Goal: Task Accomplishment & Management: Use online tool/utility

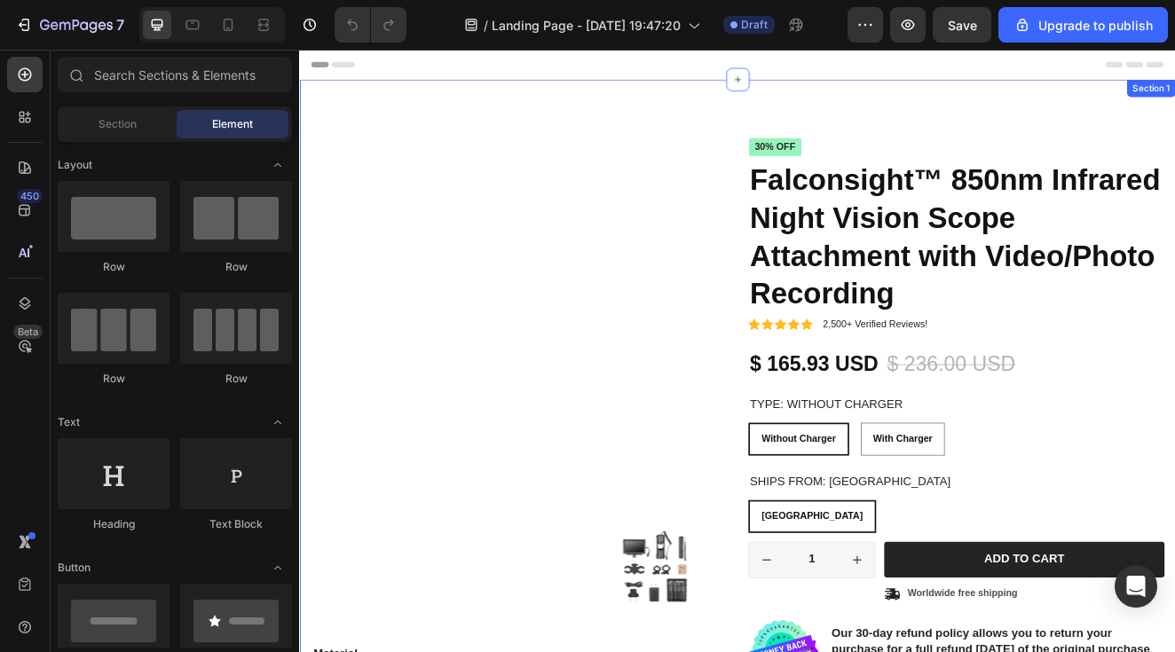
radio input "false"
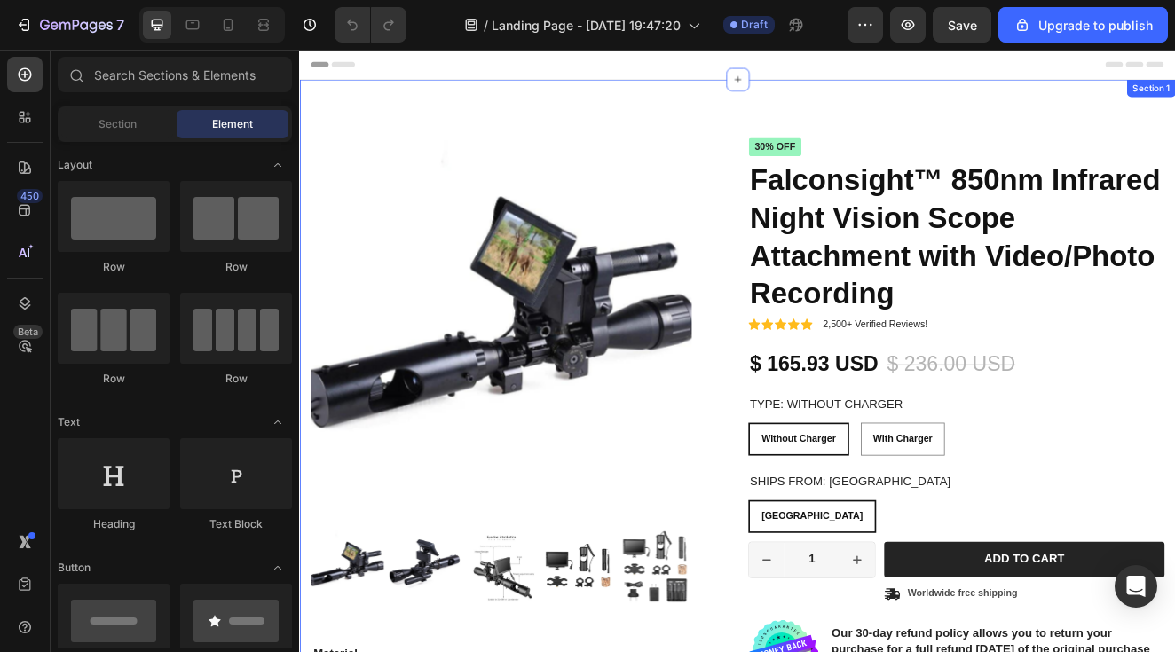
radio input "false"
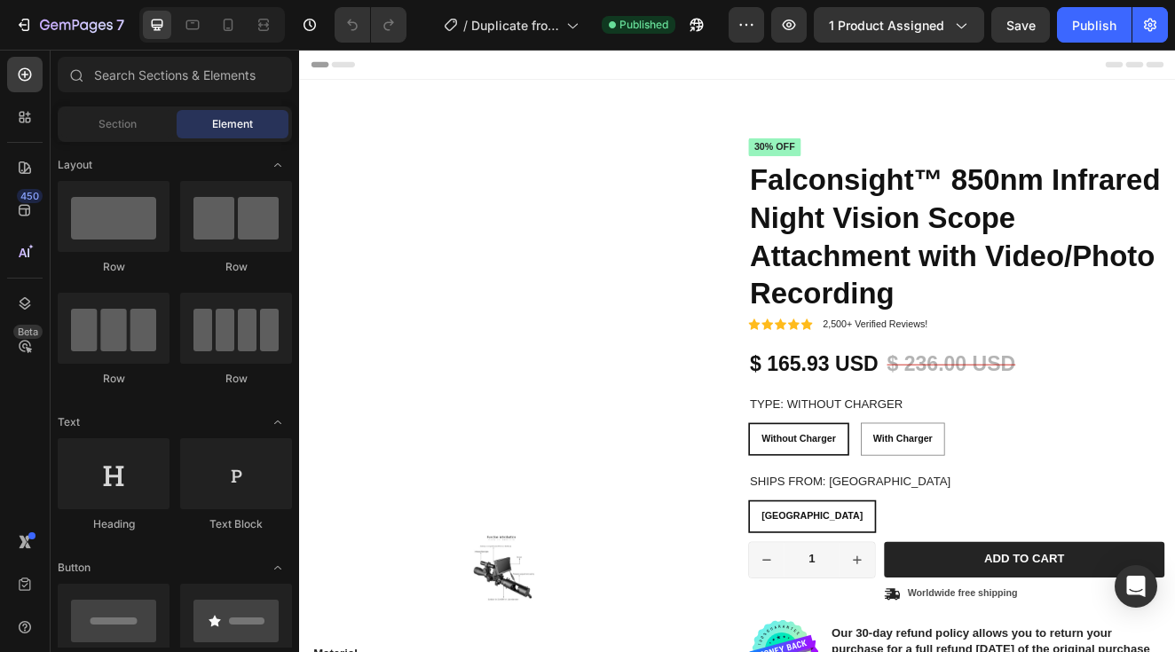
radio input "false"
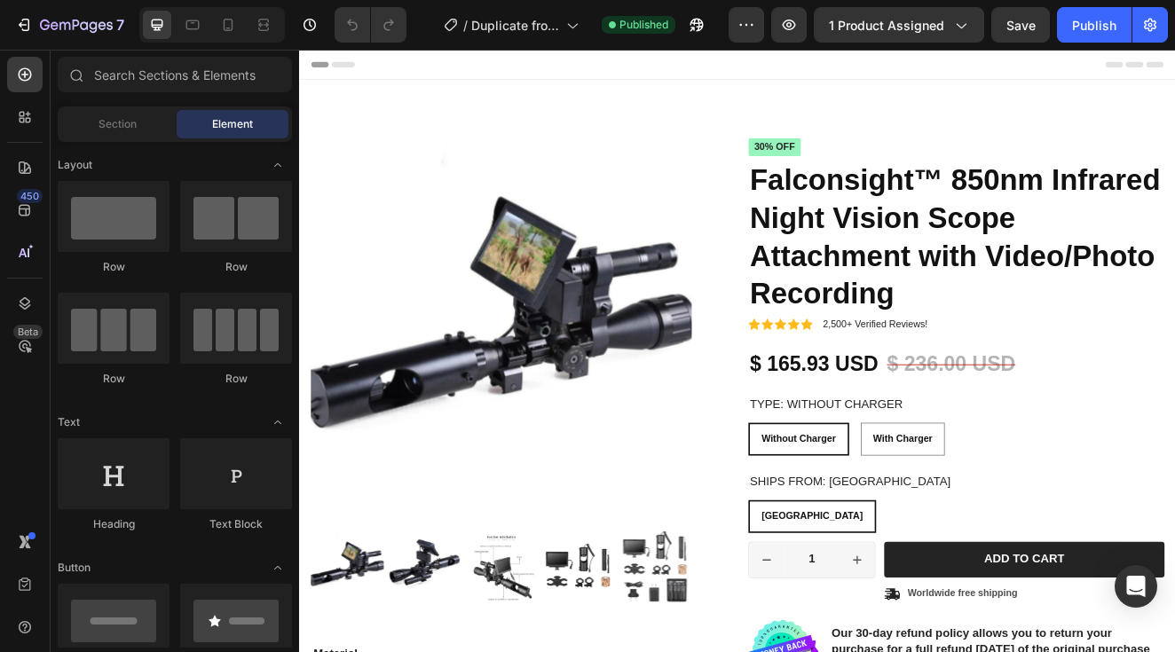
radio input "false"
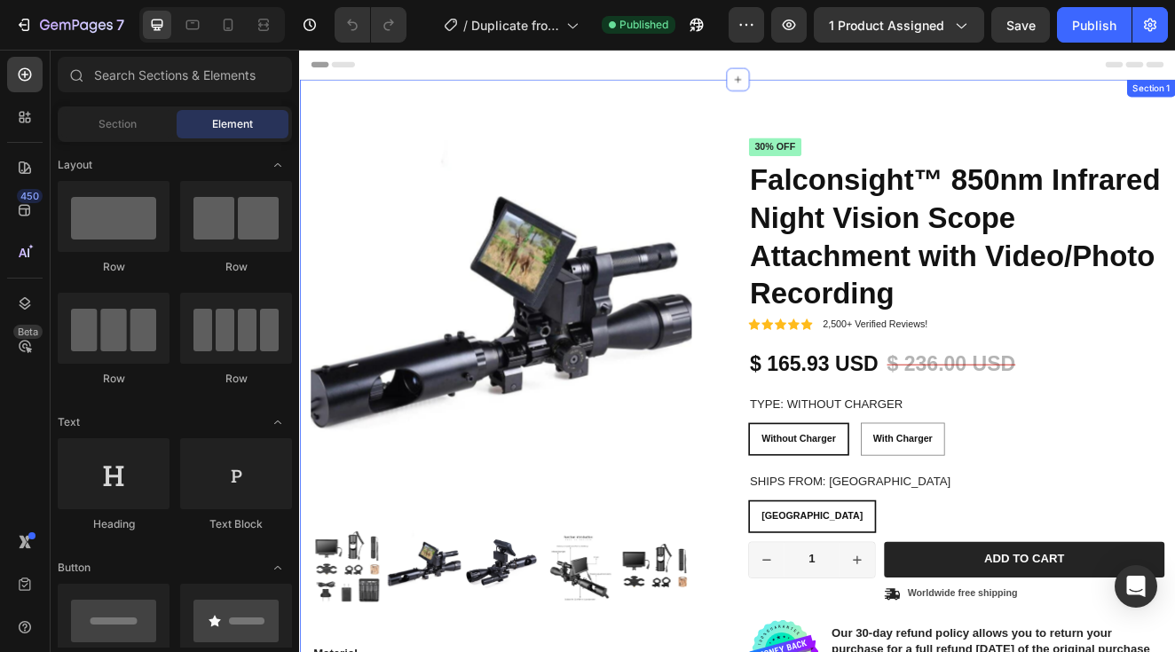
click at [520, 111] on div "Product Images Material Shipping Care instruction Accordion Icon Icon Icon Icon…" at bounding box center [831, 534] width 1065 height 896
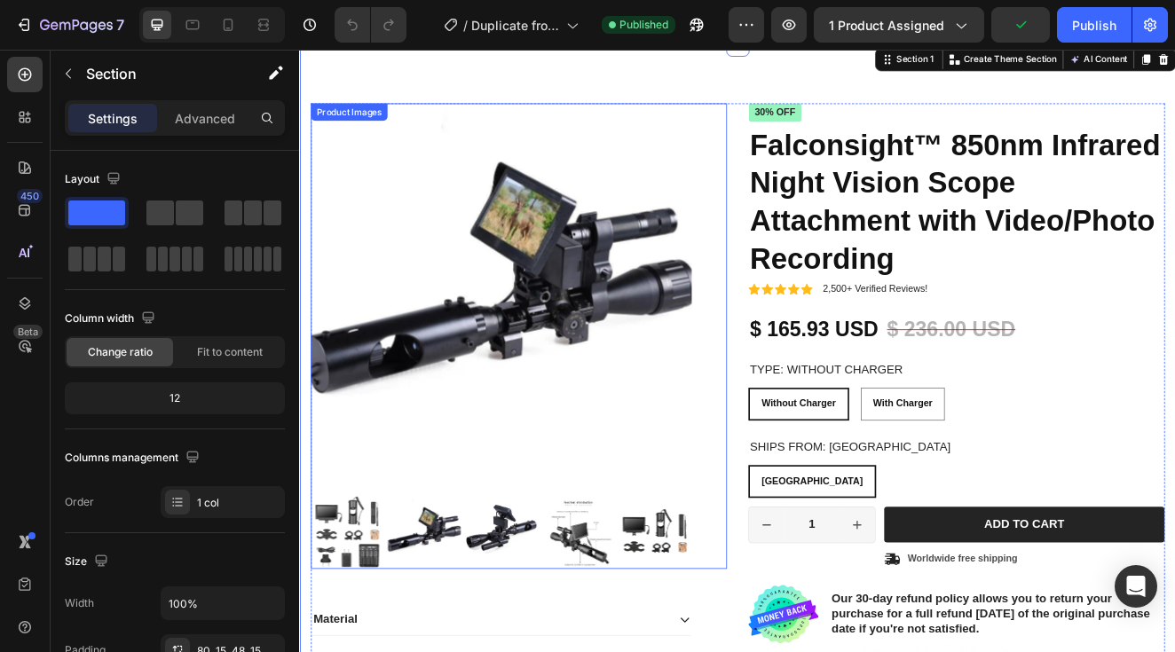
scroll to position [21, 0]
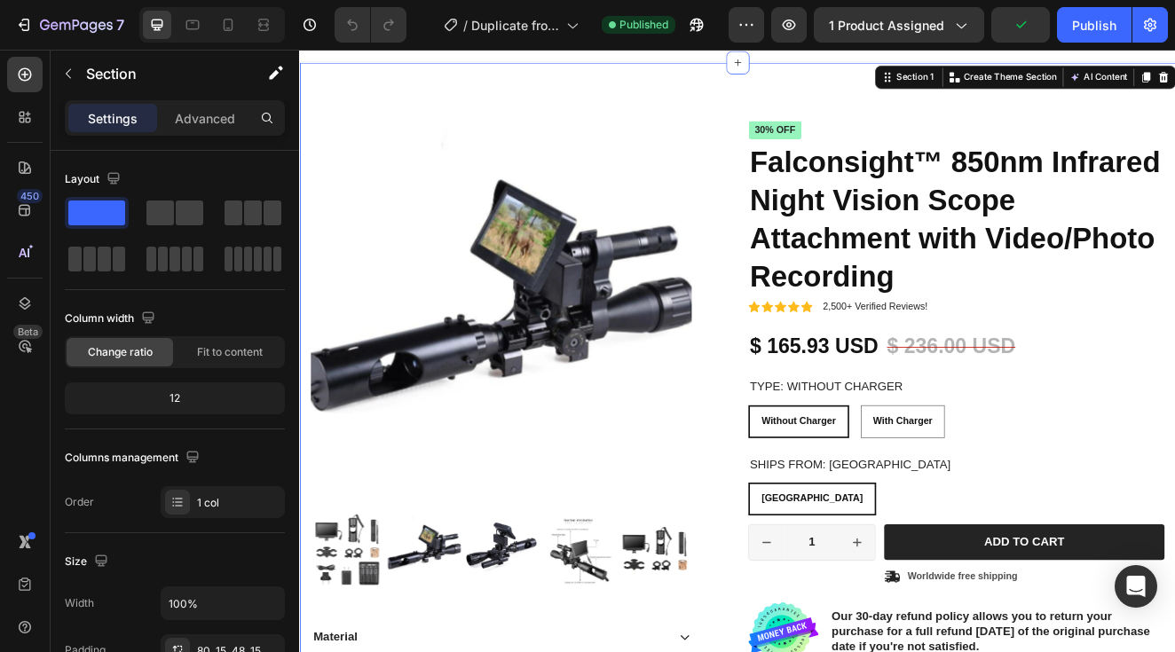
click at [618, 74] on div "Product Images Material Shipping Care instruction Accordion Icon Icon Icon Icon…" at bounding box center [831, 513] width 1065 height 896
click at [192, 117] on p "Advanced" at bounding box center [205, 118] width 60 height 19
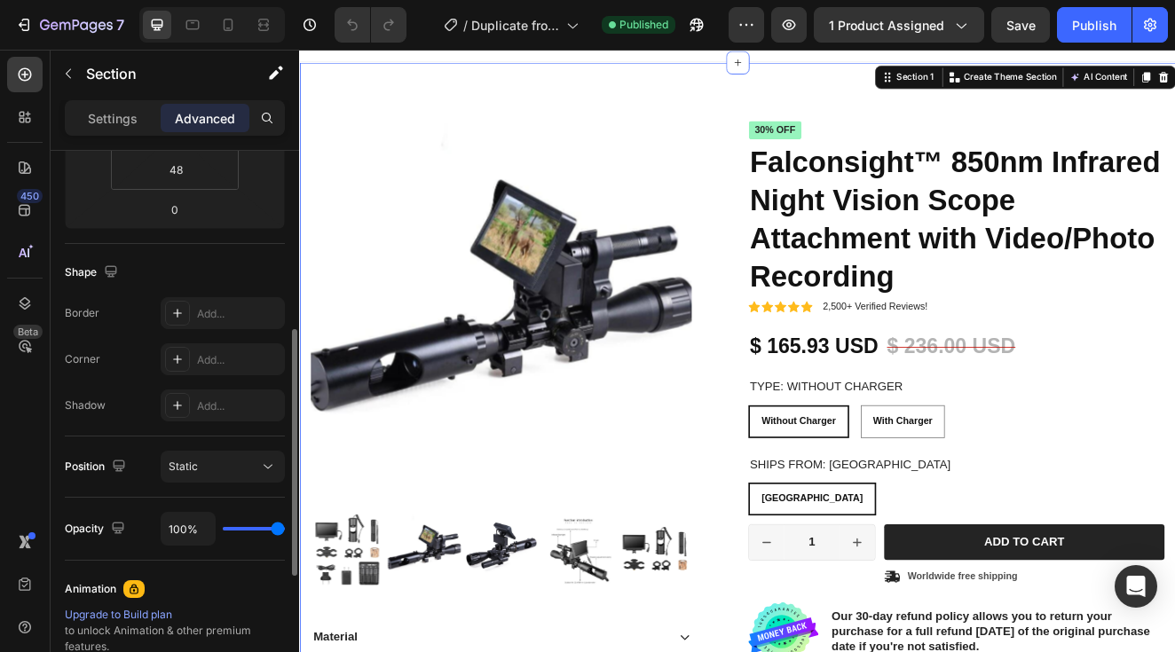
scroll to position [374, 0]
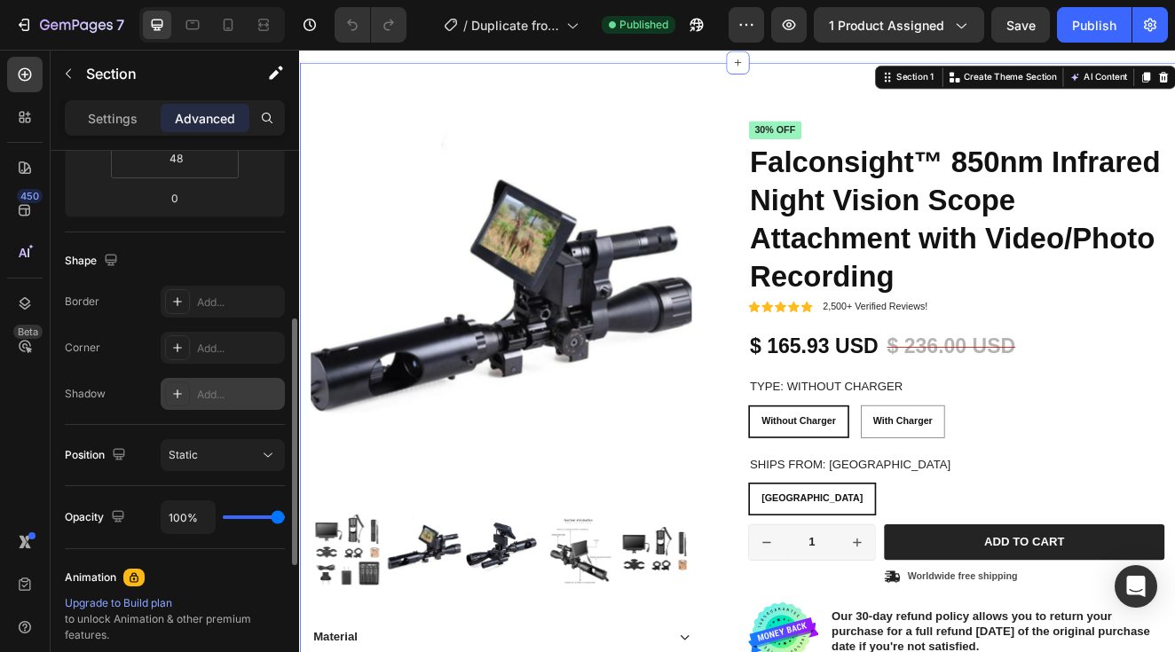
click at [209, 389] on div "Add..." at bounding box center [238, 395] width 83 height 16
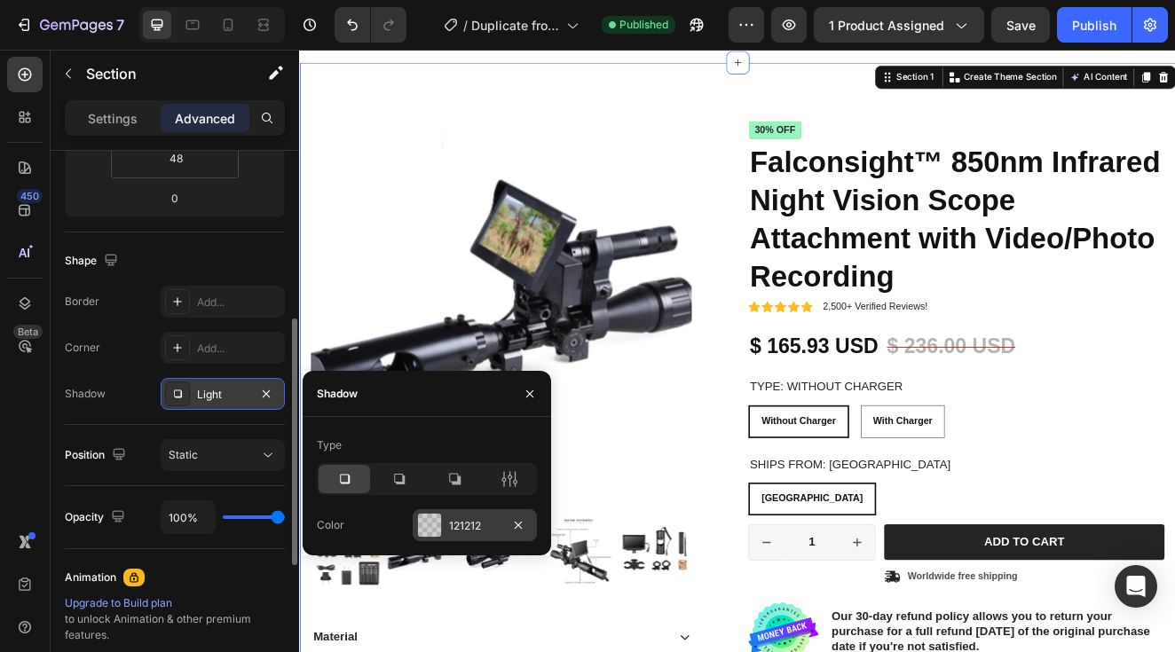
click at [435, 525] on div at bounding box center [429, 525] width 23 height 23
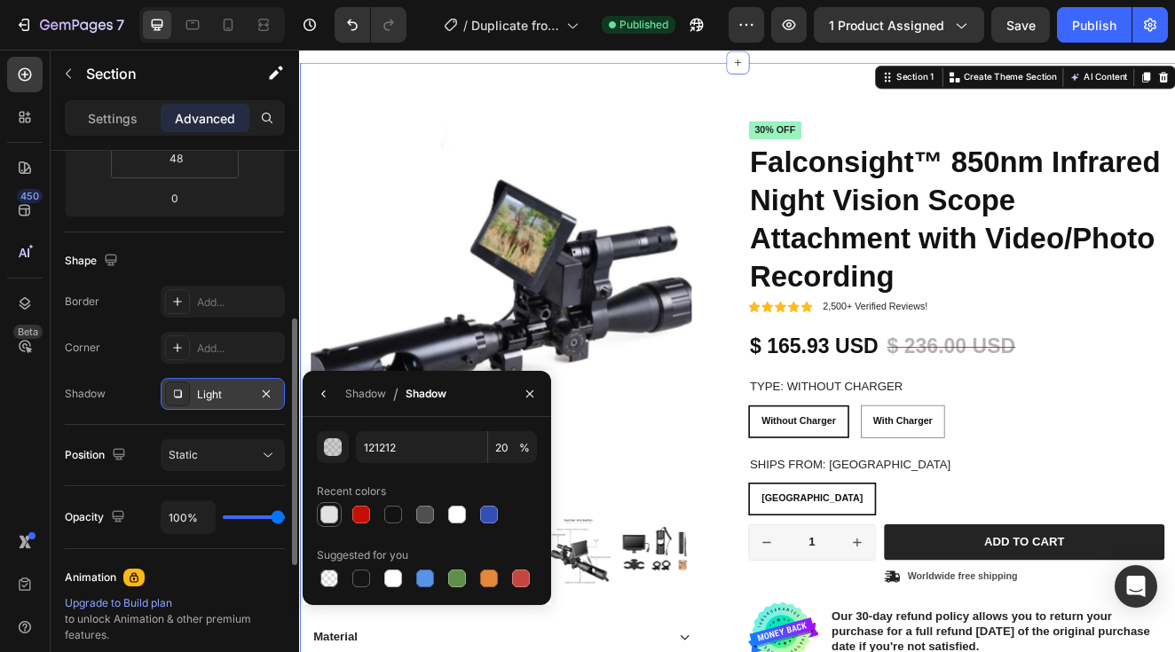
click at [328, 514] on div at bounding box center [329, 515] width 18 height 18
type input "E2E2E2"
type input "100"
click at [322, 452] on button "button" at bounding box center [333, 447] width 32 height 32
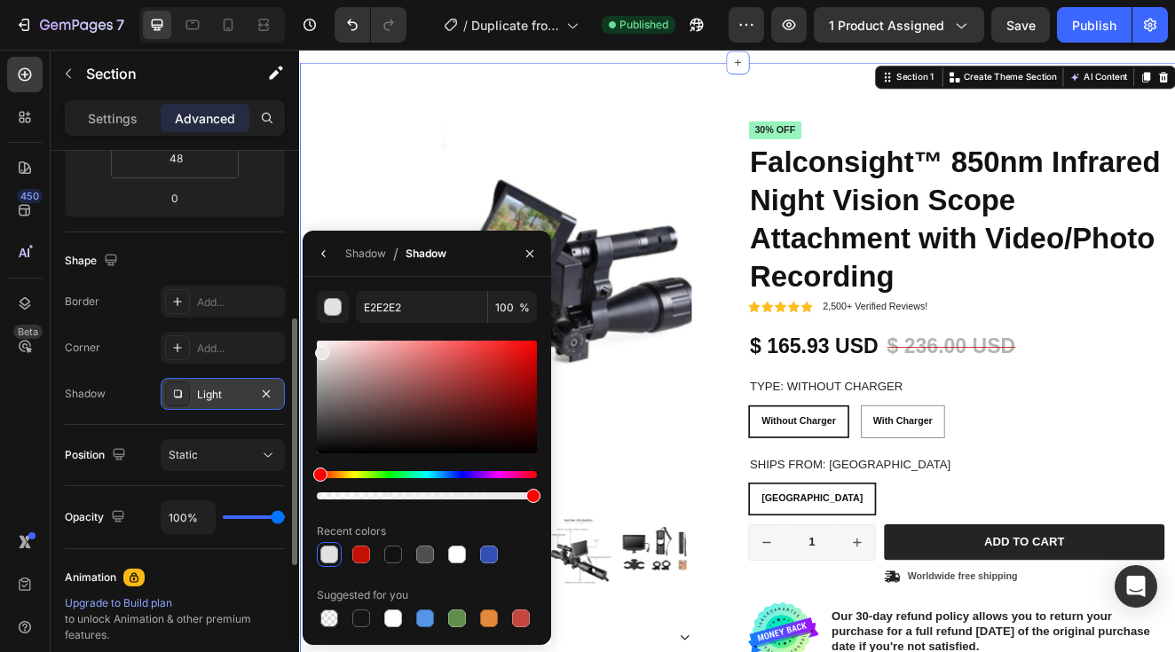
click at [320, 349] on div at bounding box center [322, 353] width 14 height 14
click at [408, 364] on div at bounding box center [427, 397] width 220 height 113
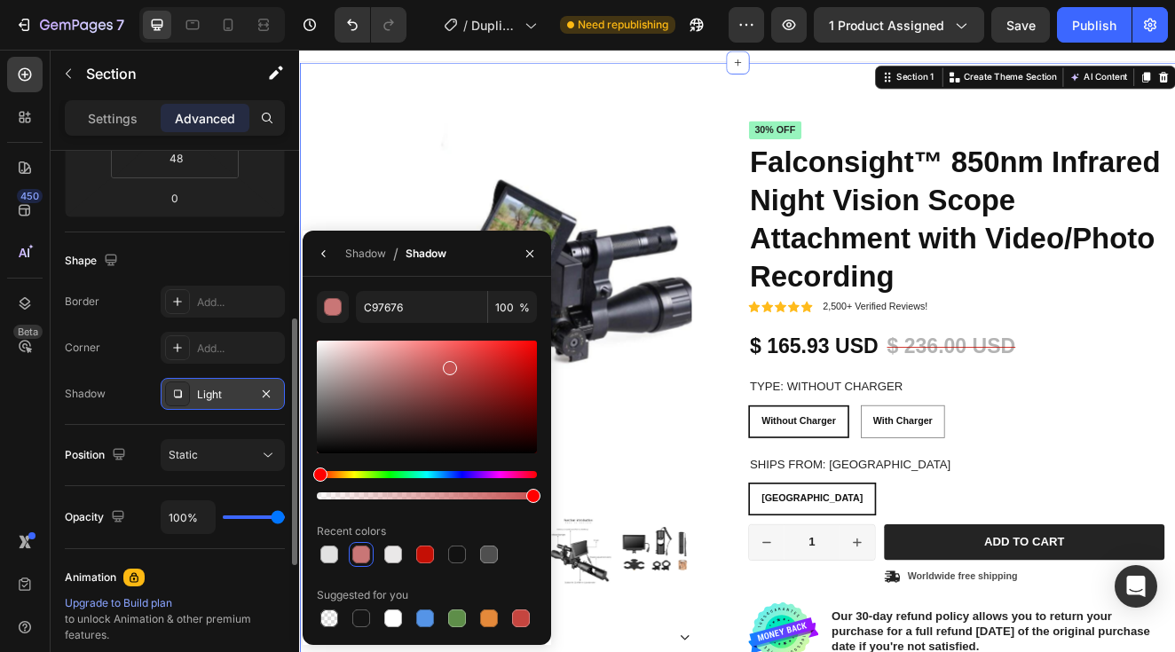
click at [447, 365] on div at bounding box center [427, 397] width 220 height 113
click at [313, 350] on div "C65151 100 % Recent colors Suggested for you" at bounding box center [427, 461] width 248 height 340
click at [318, 352] on div at bounding box center [427, 397] width 220 height 113
click at [456, 373] on div at bounding box center [427, 397] width 220 height 113
type input "B54242"
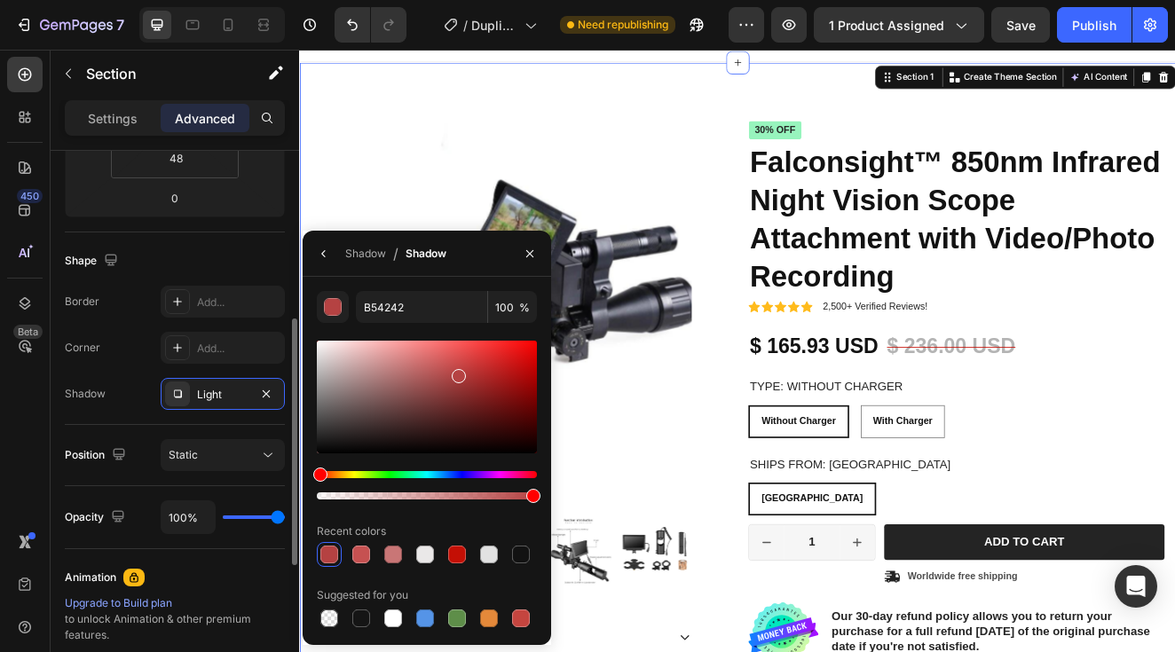
click at [218, 419] on div "Shape Border Add... Corner Add... Shadow Light" at bounding box center [175, 328] width 220 height 193
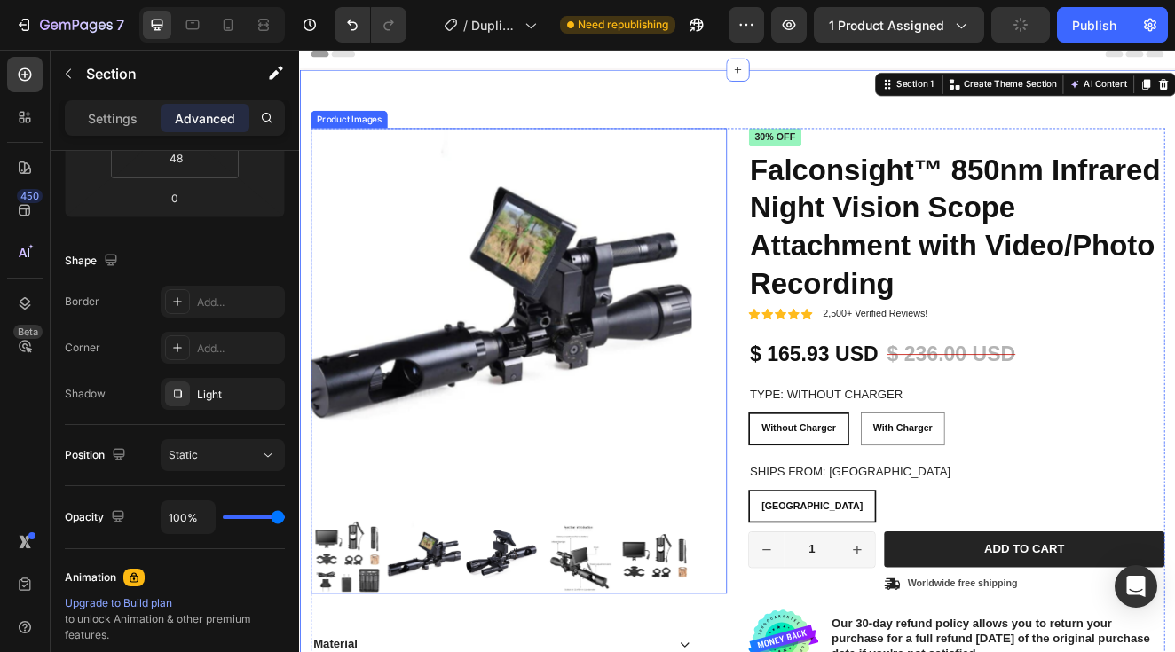
scroll to position [0, 0]
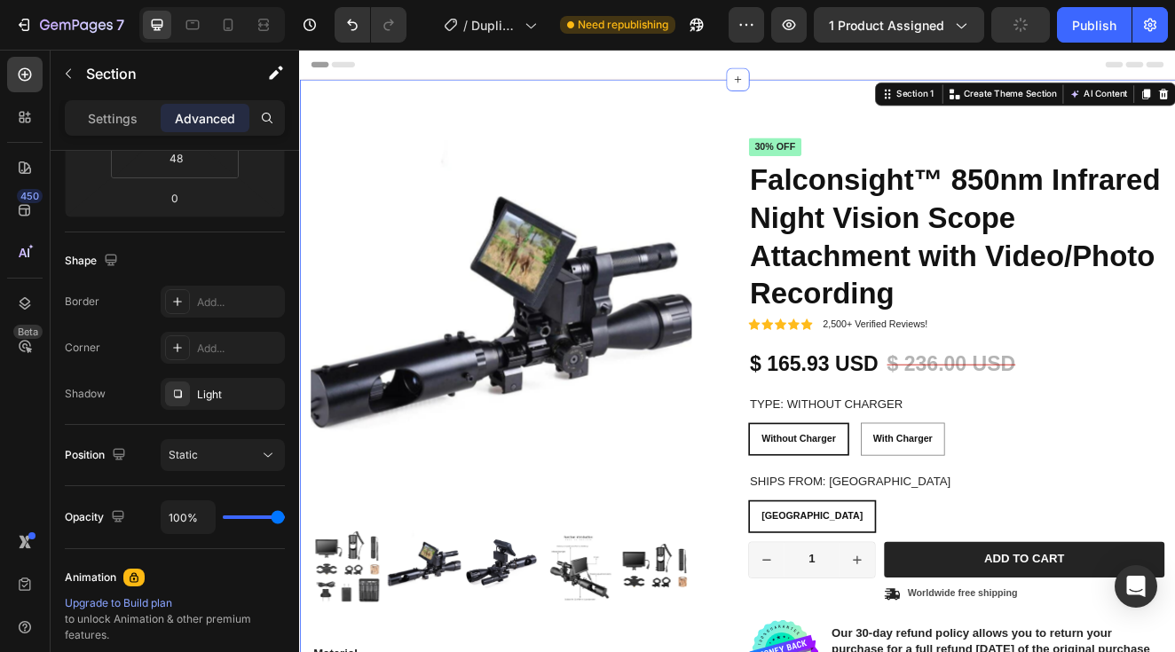
click at [583, 90] on div "Product Images Material Shipping Care instruction Accordion Icon Icon Icon Icon…" at bounding box center [831, 534] width 1065 height 896
click at [192, 399] on div "Light" at bounding box center [223, 394] width 124 height 32
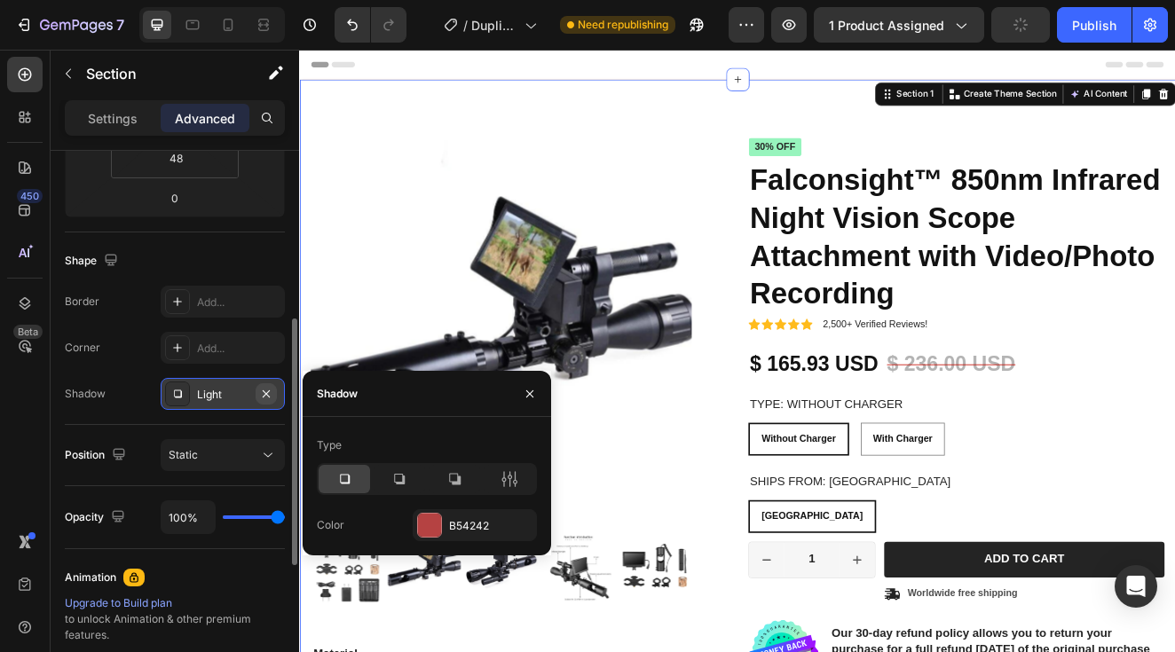
click at [263, 392] on icon "button" at bounding box center [266, 394] width 14 height 14
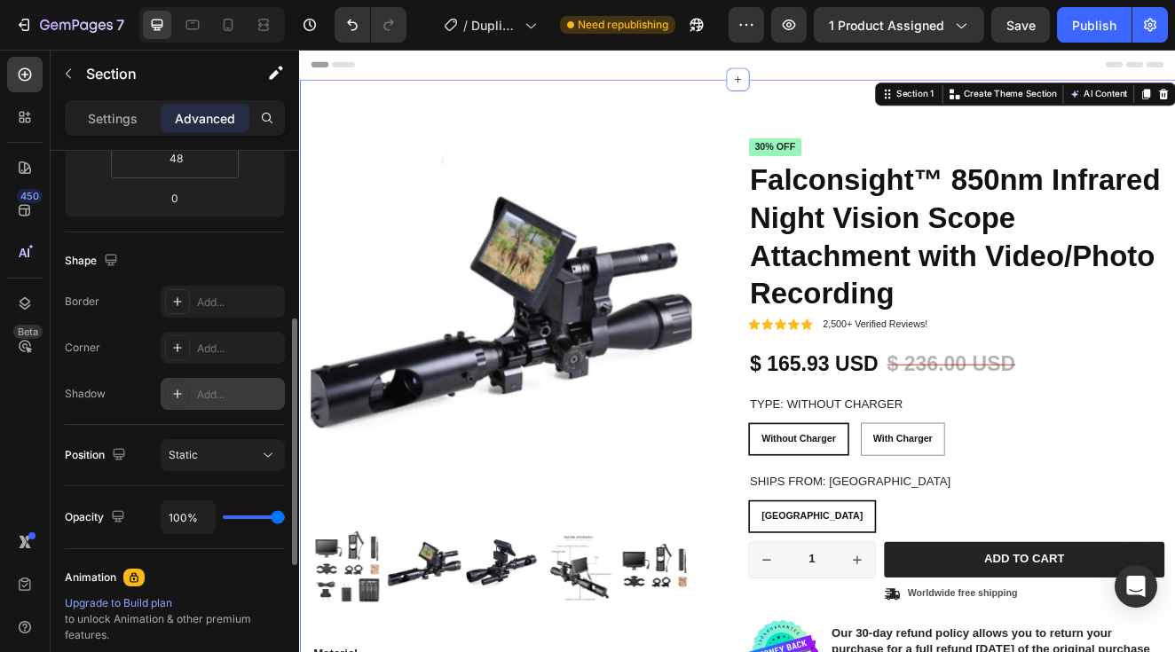
click at [331, 91] on div "Product Images Material Shipping Care instruction Accordion Icon Icon Icon Icon…" at bounding box center [831, 534] width 1065 height 896
click at [832, 91] on icon at bounding box center [831, 86] width 14 height 14
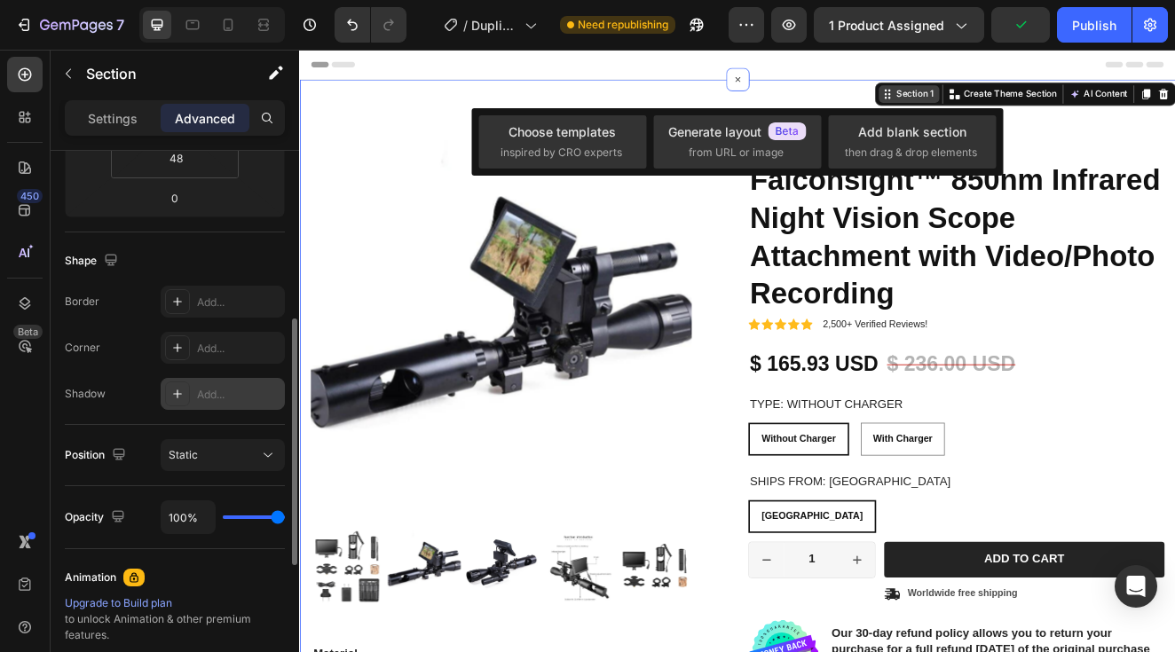
click at [1044, 105] on div "Section 1" at bounding box center [1046, 104] width 52 height 16
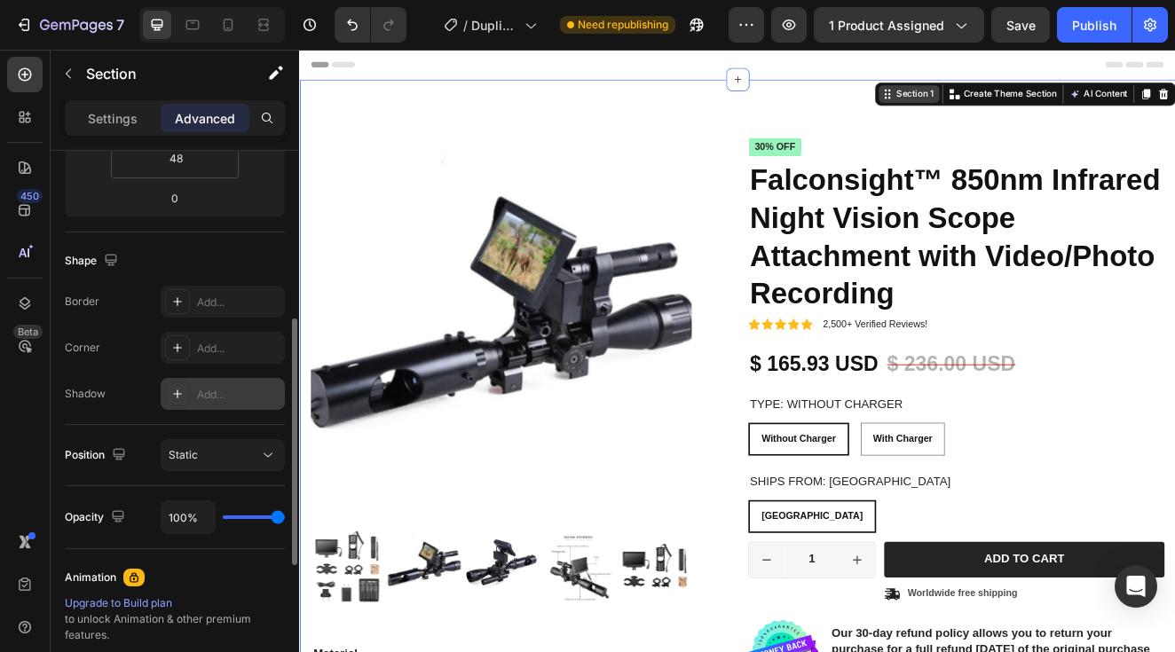
click at [1043, 108] on div "Section 1" at bounding box center [1046, 104] width 52 height 16
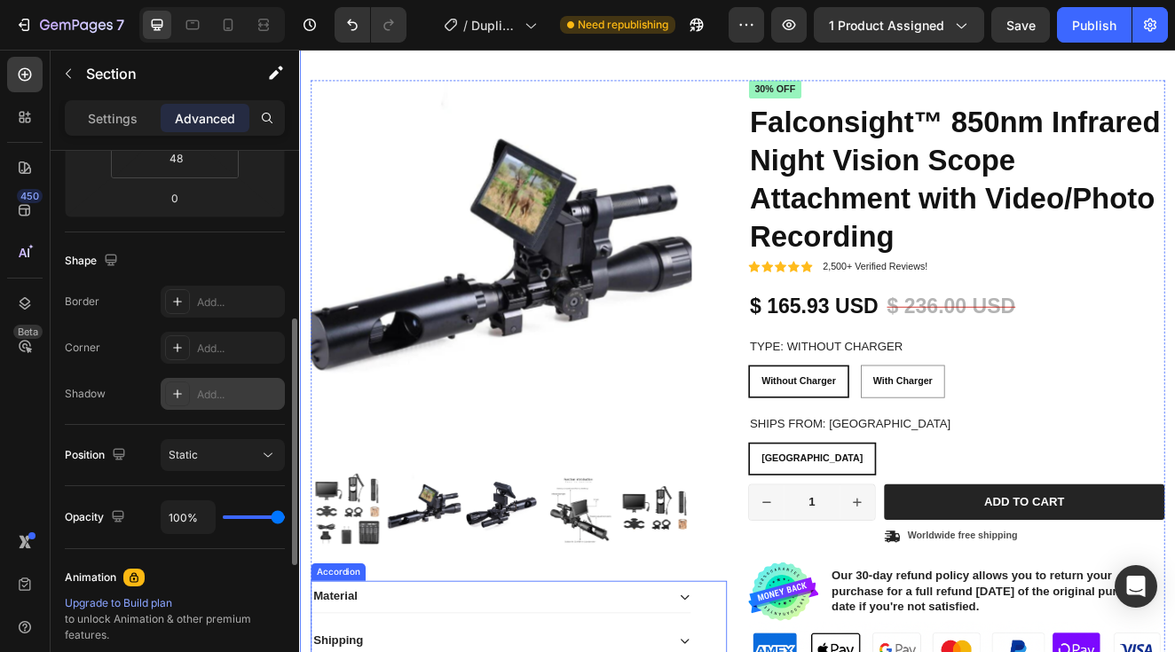
scroll to position [64, 0]
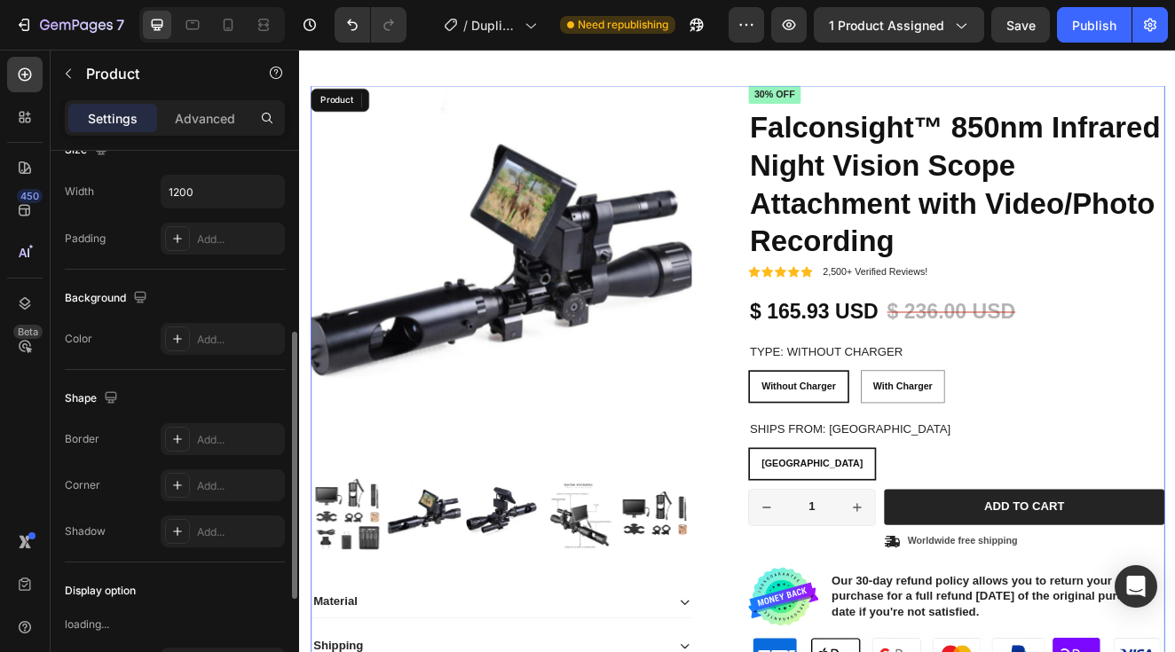
click at [834, 93] on div "Product Images Material Shipping Care instruction Accordion Icon Icon Icon Icon…" at bounding box center [831, 477] width 1038 height 768
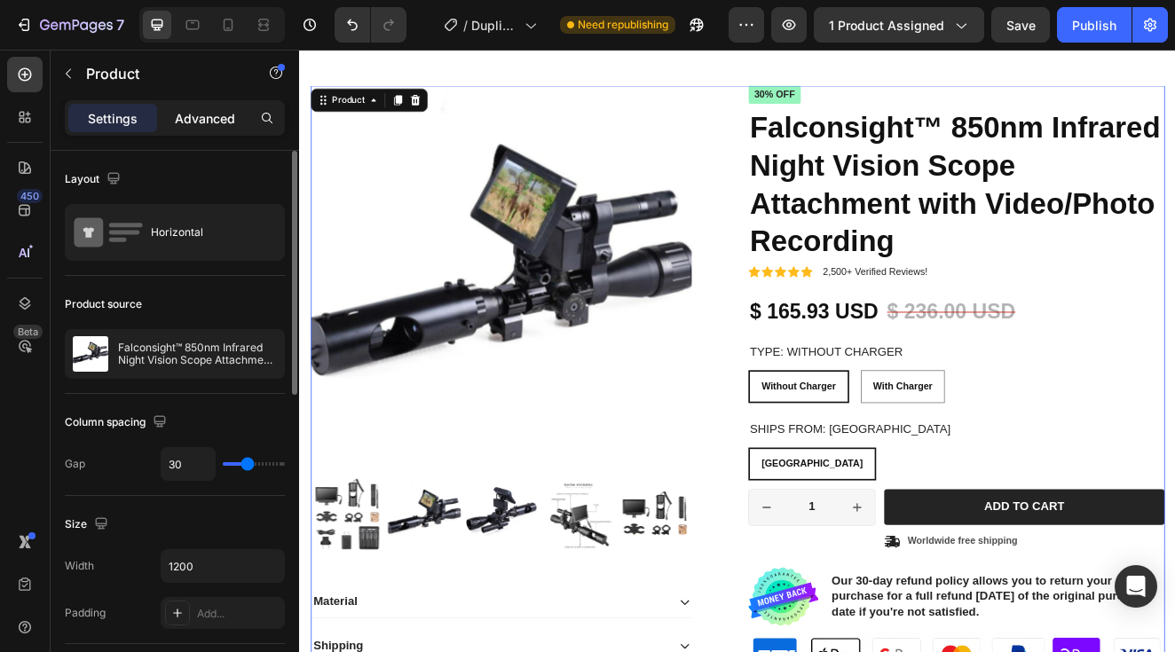
click at [218, 126] on p "Advanced" at bounding box center [205, 118] width 60 height 19
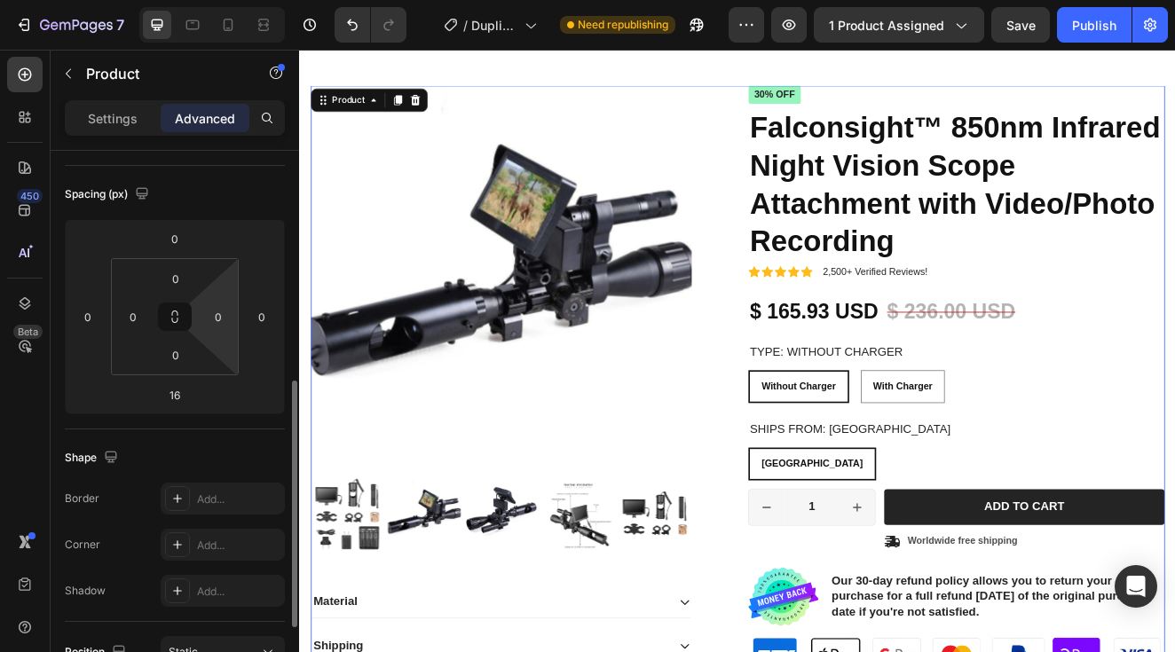
scroll to position [357, 0]
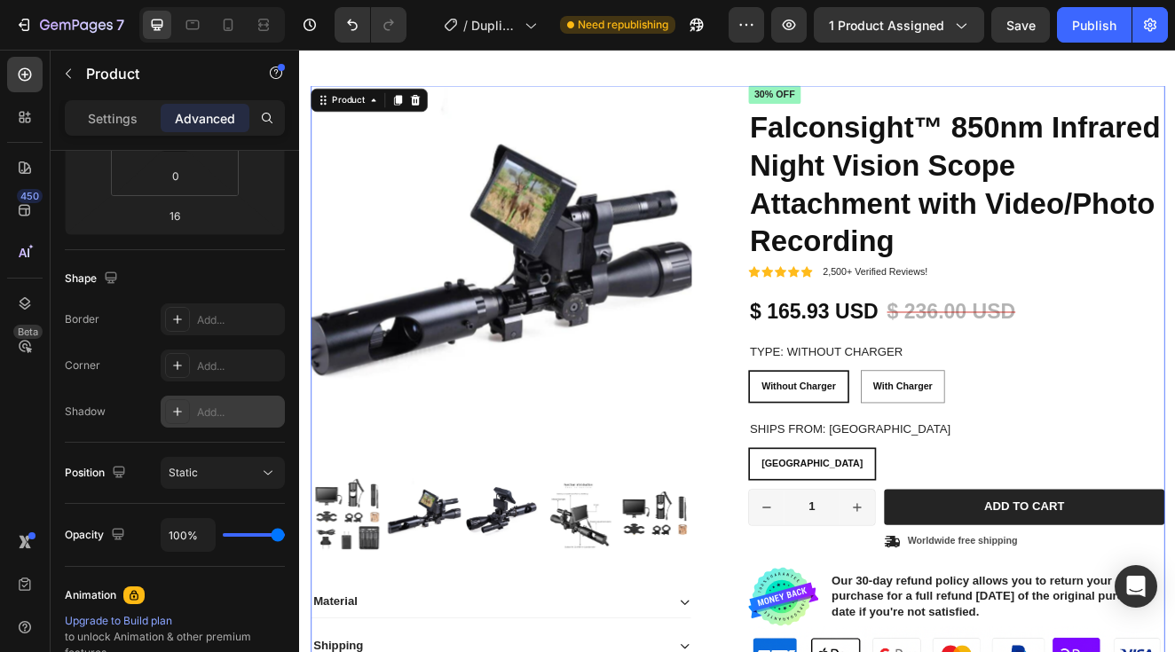
click at [206, 421] on div "Add..." at bounding box center [223, 412] width 124 height 32
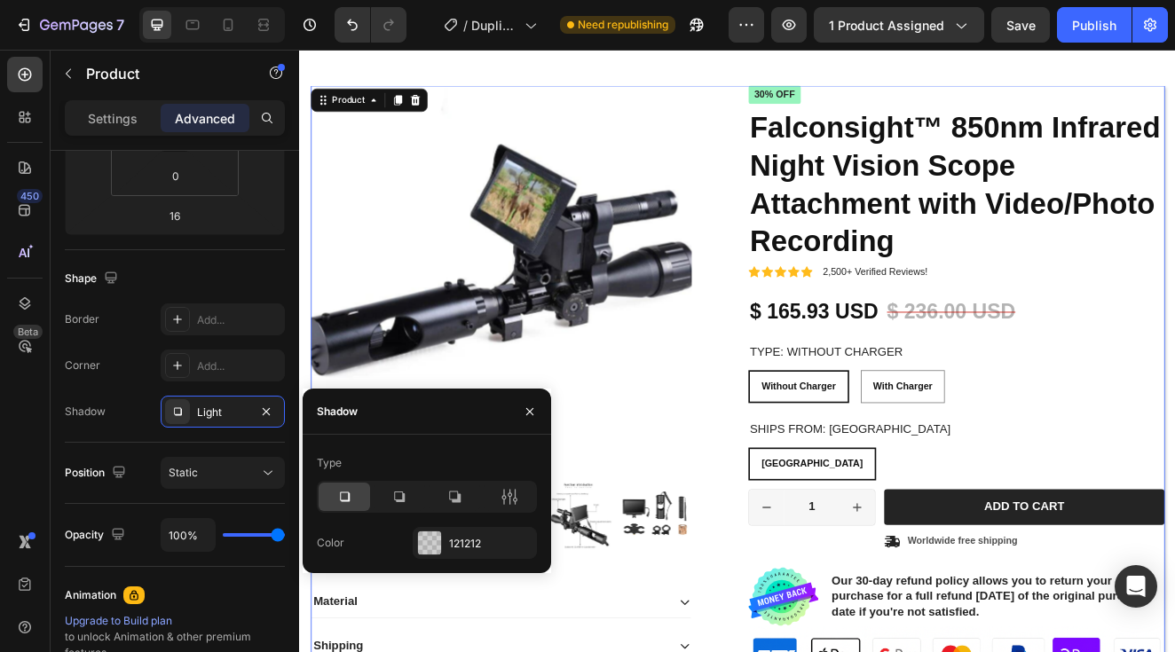
click at [351, 503] on icon at bounding box center [344, 497] width 18 height 18
click at [428, 537] on div at bounding box center [429, 542] width 23 height 23
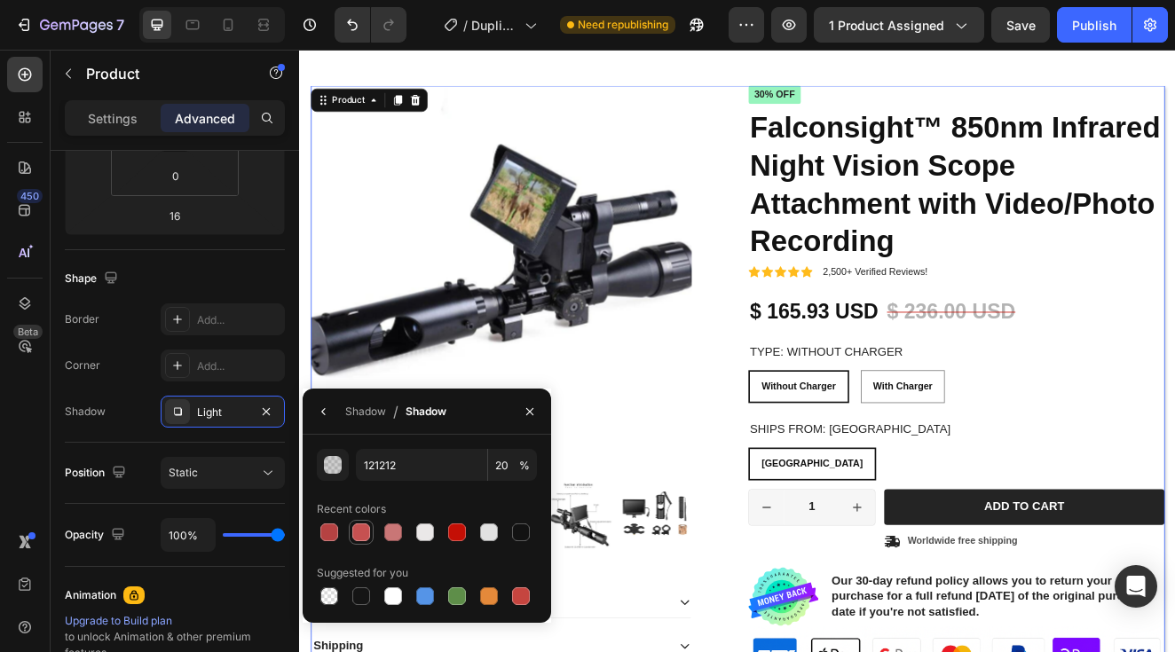
click at [370, 531] on div at bounding box center [360, 532] width 21 height 21
type input "C65151"
type input "100"
click at [365, 532] on div at bounding box center [361, 532] width 18 height 18
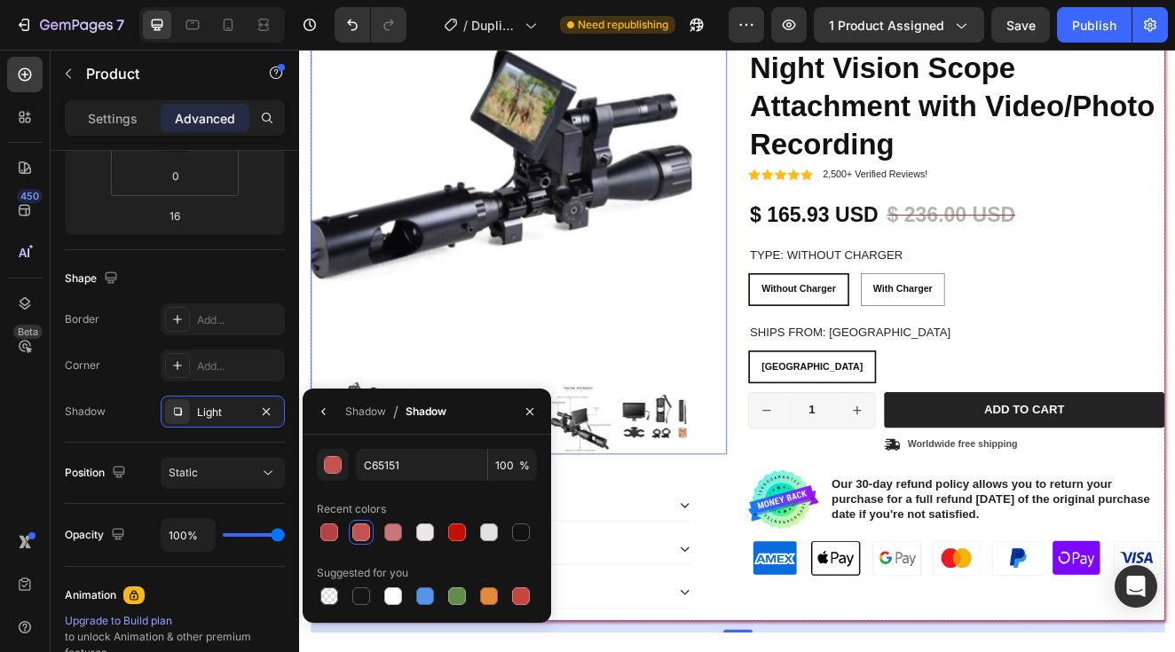
scroll to position [176, 0]
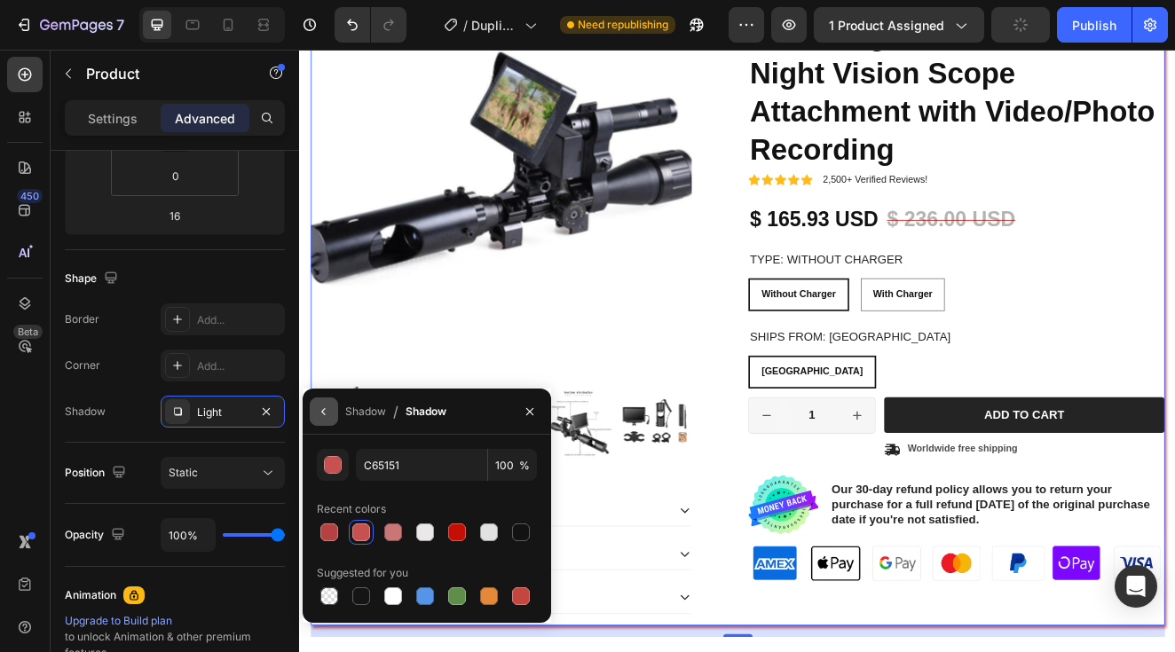
click at [329, 416] on icon "button" at bounding box center [324, 412] width 14 height 14
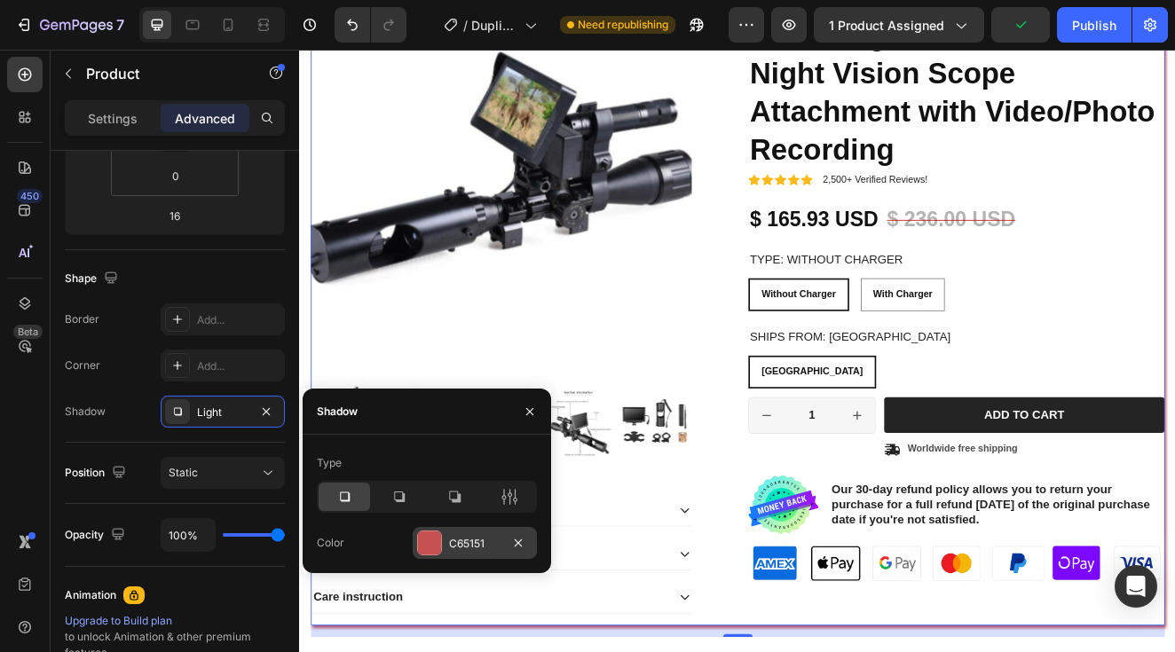
click at [439, 543] on div at bounding box center [429, 542] width 23 height 23
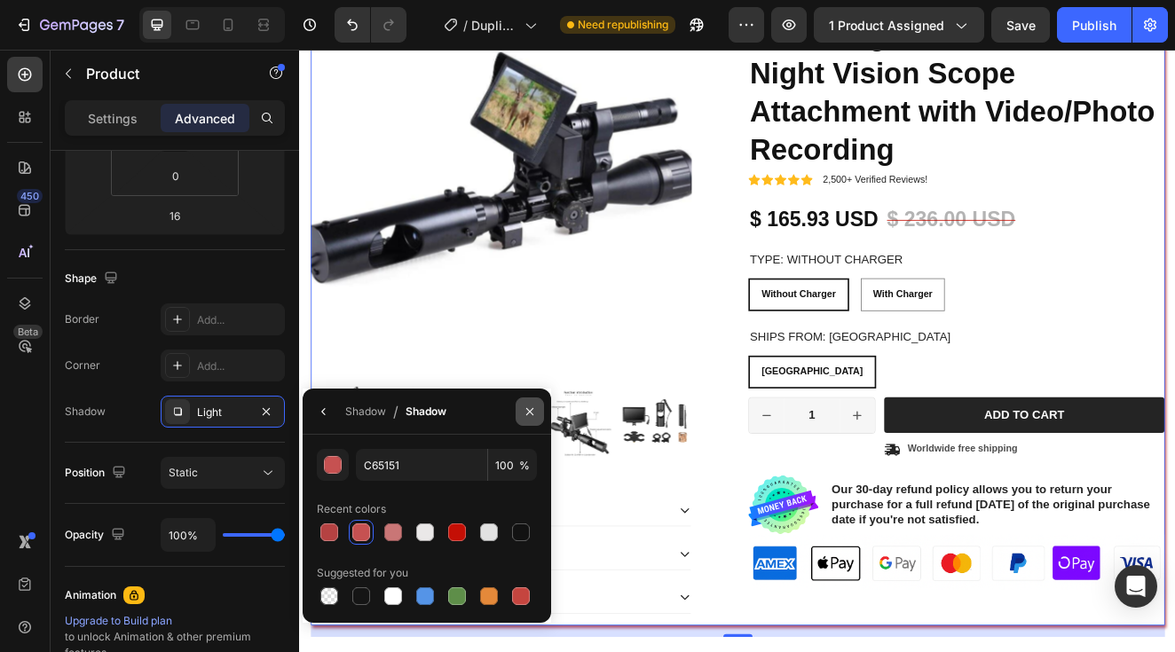
click at [528, 416] on icon "button" at bounding box center [530, 412] width 14 height 14
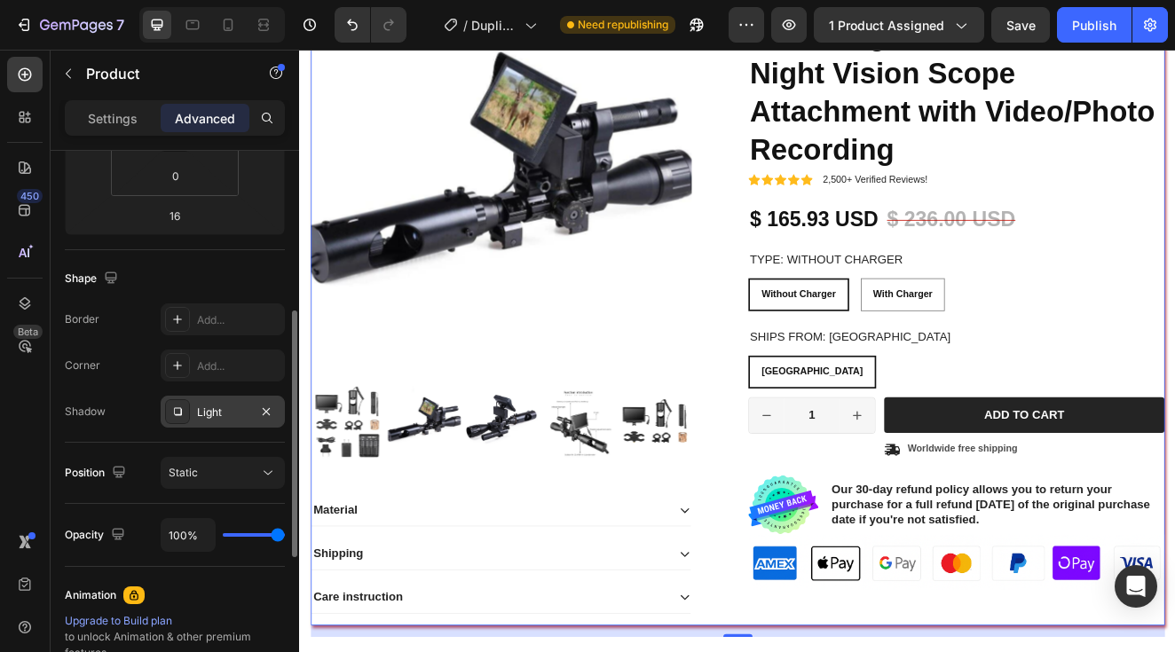
click at [205, 416] on div "Light" at bounding box center [222, 413] width 51 height 16
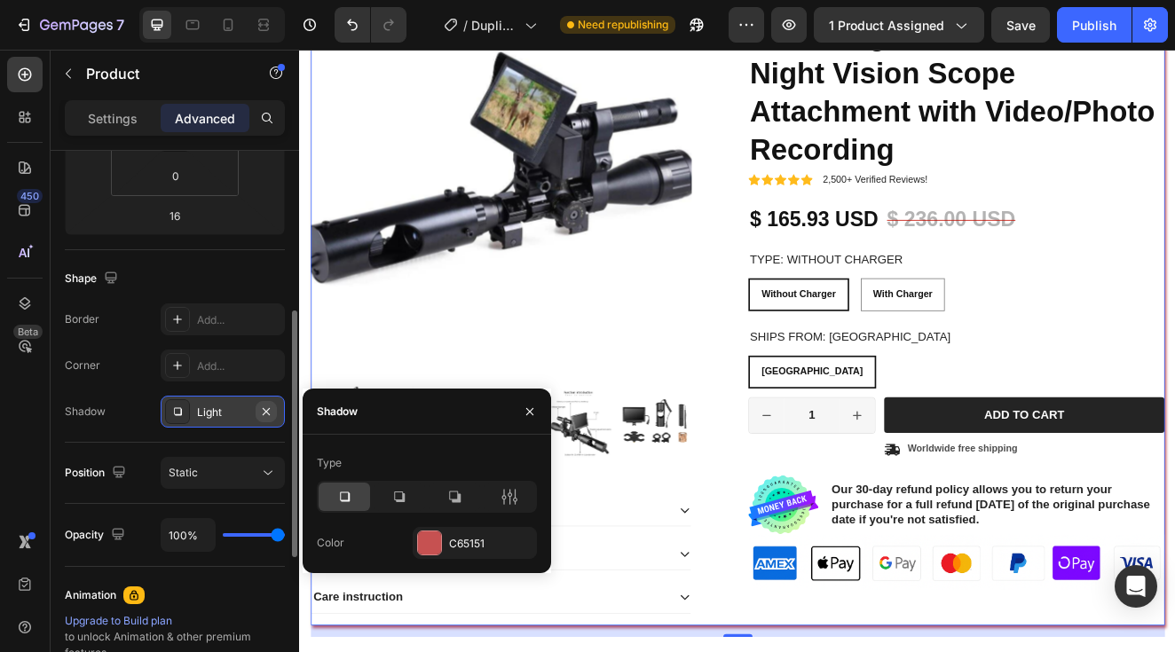
click at [270, 414] on icon "button" at bounding box center [266, 410] width 7 height 7
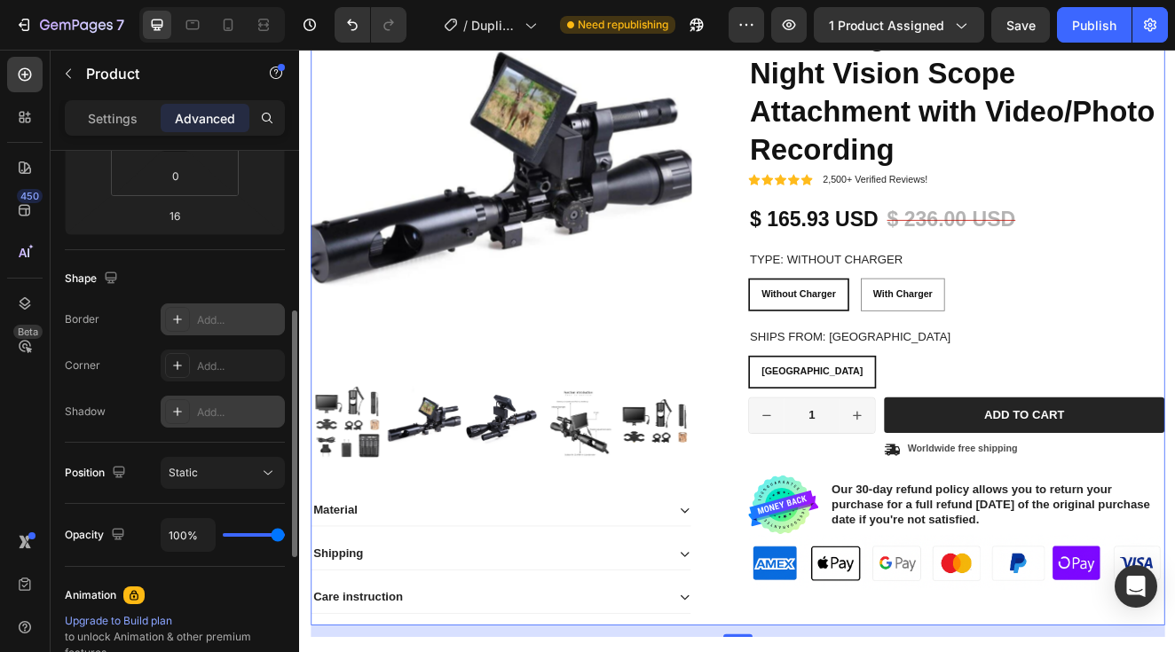
click at [185, 324] on div at bounding box center [177, 319] width 25 height 25
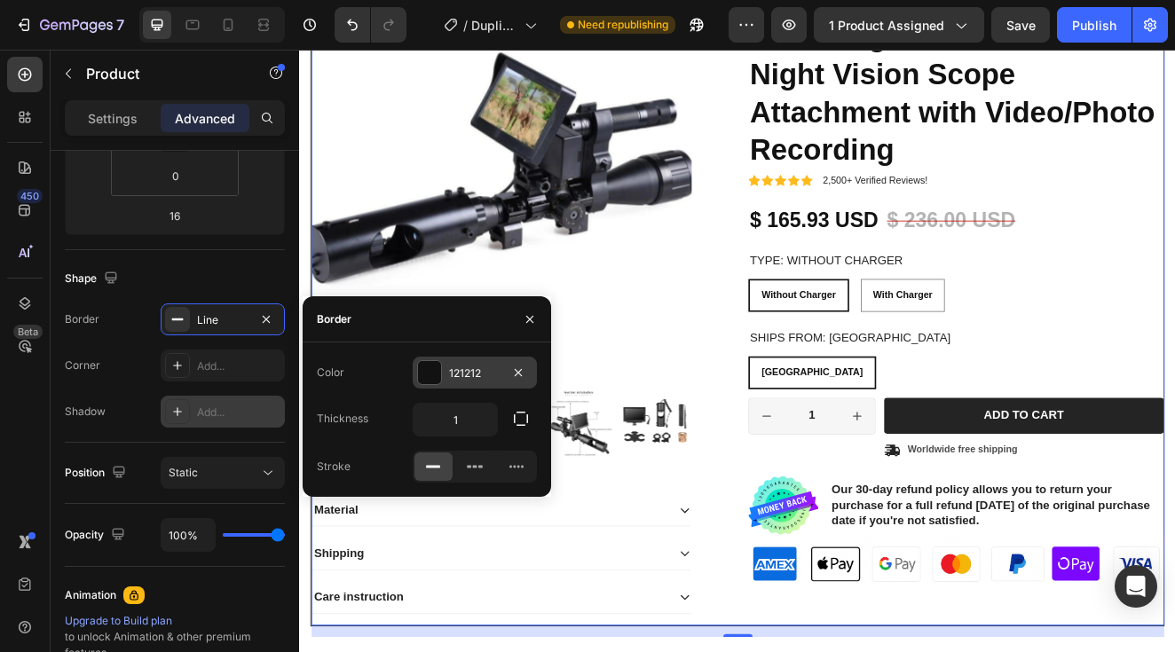
click at [443, 379] on div "121212" at bounding box center [475, 373] width 124 height 32
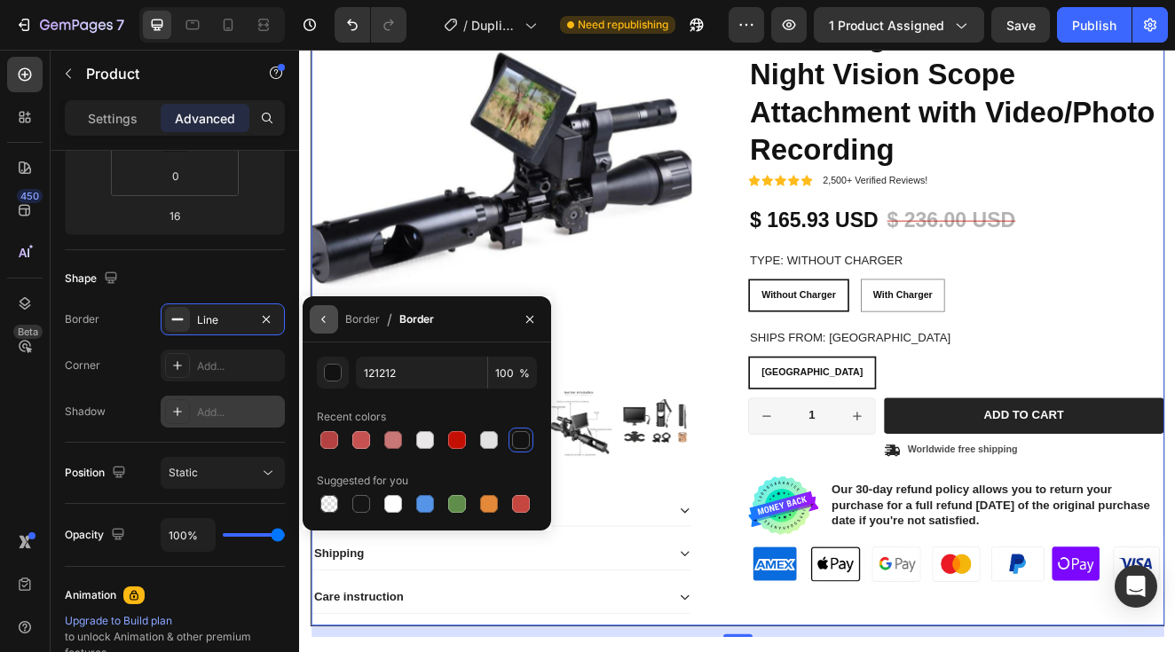
click at [324, 320] on icon "button" at bounding box center [323, 319] width 4 height 7
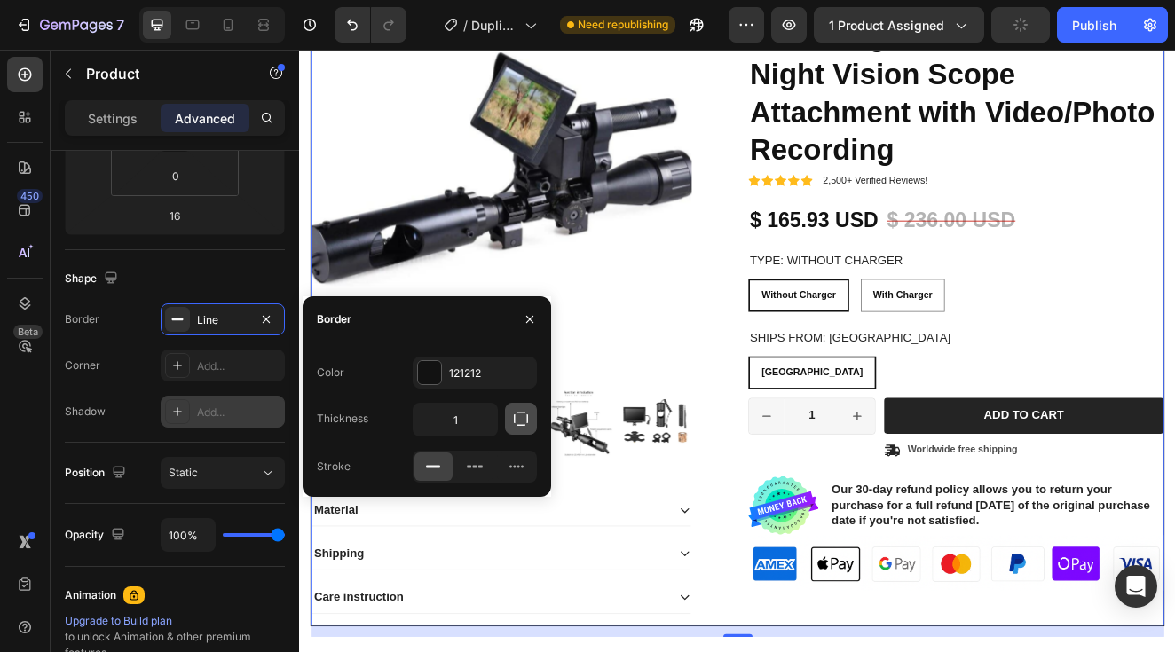
click at [509, 425] on button "button" at bounding box center [521, 419] width 32 height 32
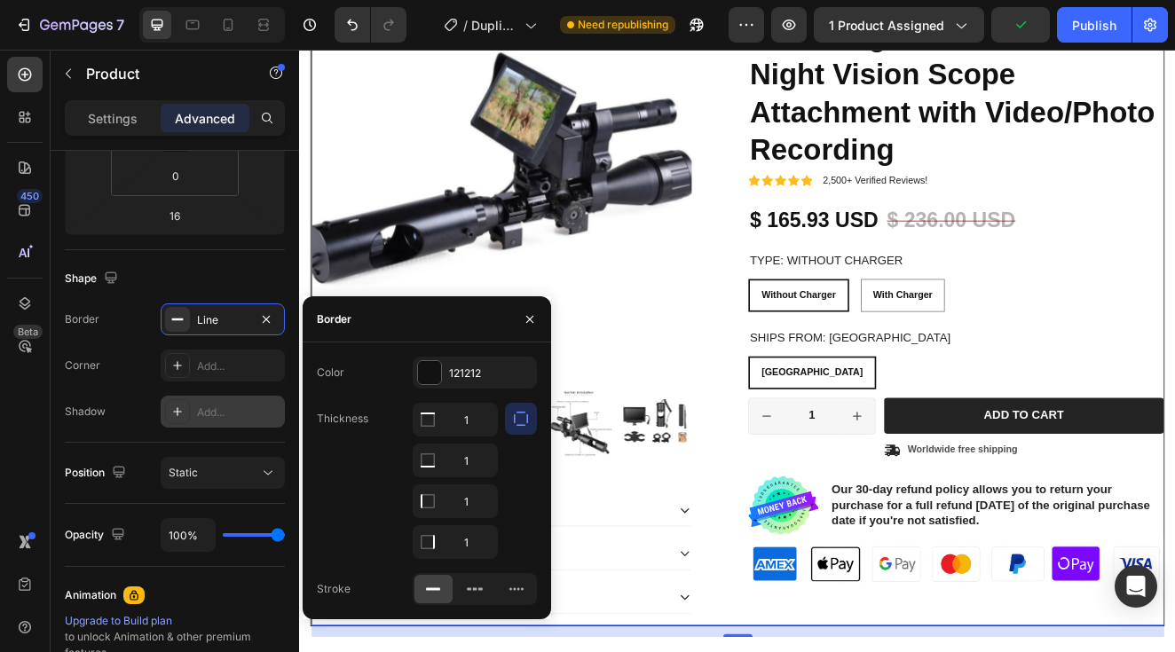
click at [499, 419] on div "1 1 1 1" at bounding box center [475, 481] width 124 height 156
click at [509, 420] on button "button" at bounding box center [521, 419] width 32 height 32
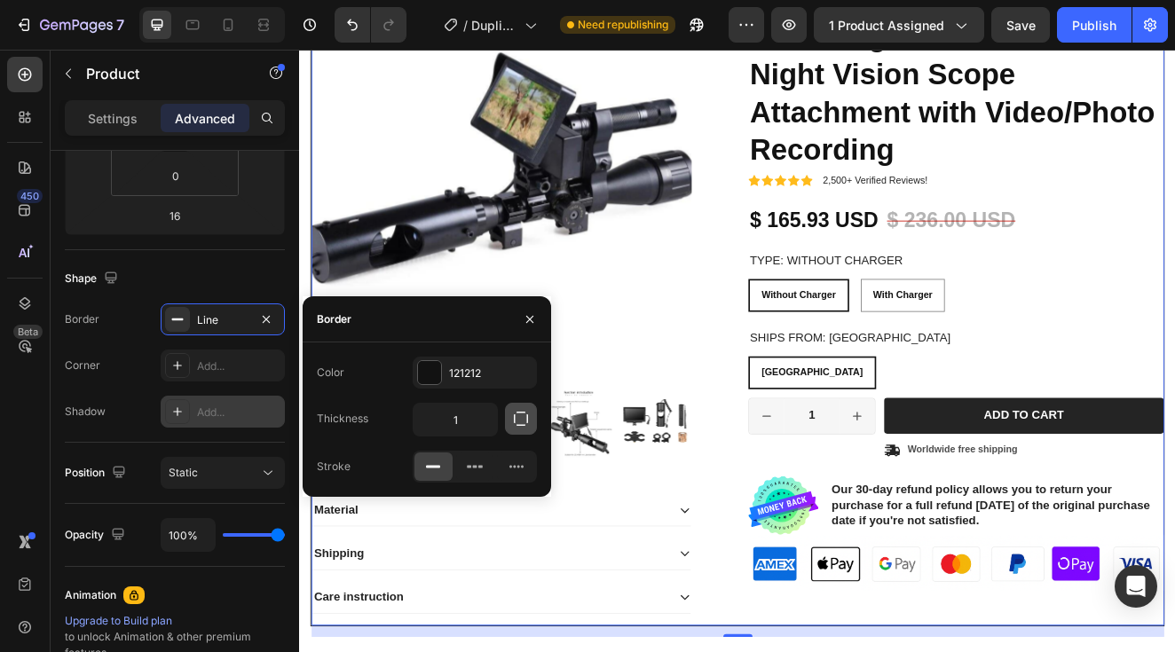
click at [516, 418] on icon "button" at bounding box center [521, 419] width 18 height 18
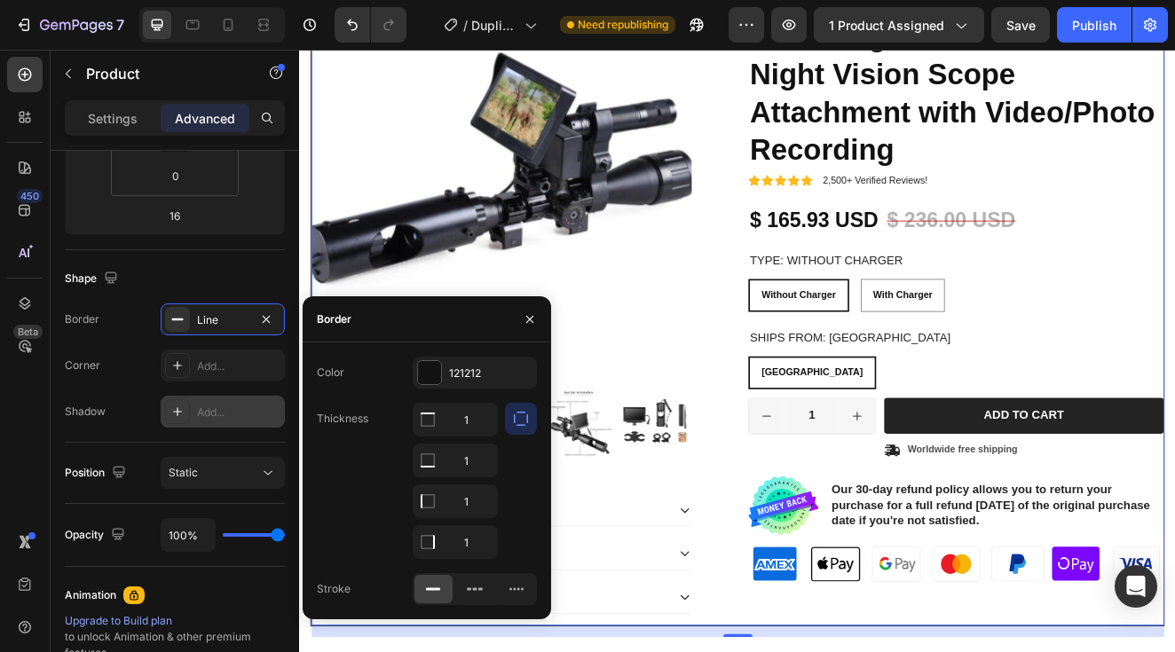
click at [516, 418] on icon "button" at bounding box center [521, 419] width 18 height 18
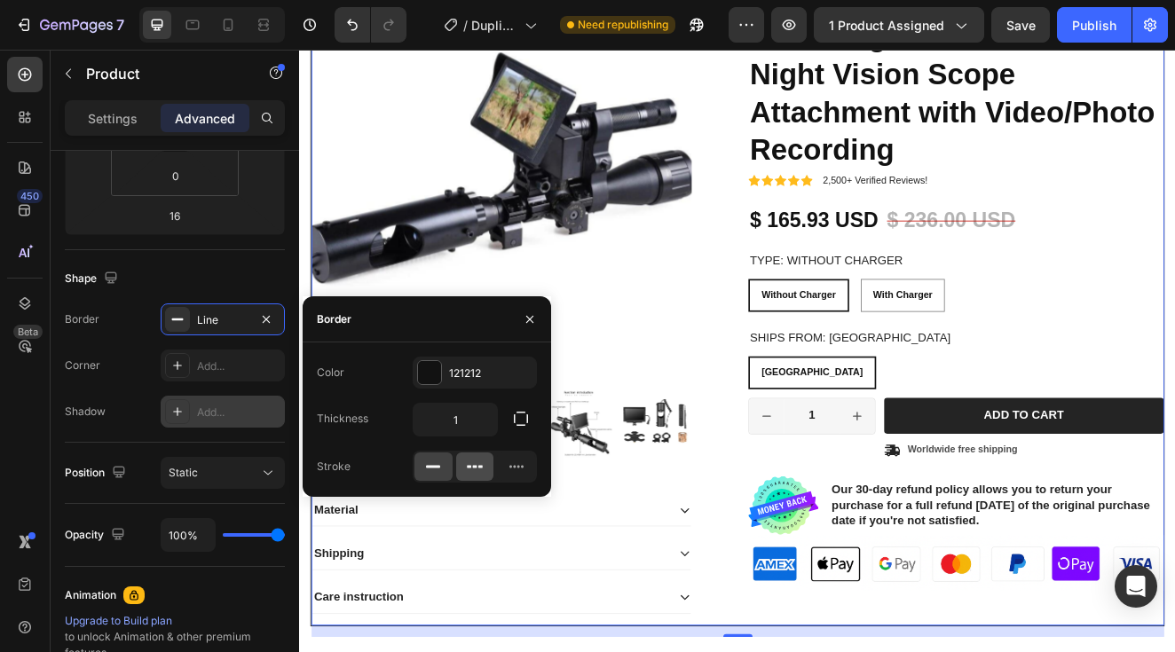
click at [470, 473] on icon at bounding box center [475, 467] width 18 height 18
click at [515, 476] on div at bounding box center [516, 466] width 38 height 28
click at [439, 475] on icon at bounding box center [433, 467] width 18 height 18
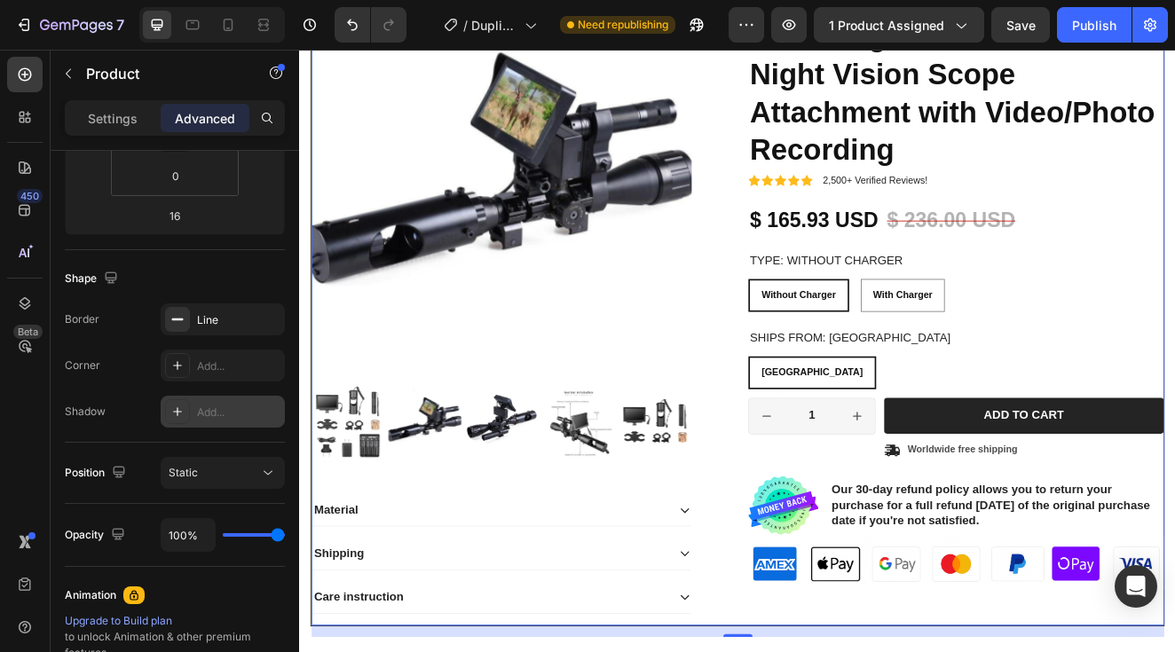
click at [132, 406] on div "Shadow Add..." at bounding box center [175, 412] width 220 height 32
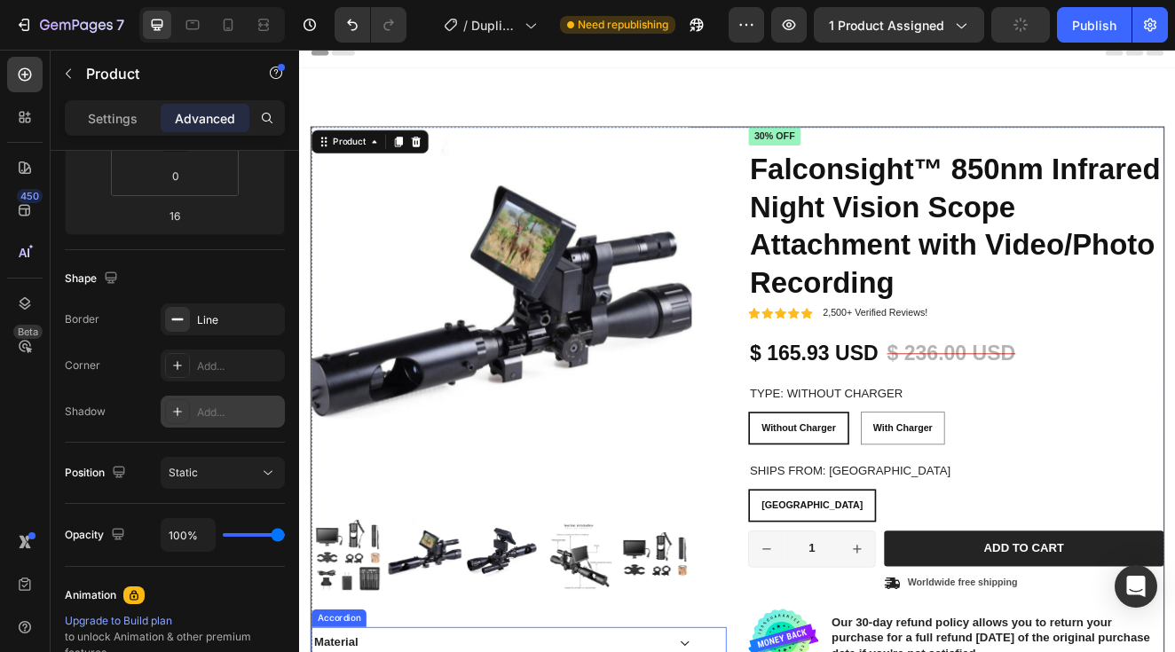
scroll to position [21, 0]
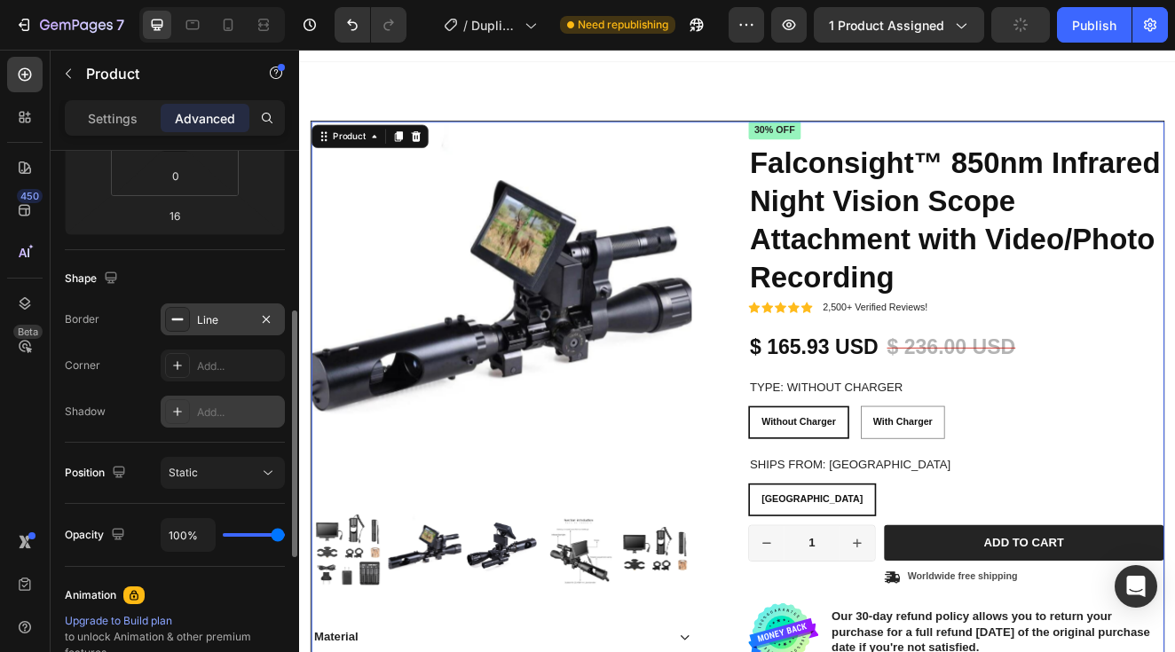
click at [226, 328] on div "Line" at bounding box center [223, 319] width 124 height 32
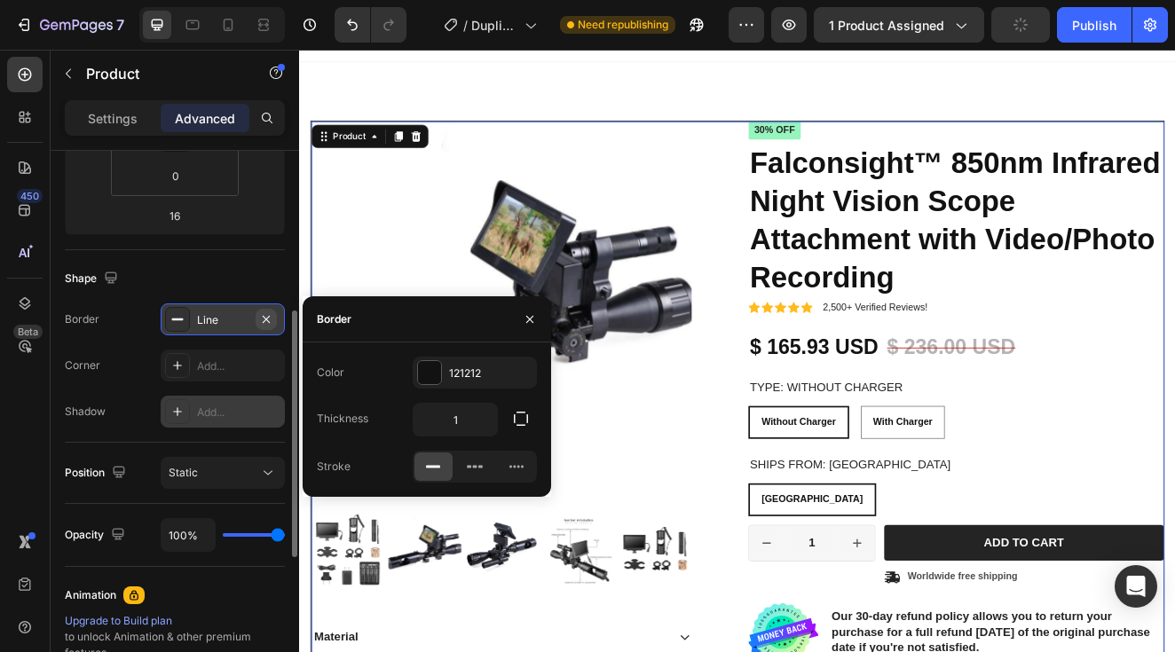
click at [269, 320] on icon "button" at bounding box center [266, 319] width 14 height 14
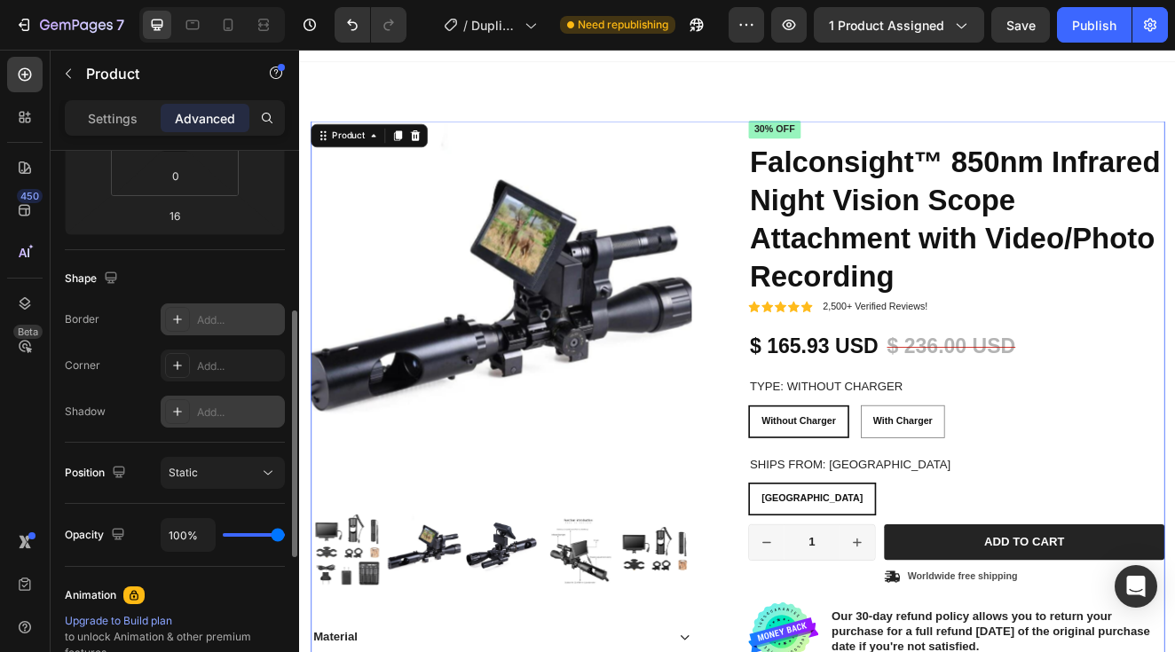
click at [181, 414] on icon at bounding box center [177, 412] width 14 height 14
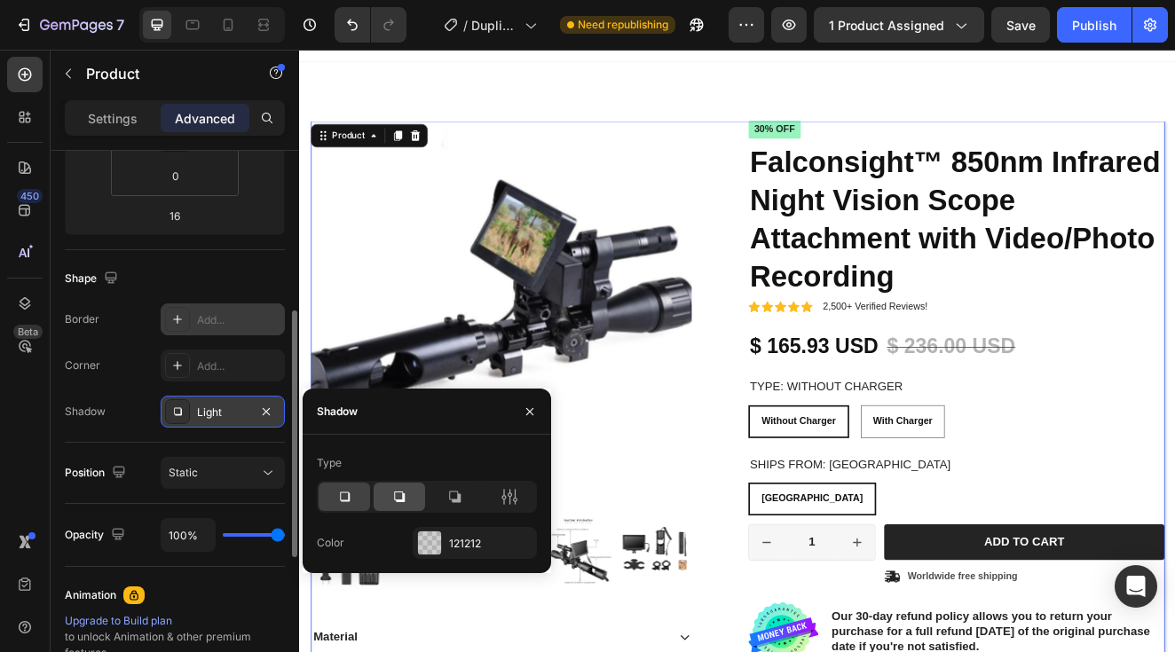
click at [400, 501] on icon at bounding box center [399, 496] width 11 height 11
click at [452, 498] on icon at bounding box center [454, 497] width 18 height 18
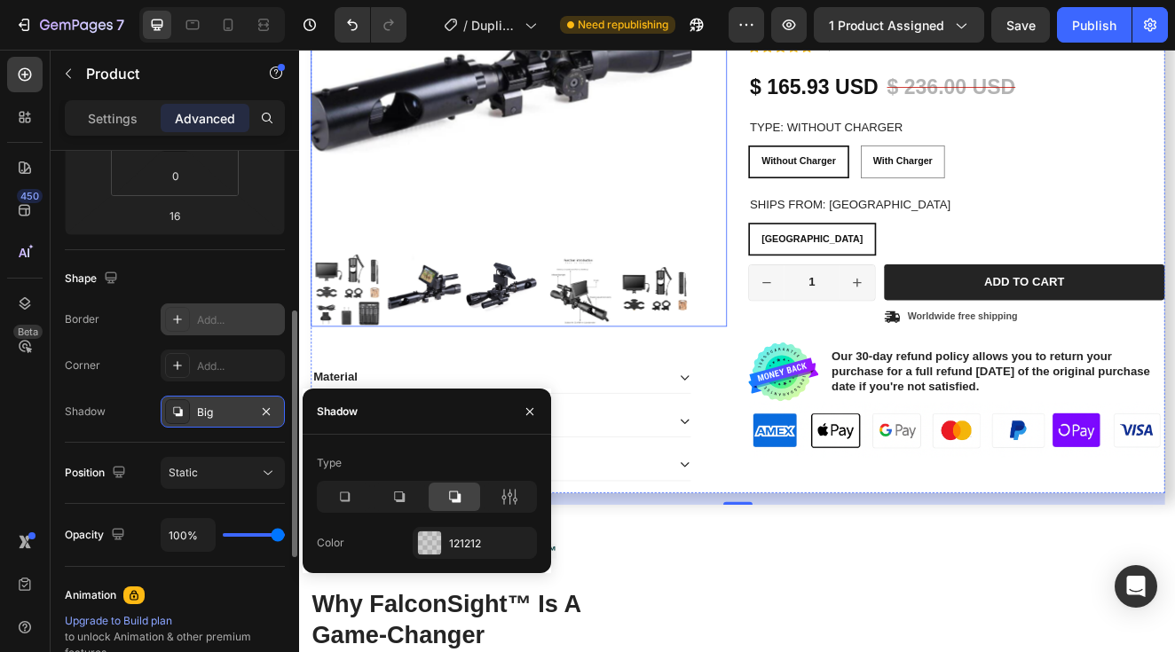
scroll to position [319, 0]
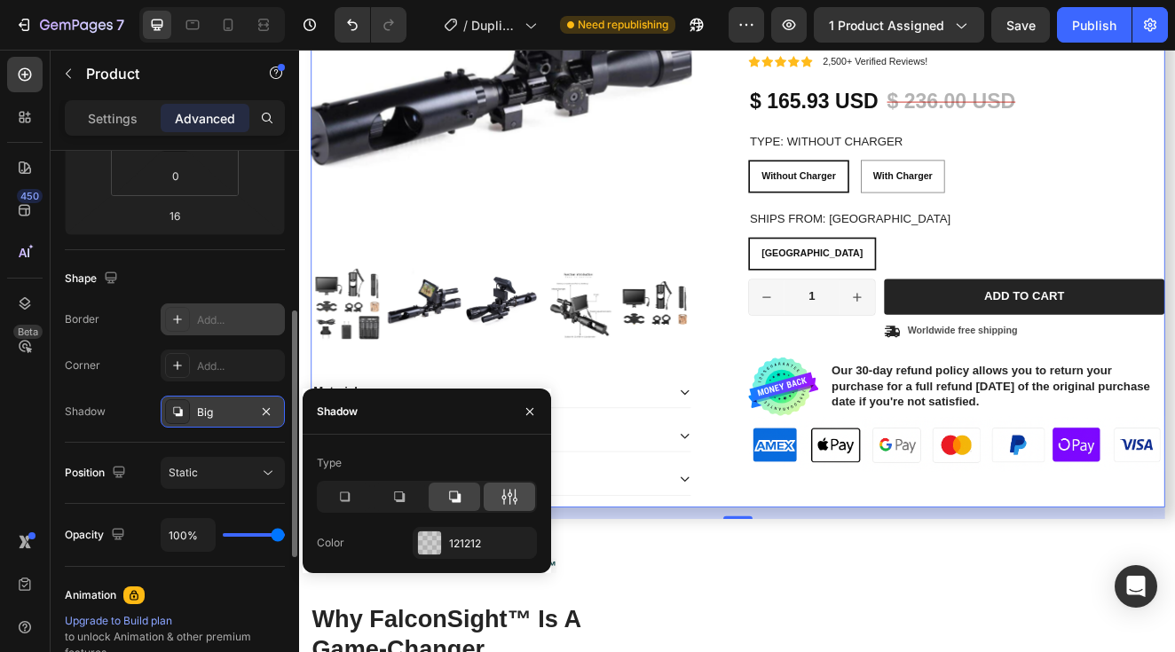
click at [502, 509] on div at bounding box center [508, 497] width 51 height 28
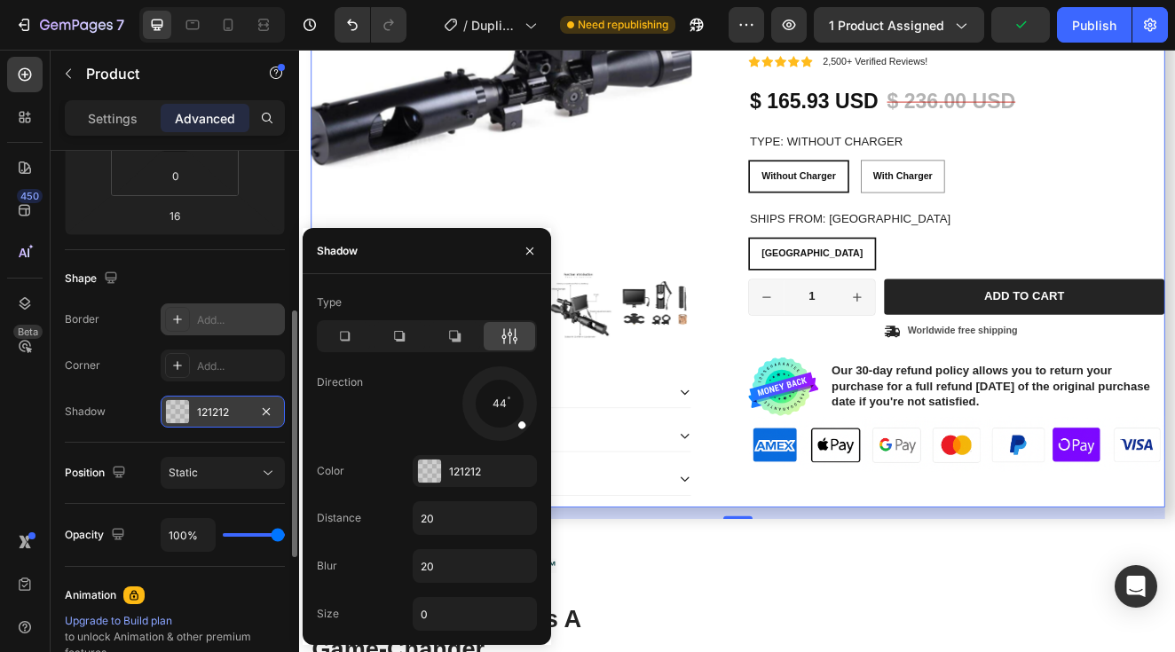
click at [526, 429] on div at bounding box center [512, 416] width 35 height 35
click at [536, 260] on button "button" at bounding box center [529, 251] width 28 height 28
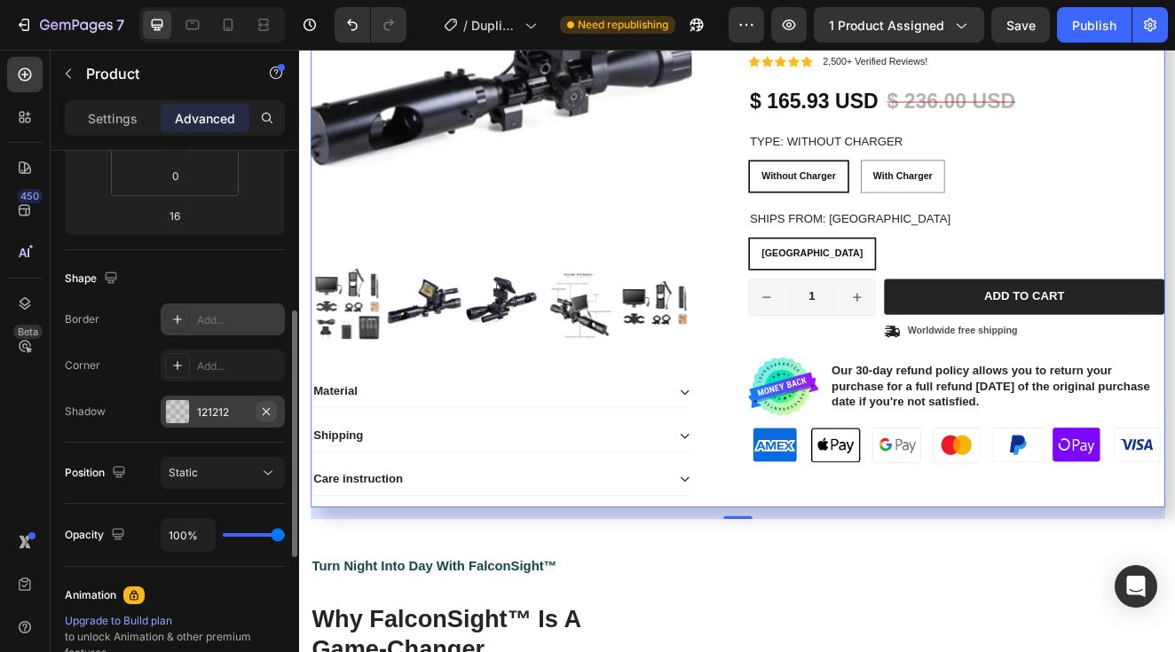
click at [267, 405] on icon "button" at bounding box center [266, 412] width 14 height 14
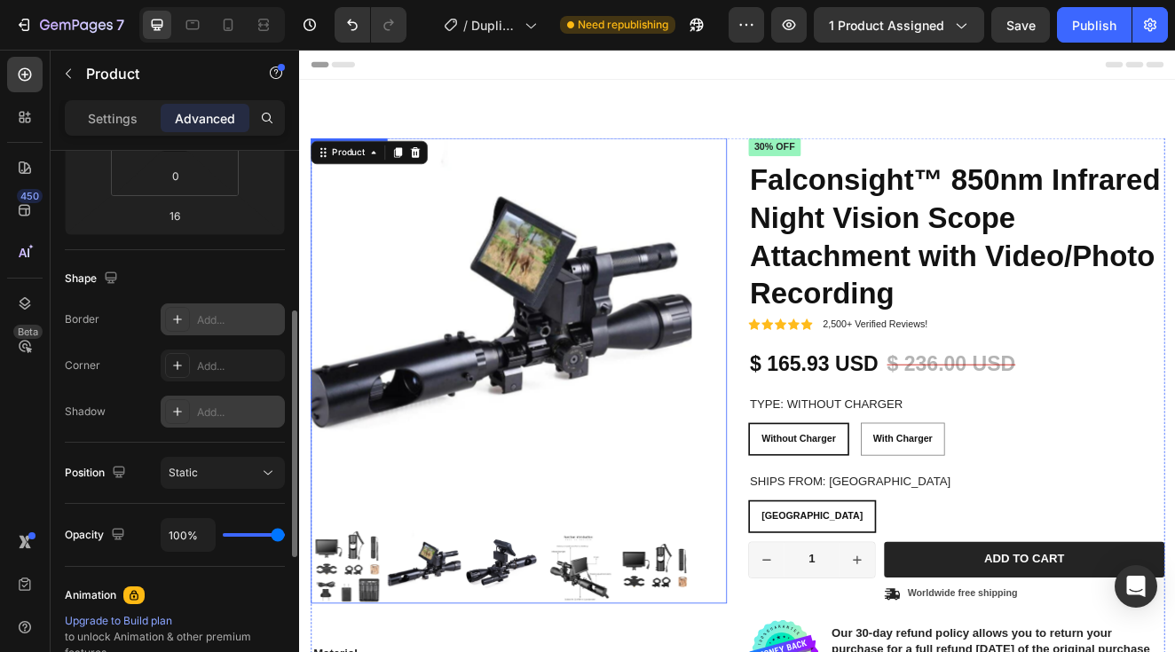
scroll to position [0, 0]
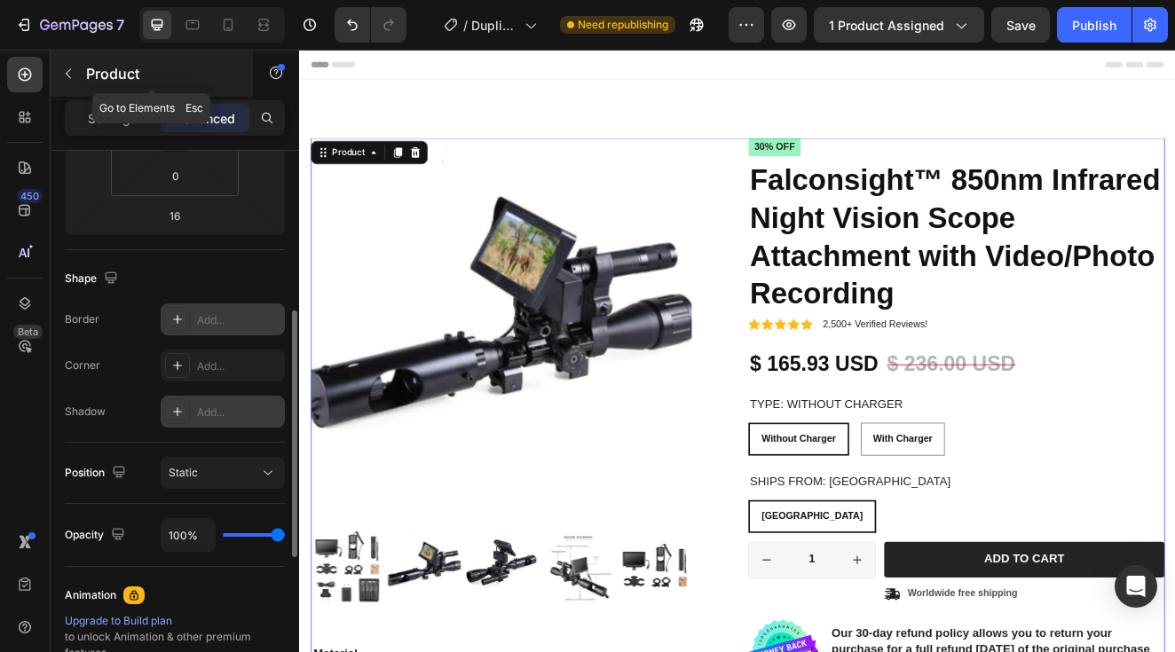
click at [71, 72] on icon "button" at bounding box center [68, 74] width 14 height 14
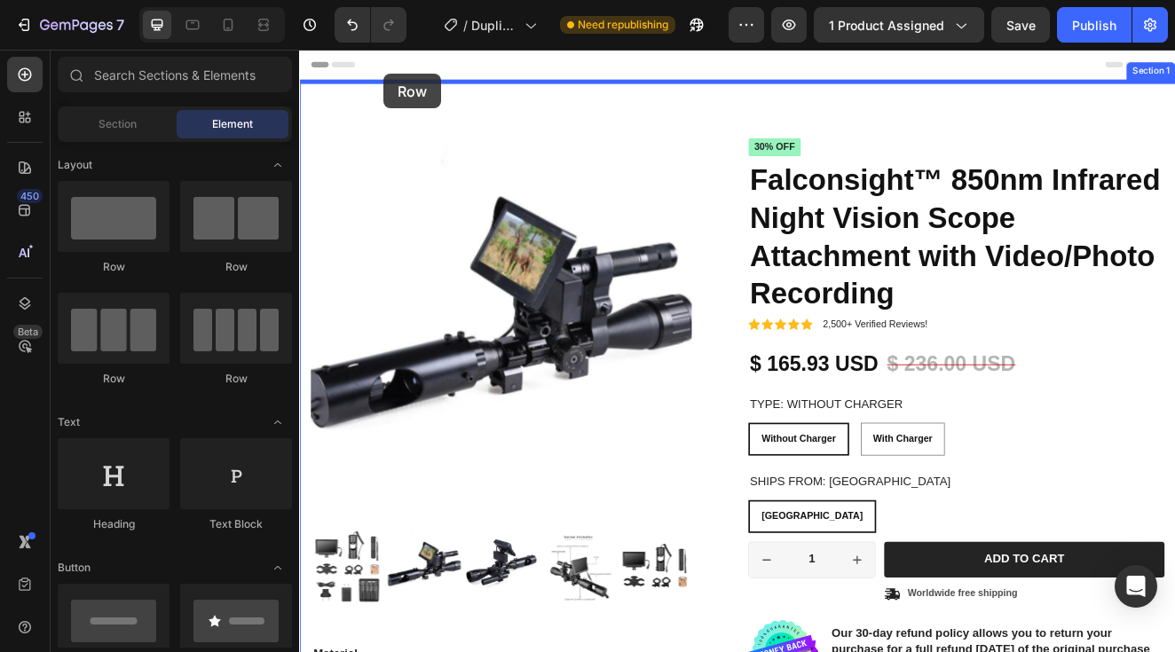
drag, startPoint x: 419, startPoint y: 295, endPoint x: 402, endPoint y: 79, distance: 217.1
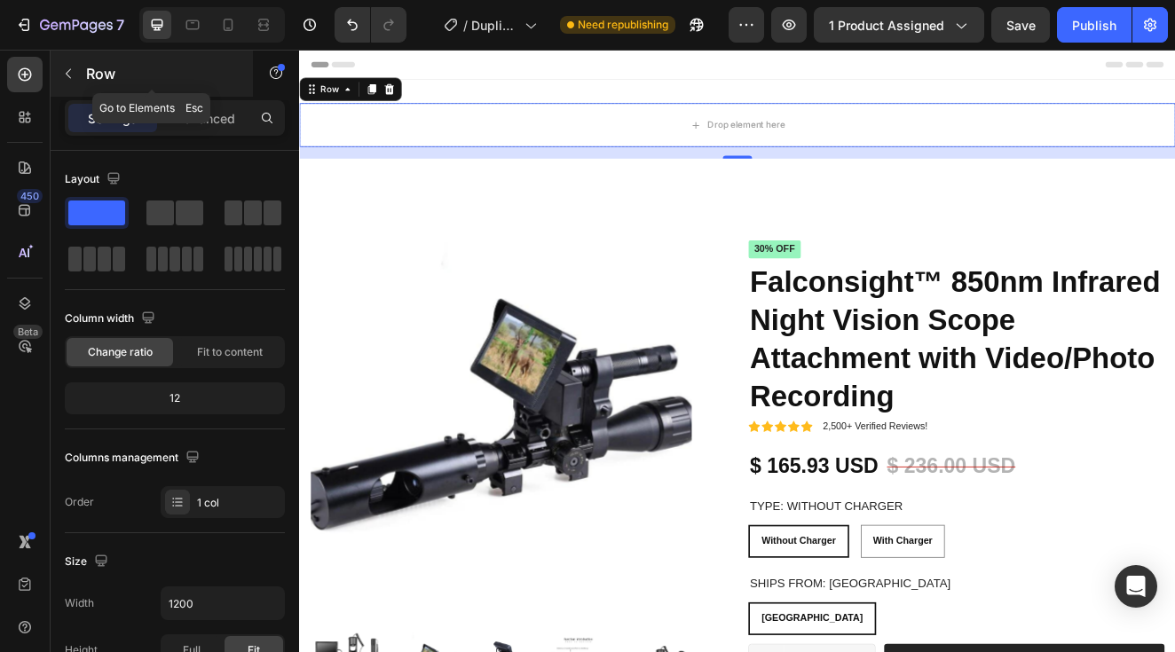
click at [73, 67] on icon "button" at bounding box center [68, 74] width 14 height 14
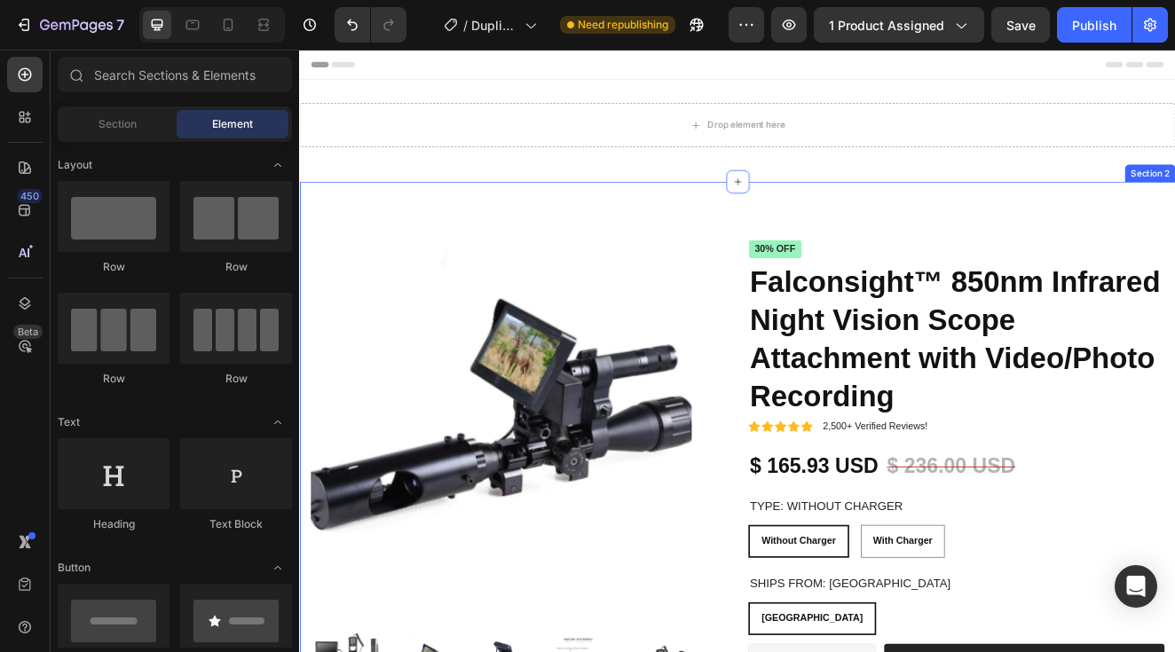
click at [432, 220] on div "Product Images Material Shipping Care instruction Accordion Icon Icon Icon Icon…" at bounding box center [831, 658] width 1065 height 896
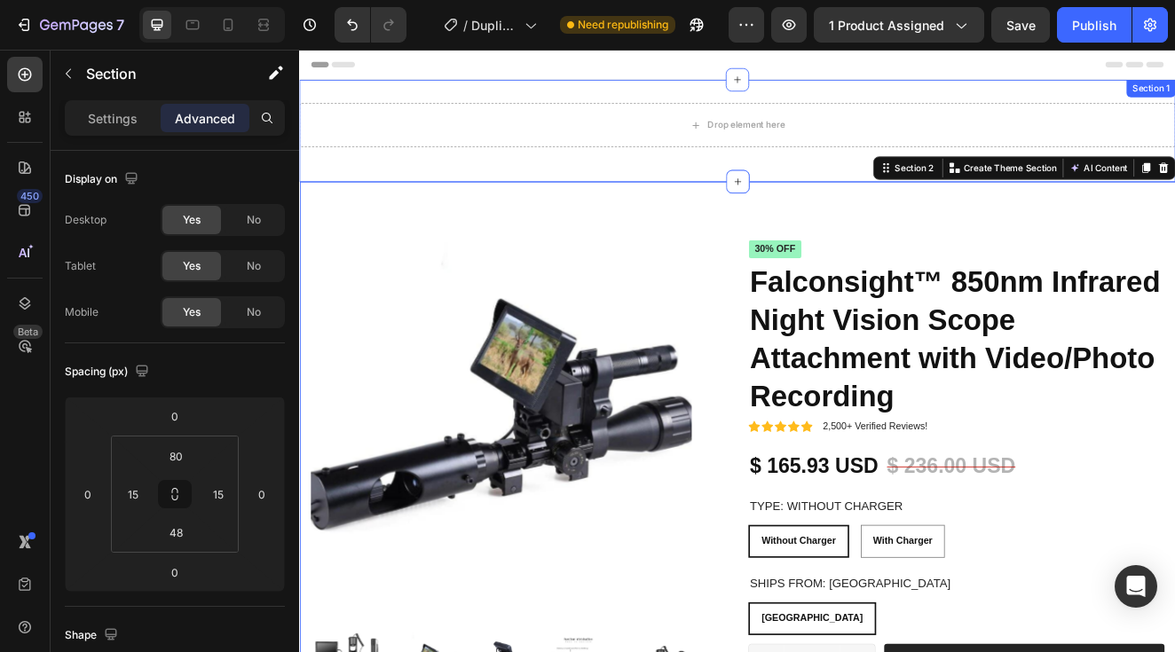
click at [723, 194] on div "Drop element here Row Section 1" at bounding box center [831, 148] width 1065 height 124
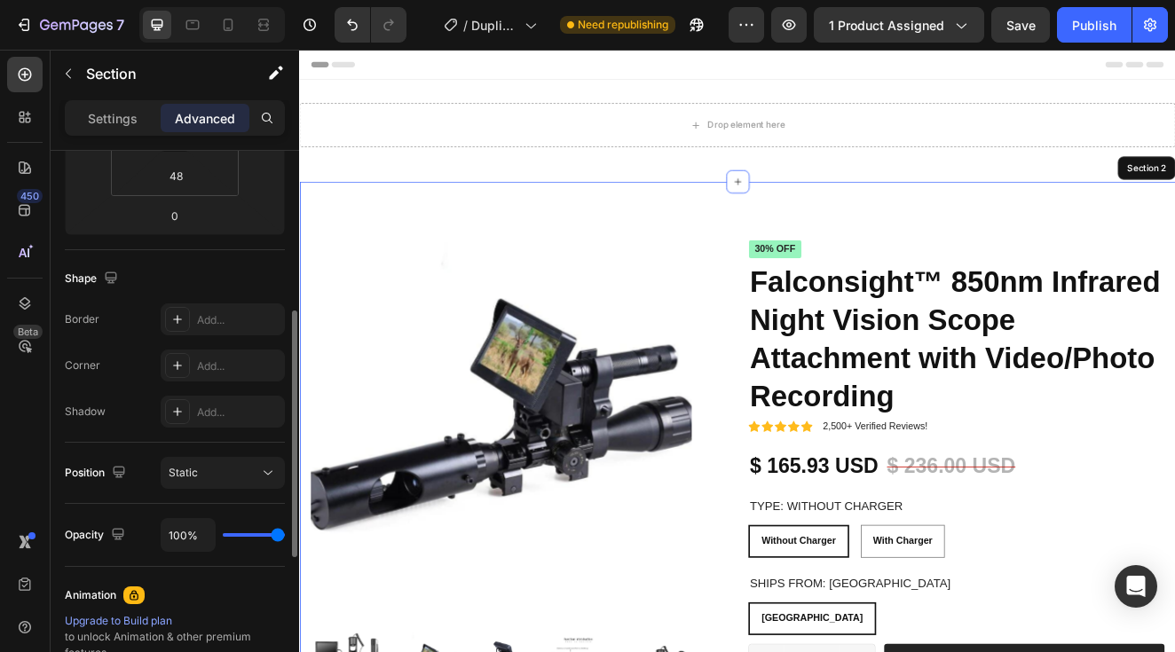
click at [774, 219] on div "Product Images Material Shipping Care instruction Accordion Icon Icon Icon Icon…" at bounding box center [831, 658] width 1065 height 896
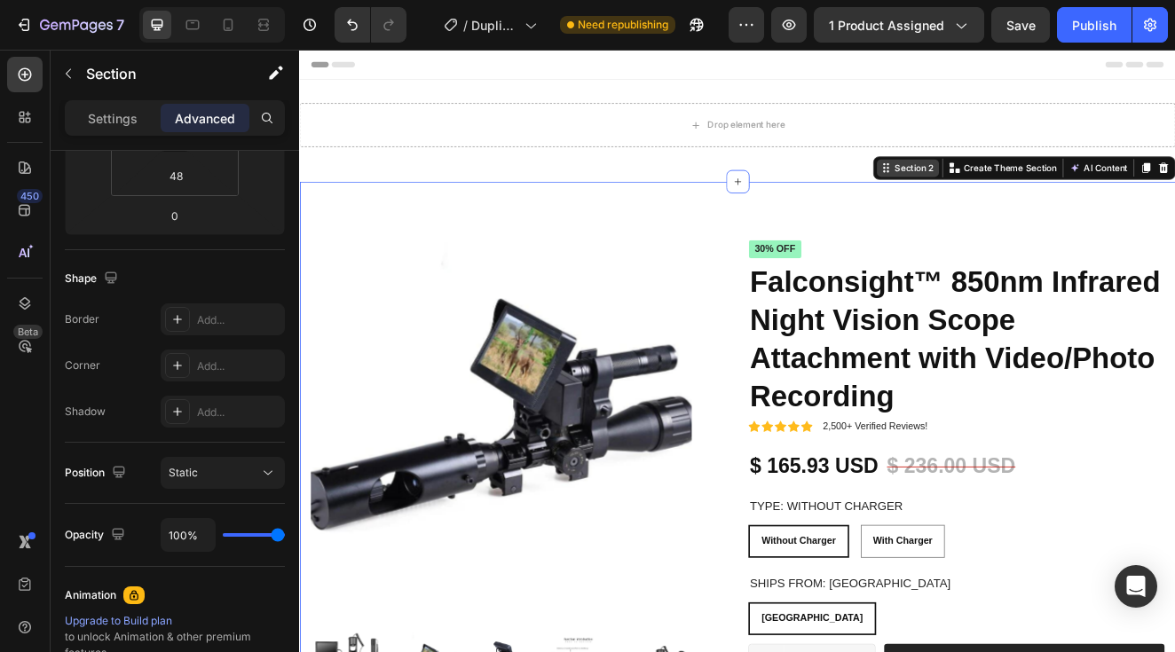
click at [1049, 201] on div "Section 2" at bounding box center [1038, 193] width 75 height 21
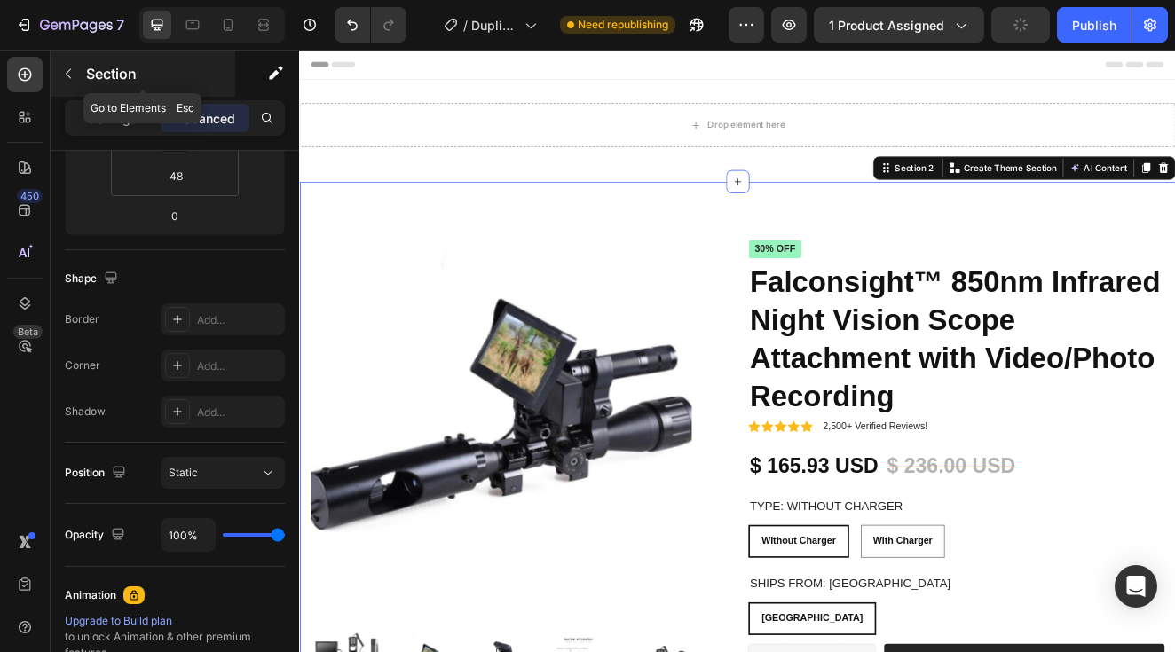
click at [65, 73] on icon "button" at bounding box center [68, 74] width 14 height 14
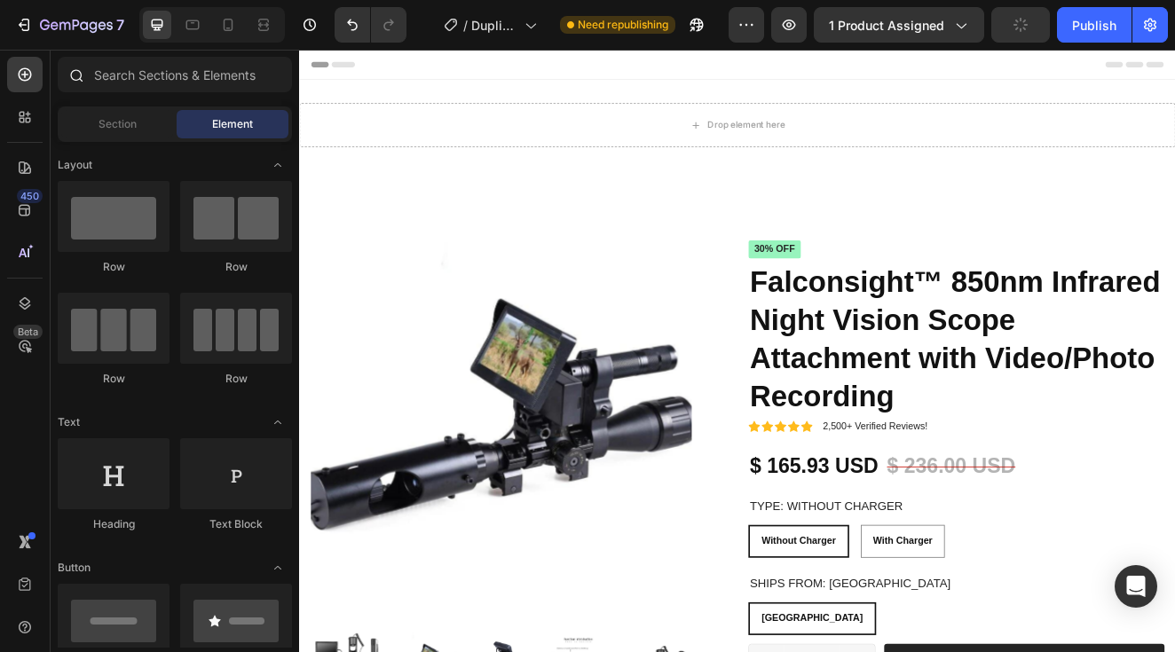
click at [65, 75] on div at bounding box center [75, 74] width 35 height 35
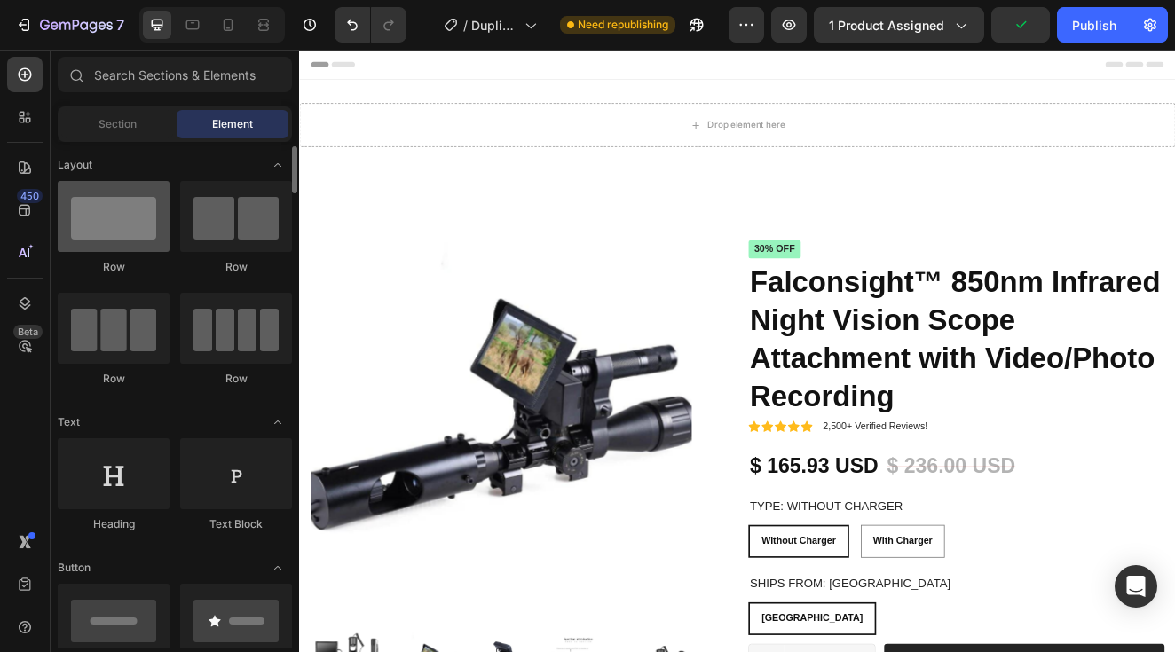
scroll to position [26, 0]
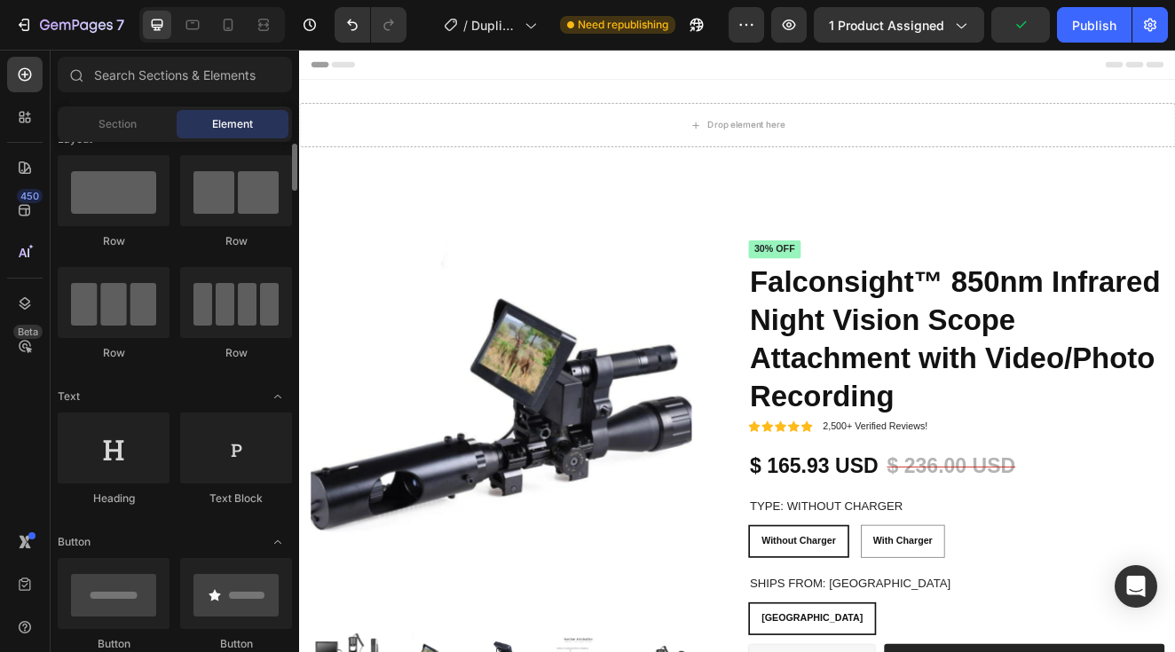
click at [126, 106] on div "Sections(18) Elements(84) Section Element Hero Section Product Detail Brands Tr…" at bounding box center [175, 352] width 248 height 591
click at [126, 119] on span "Section" at bounding box center [117, 124] width 38 height 16
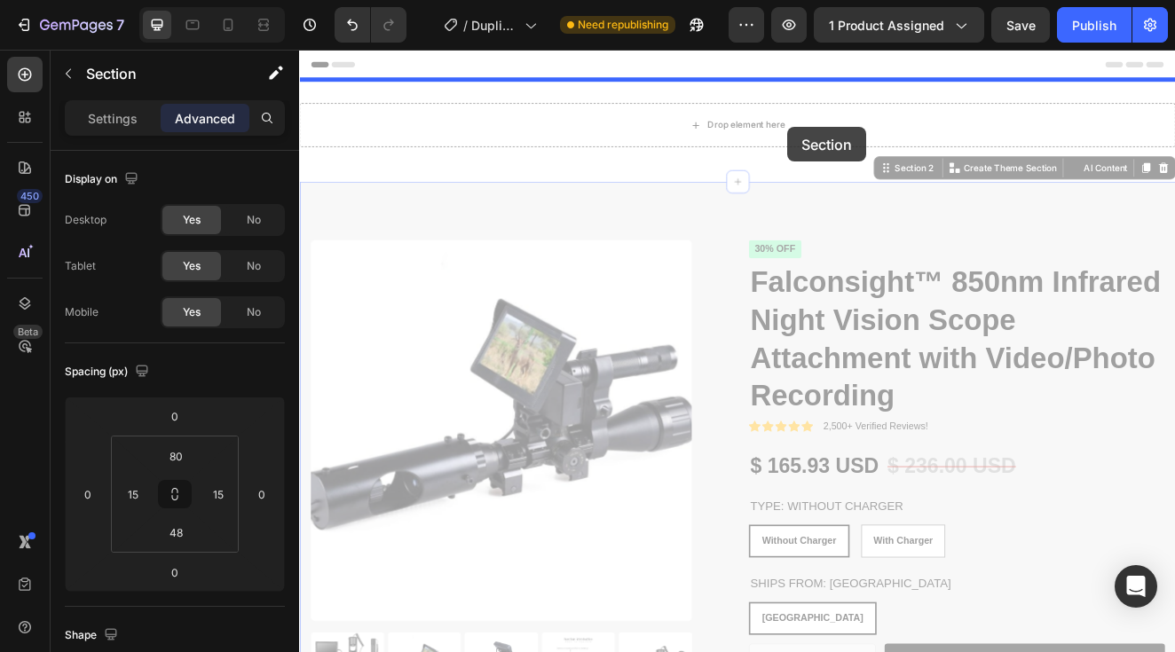
drag, startPoint x: 1324, startPoint y: 204, endPoint x: 892, endPoint y: 144, distance: 435.3
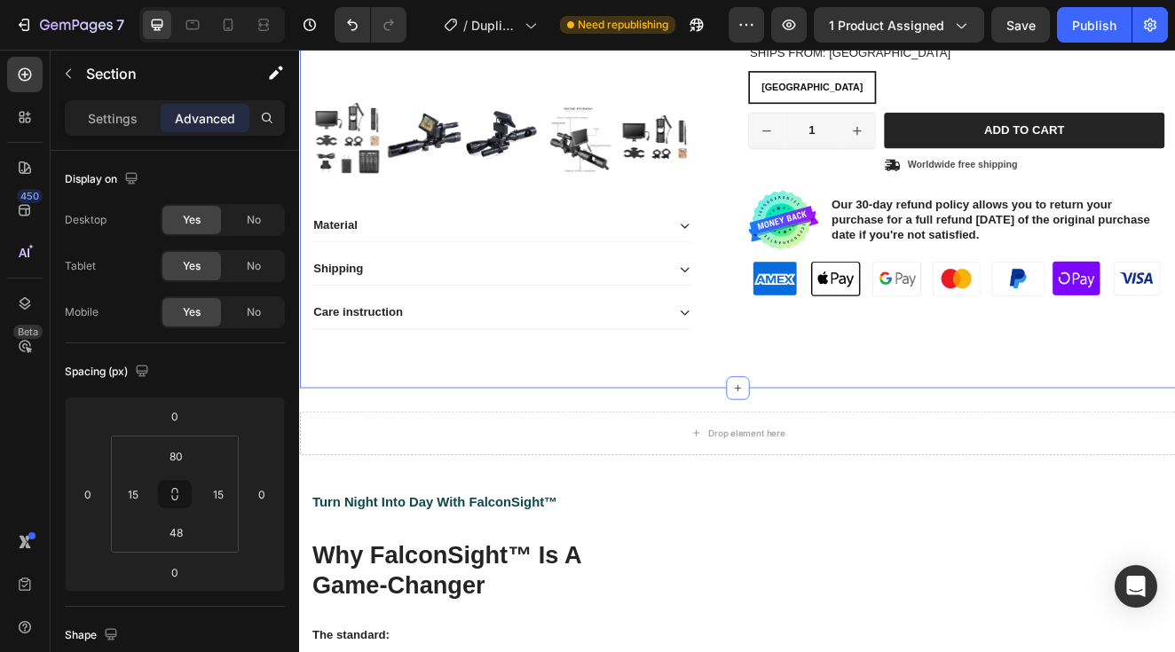
scroll to position [524, 0]
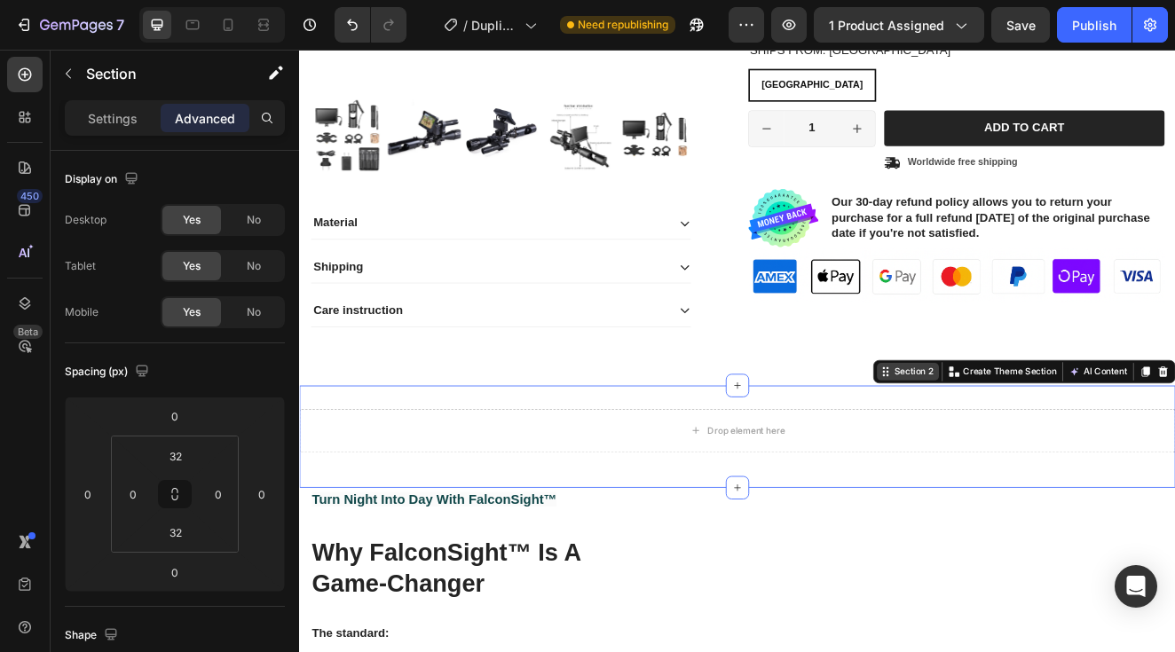
scroll to position [357, 0]
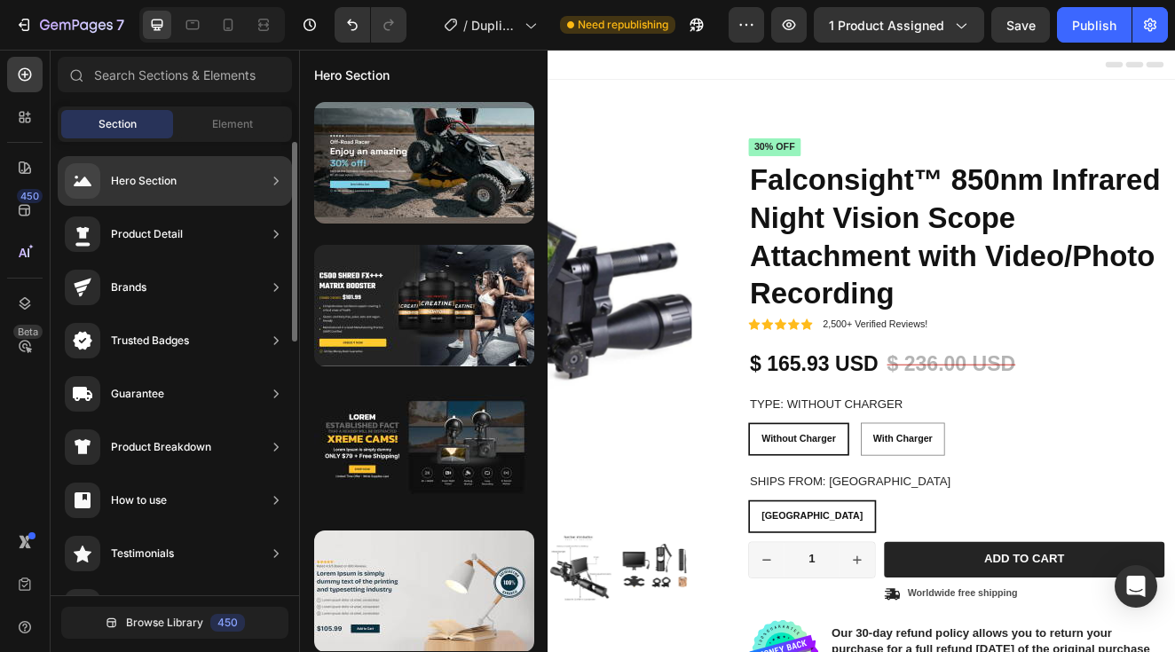
scroll to position [0, 0]
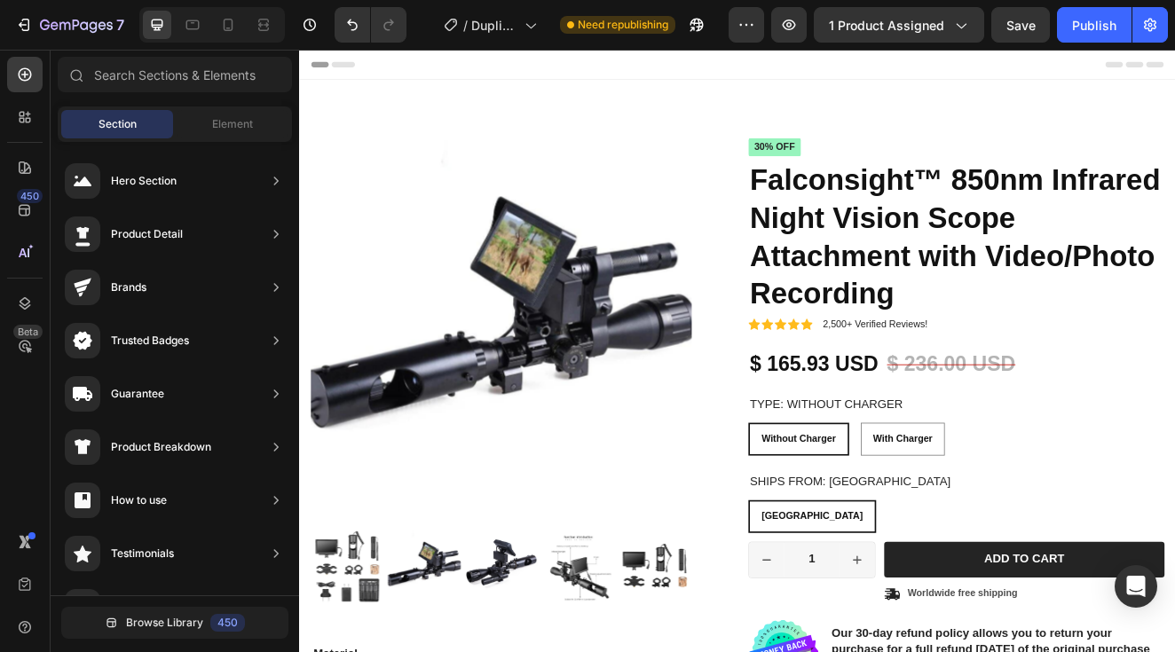
click at [110, 123] on span "Section" at bounding box center [117, 124] width 38 height 16
click at [185, 124] on div "Element" at bounding box center [233, 124] width 112 height 28
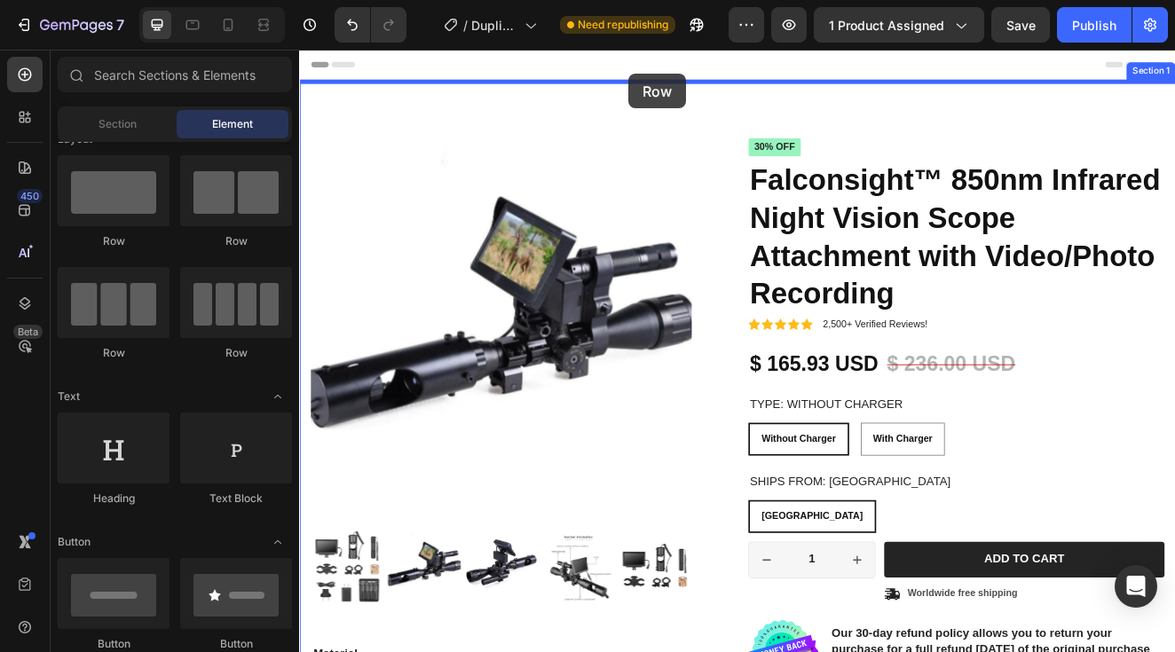
drag, startPoint x: 411, startPoint y: 261, endPoint x: 699, endPoint y: 79, distance: 340.9
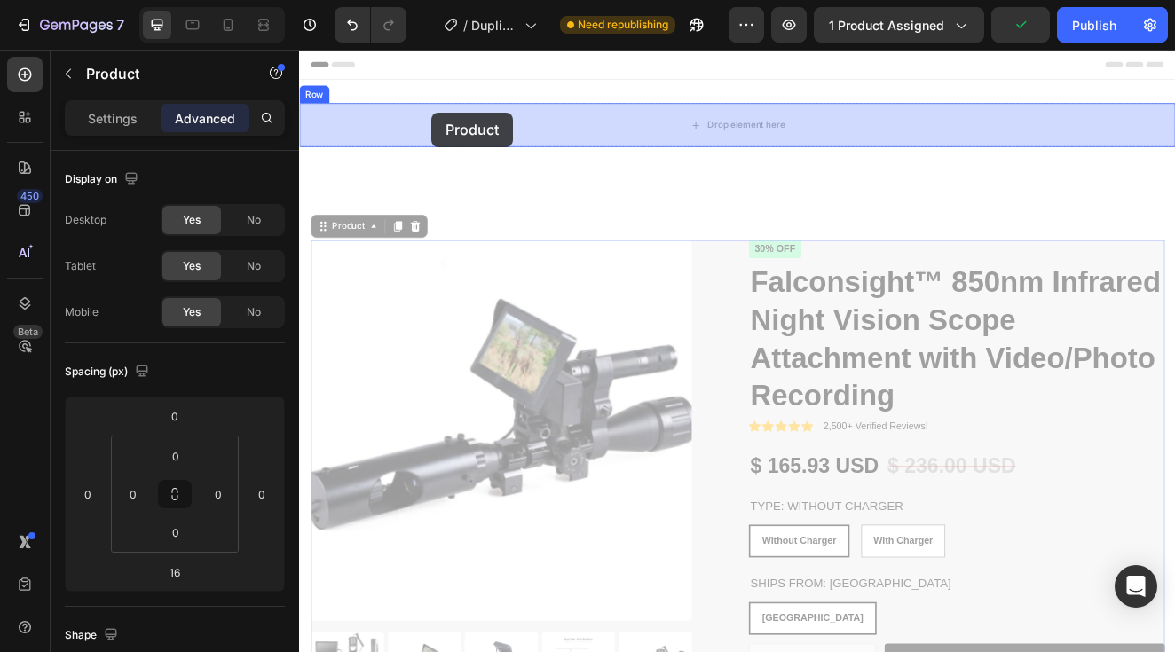
drag, startPoint x: 324, startPoint y: 268, endPoint x: 459, endPoint y: 129, distance: 193.9
type input "0"
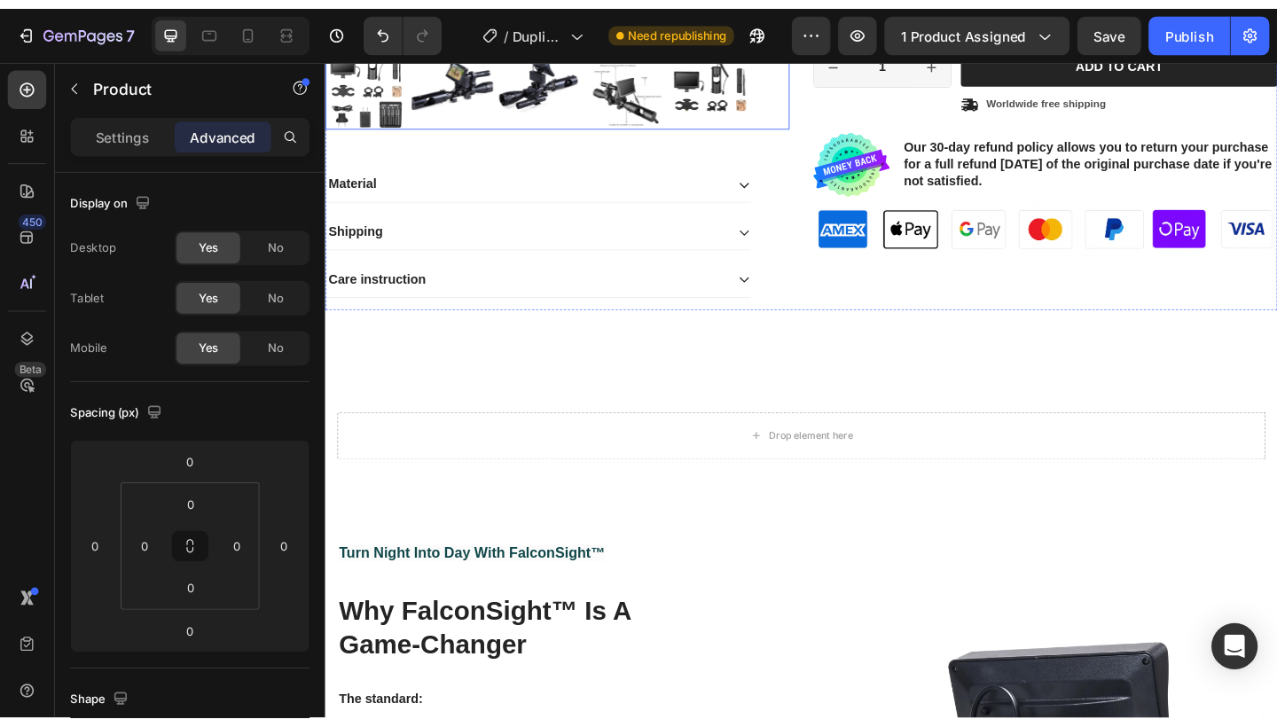
scroll to position [578, 0]
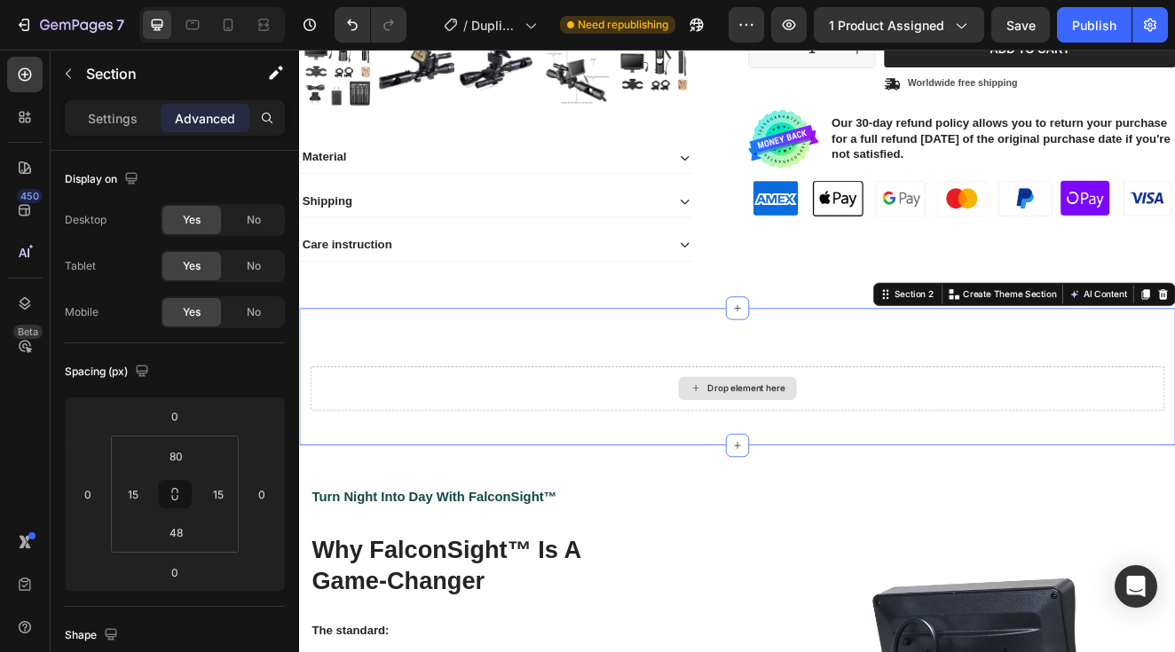
click at [646, 474] on div "Drop element here" at bounding box center [831, 461] width 1038 height 53
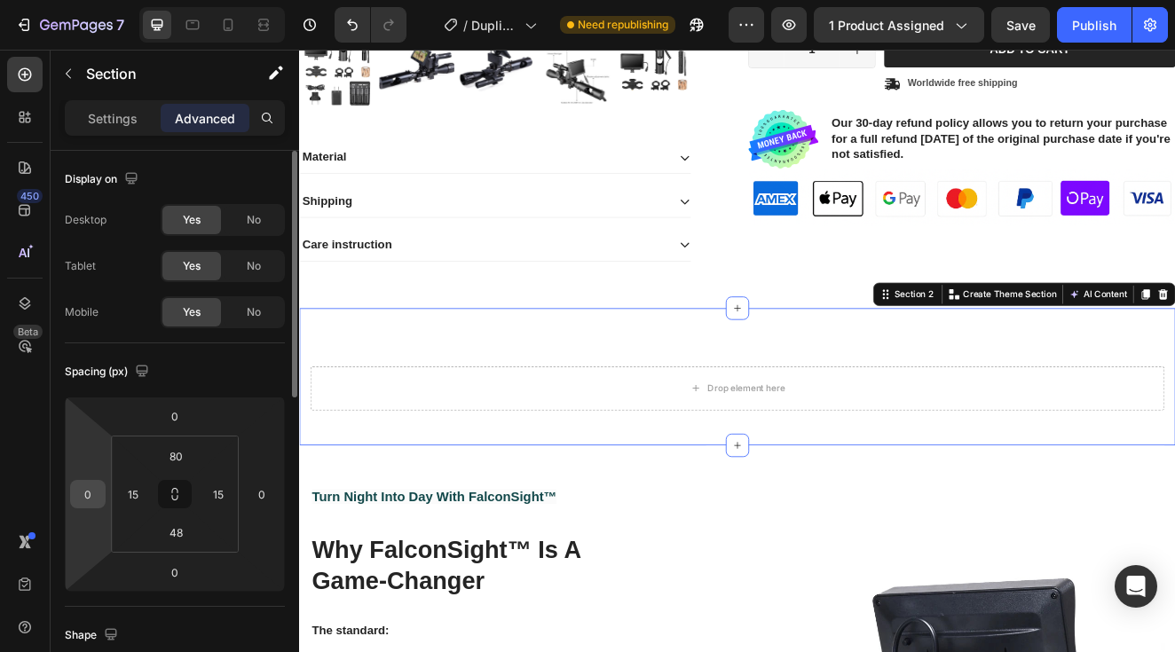
click at [97, 498] on input "0" at bounding box center [88, 494] width 27 height 27
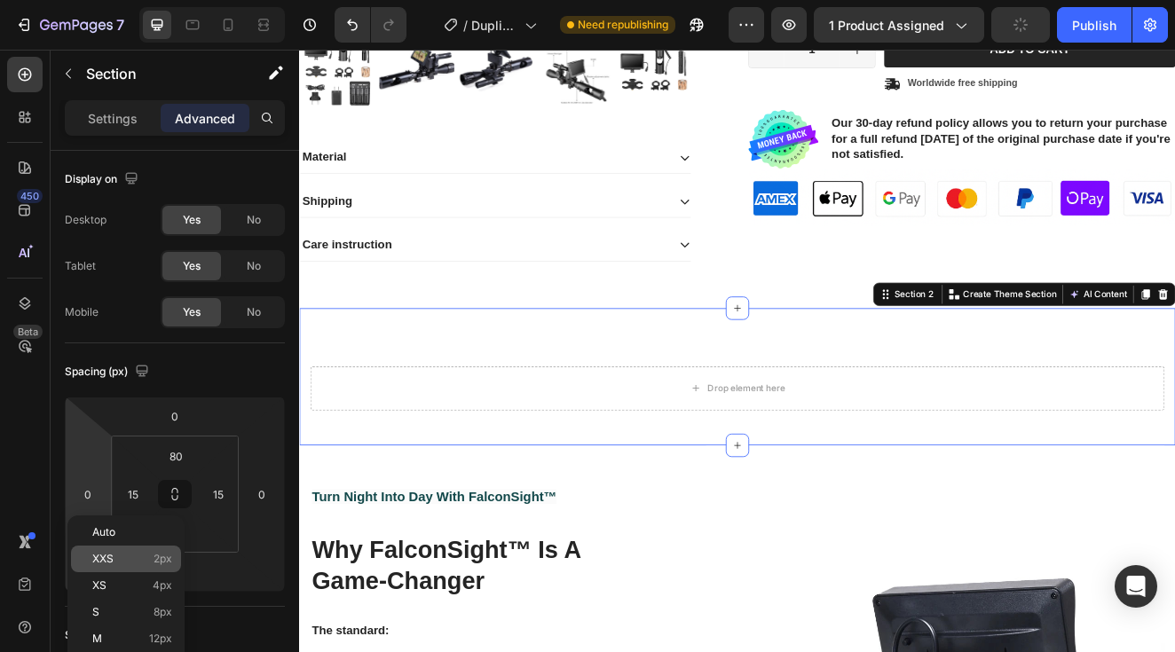
click at [148, 565] on div "XXS 2px" at bounding box center [126, 559] width 110 height 27
type input "2"
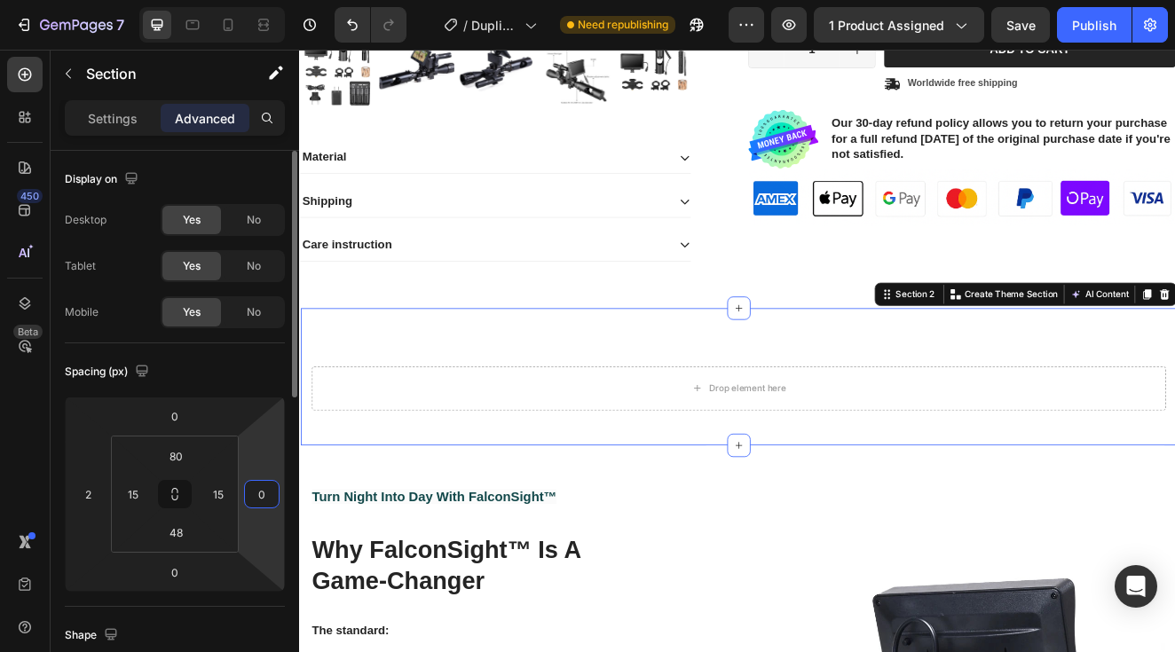
click at [253, 491] on input "0" at bounding box center [261, 494] width 27 height 27
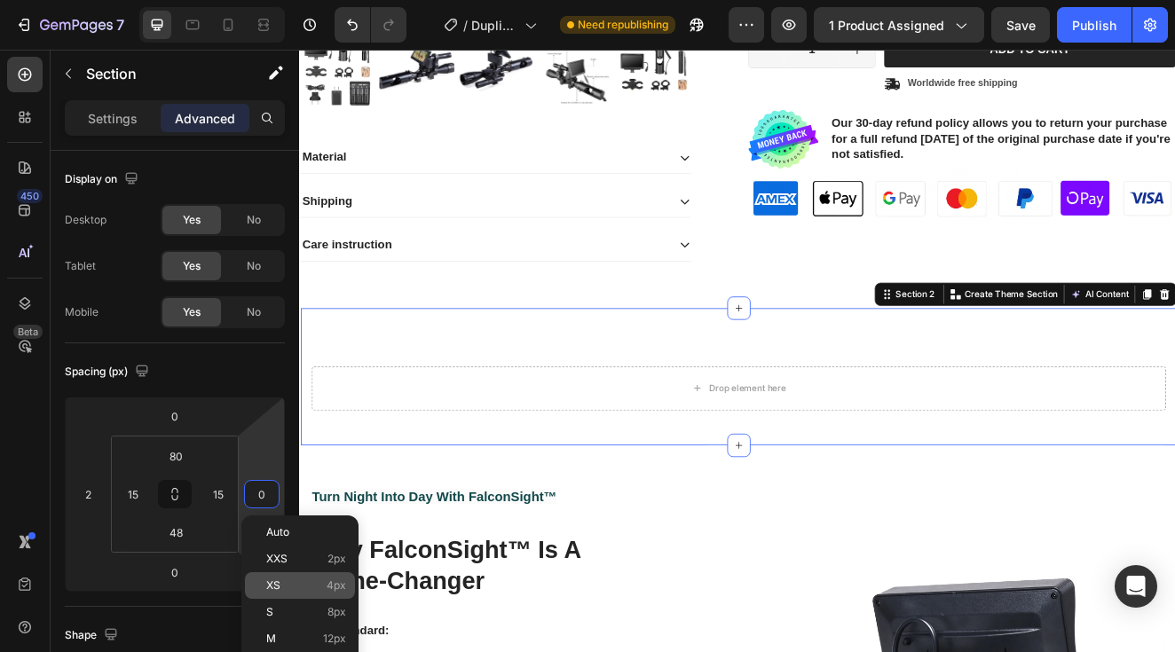
click at [272, 582] on span "XS" at bounding box center [273, 585] width 14 height 12
type input "4"
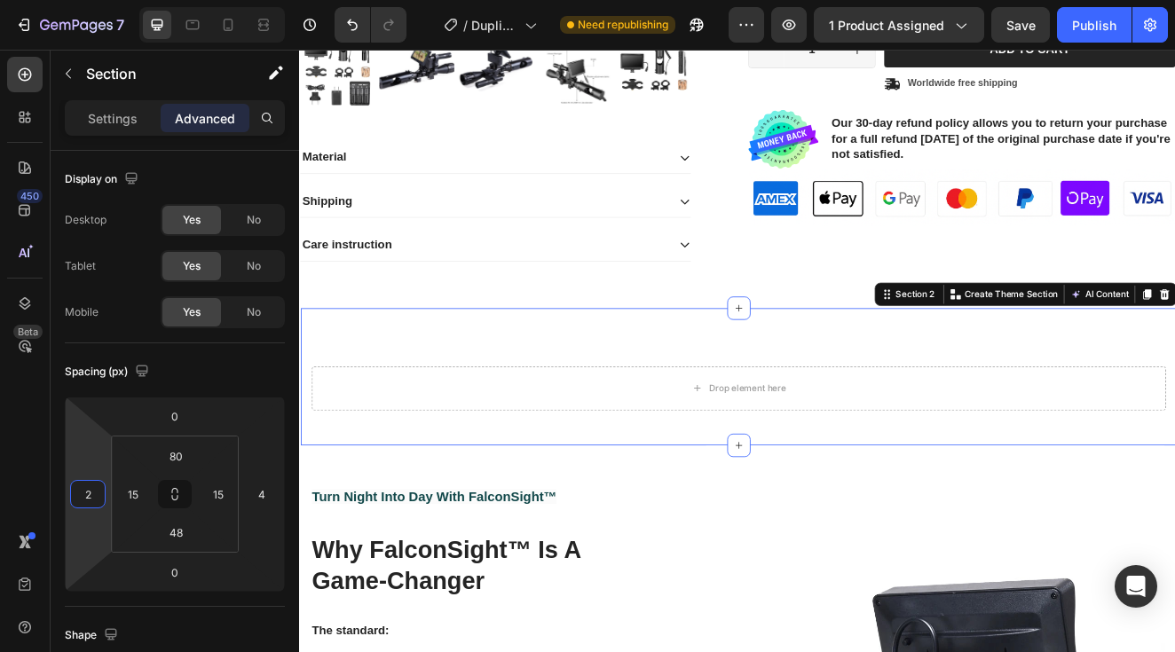
click at [90, 0] on html "7 / Duplicate from Landing Page - Sep 16, 19:47:20 Need republishing Preview 1 …" at bounding box center [587, 0] width 1175 height 0
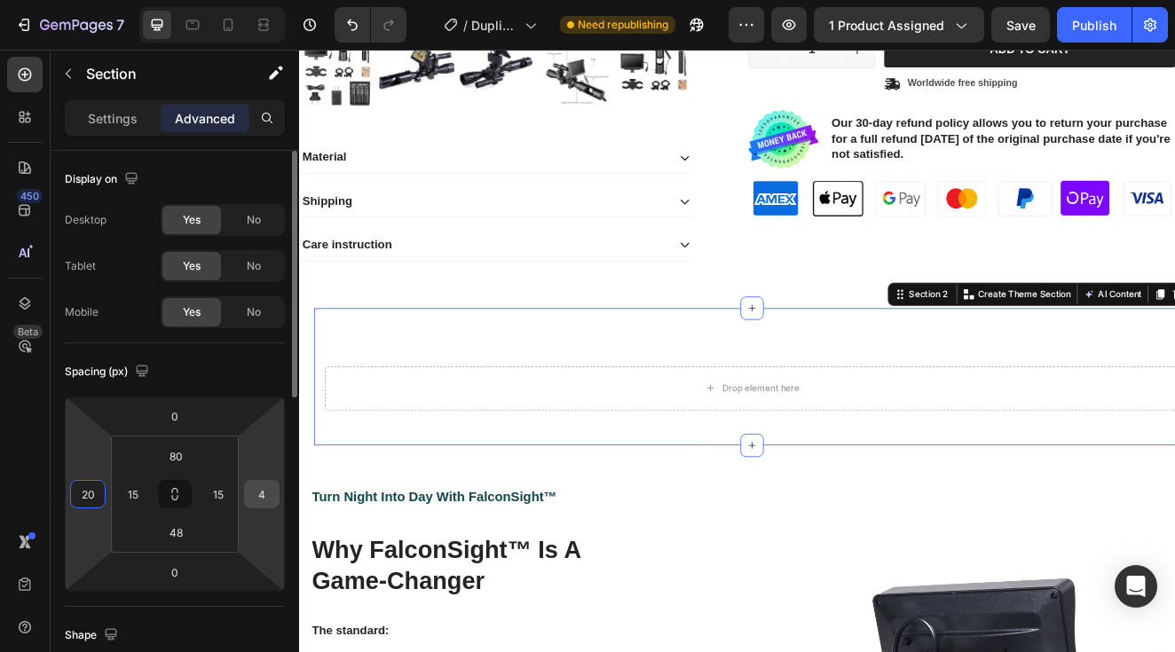
type input "20"
click at [269, 501] on input "4" at bounding box center [261, 494] width 27 height 27
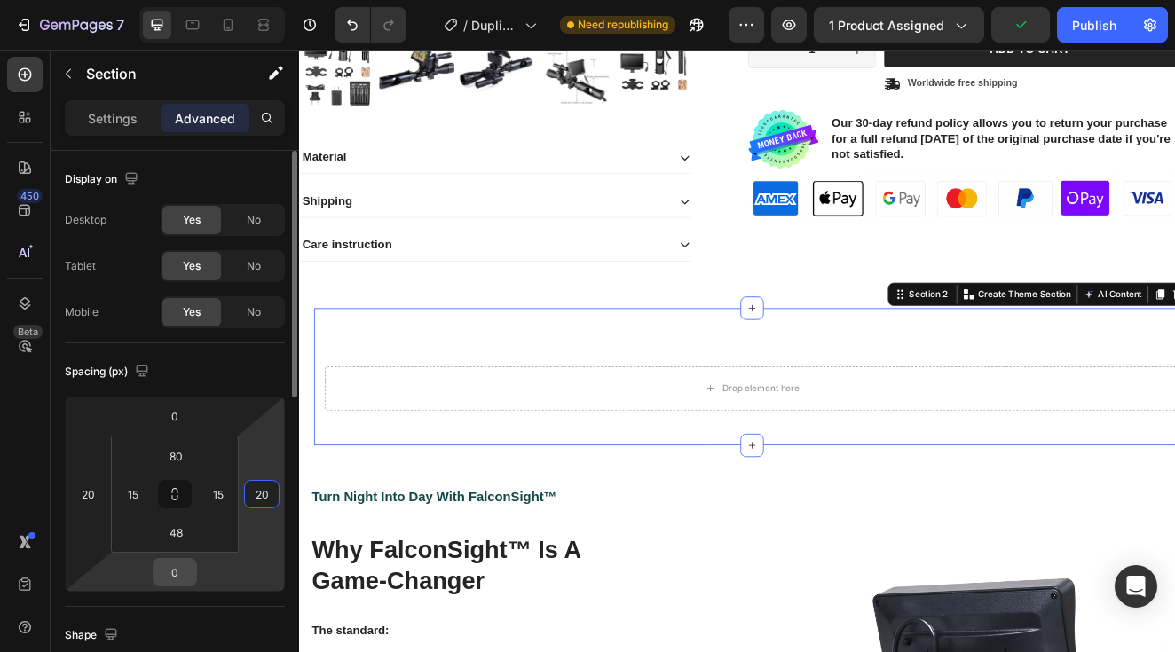
type input "20"
click at [188, 570] on input "0" at bounding box center [174, 572] width 35 height 27
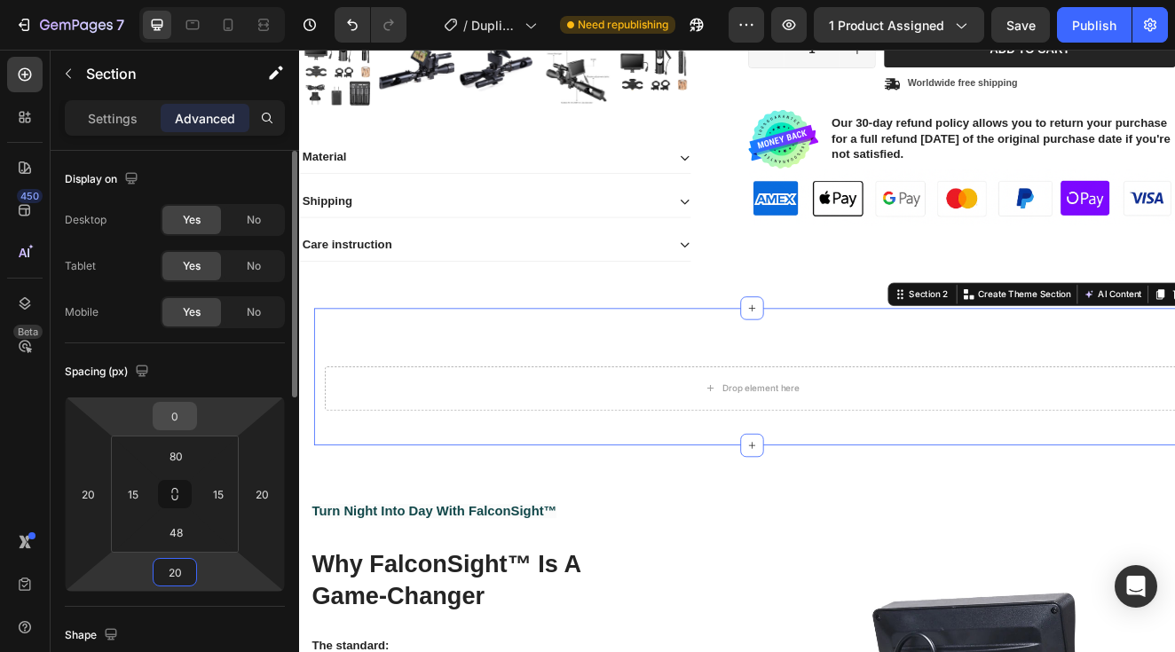
type input "20"
click at [171, 429] on div "0" at bounding box center [175, 416] width 44 height 28
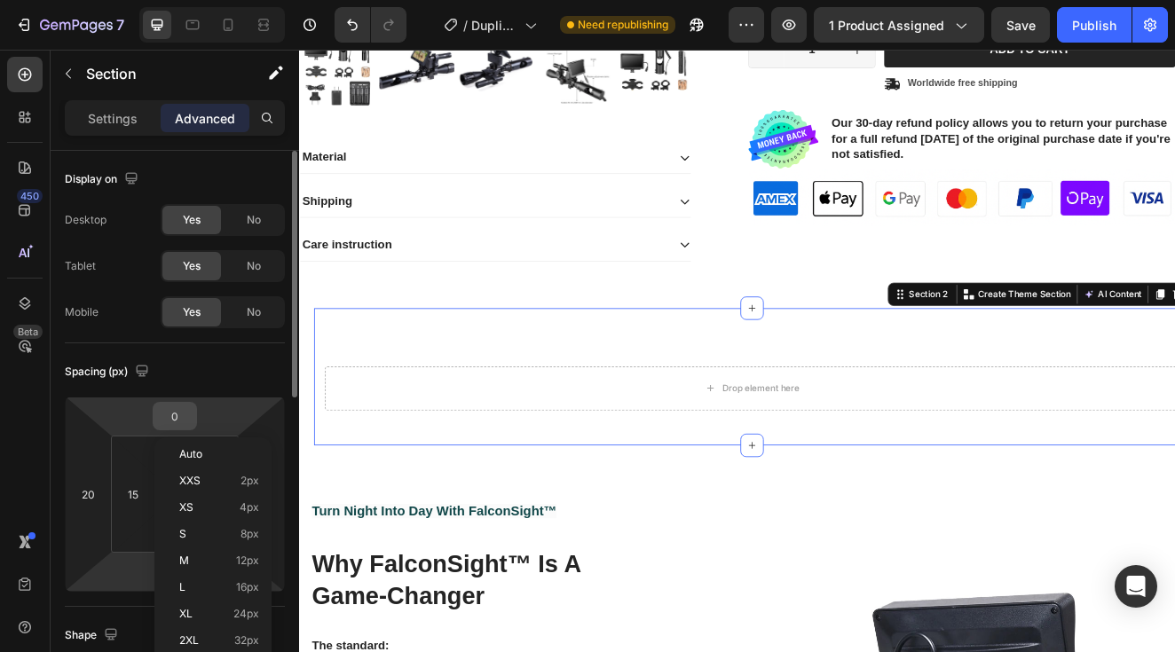
click at [170, 413] on input "0" at bounding box center [174, 416] width 35 height 27
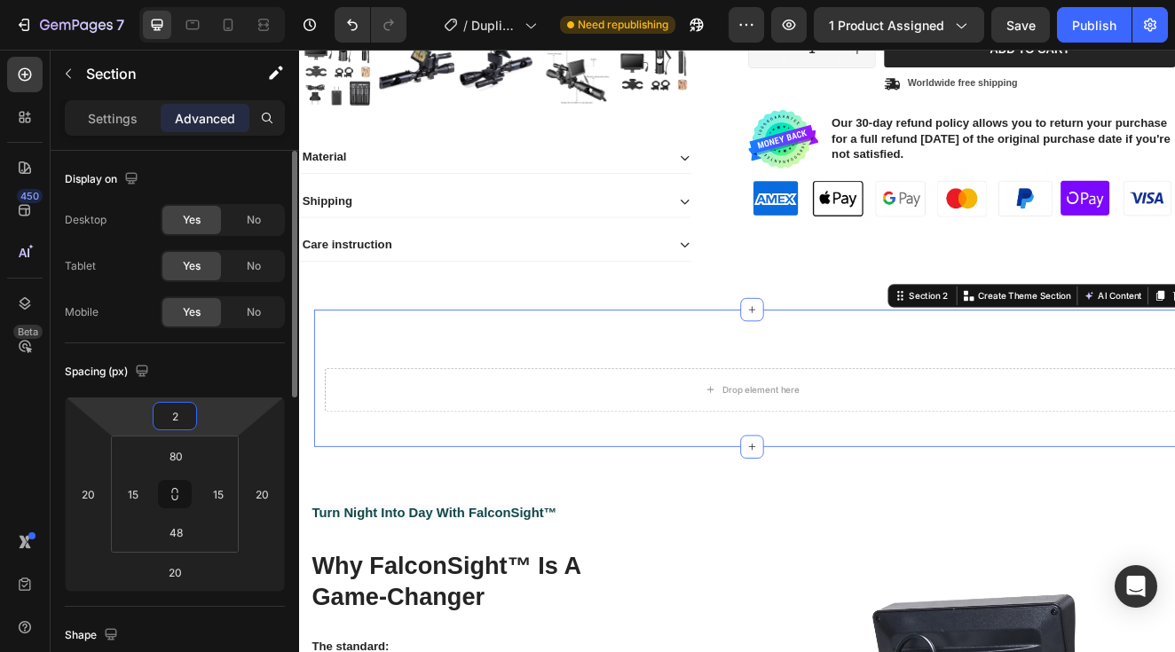
type input "20"
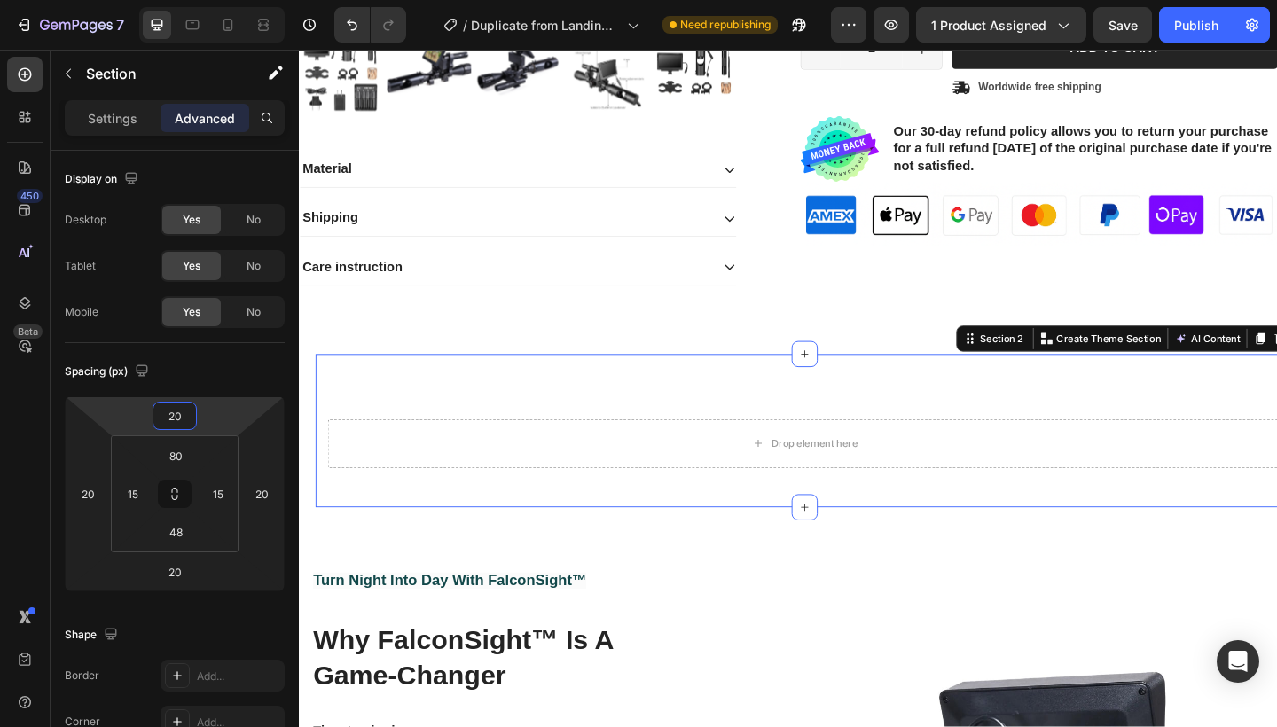
scroll to position [577, 0]
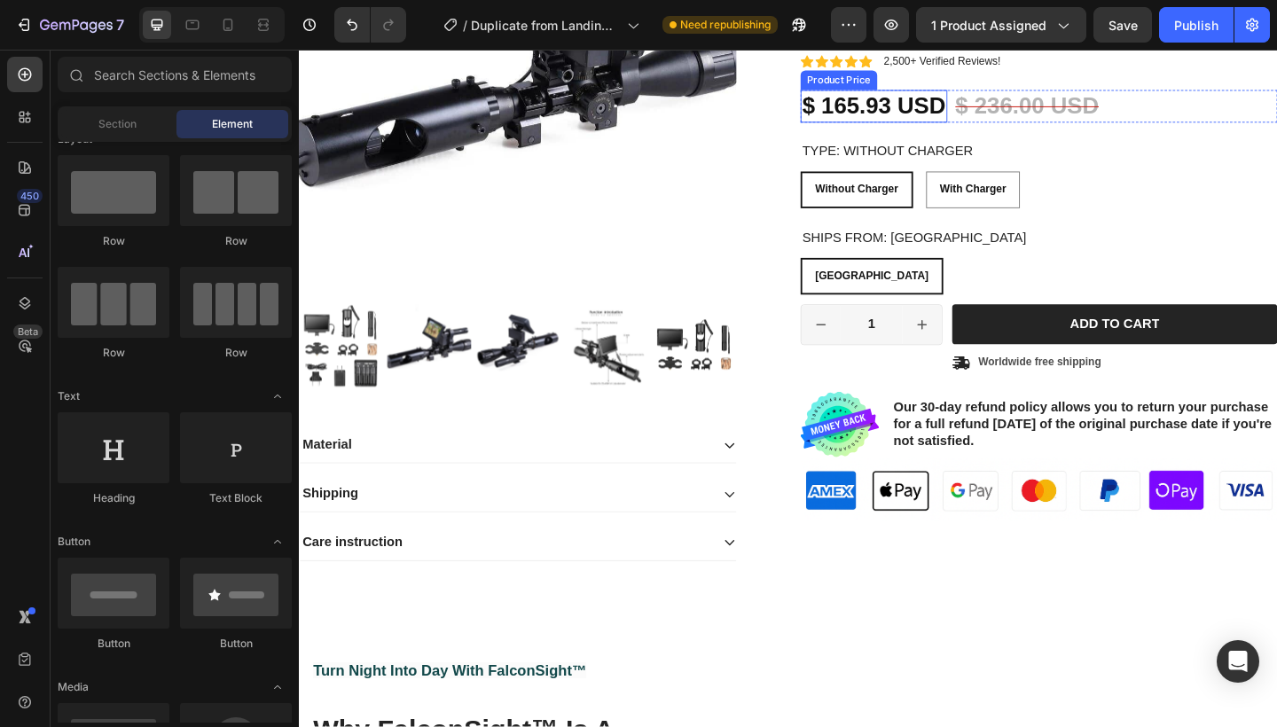
scroll to position [304, 0]
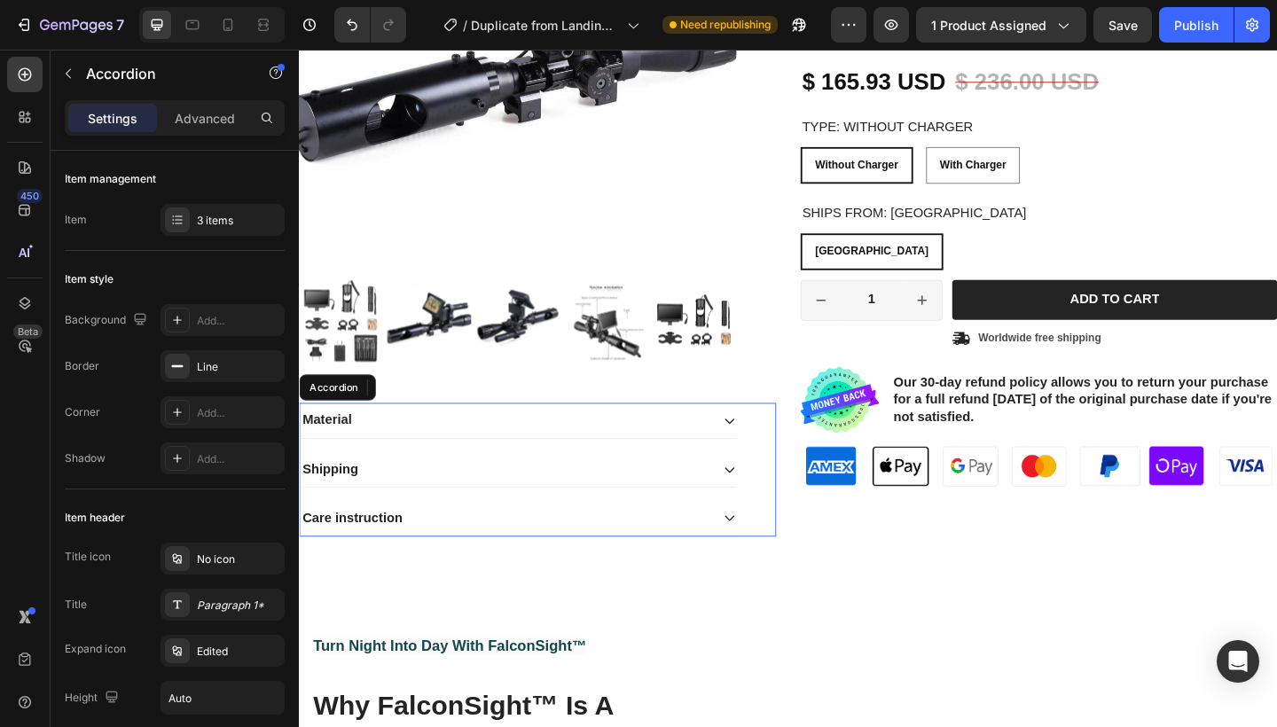
click at [745, 559] on div "Care instruction" at bounding box center [523, 560] width 446 height 24
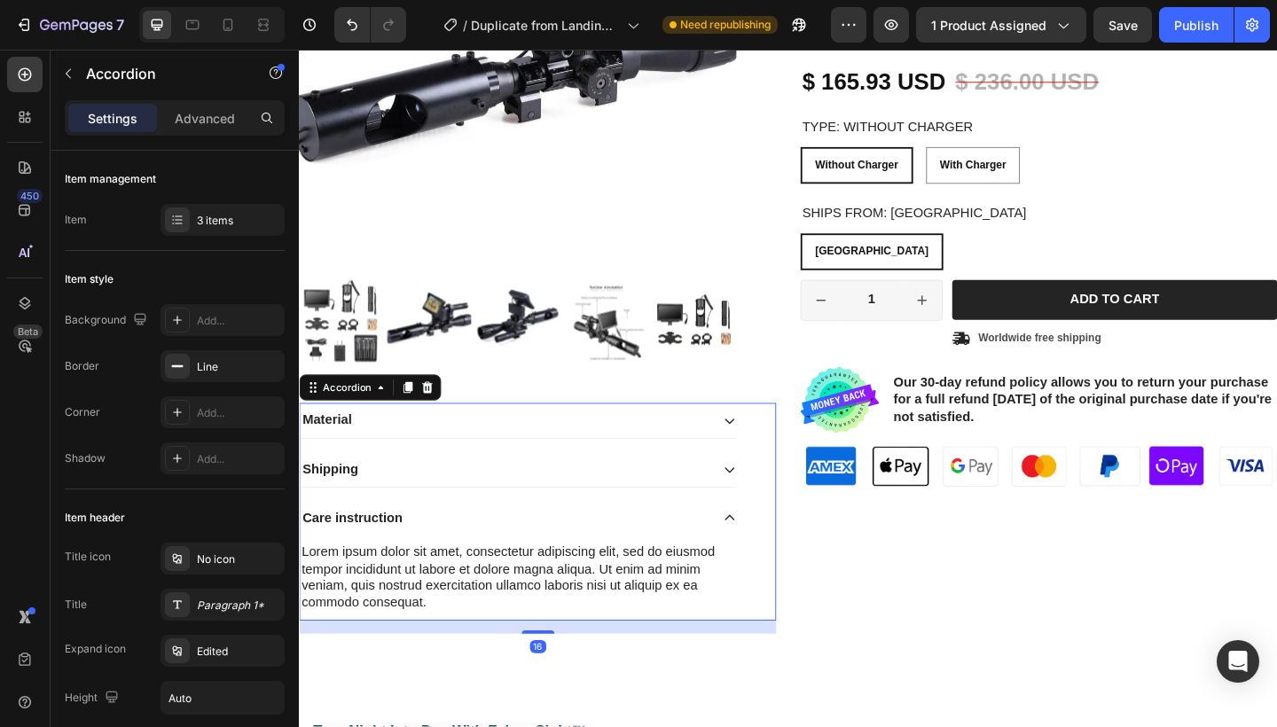
click at [745, 559] on div "Care instruction" at bounding box center [523, 560] width 446 height 24
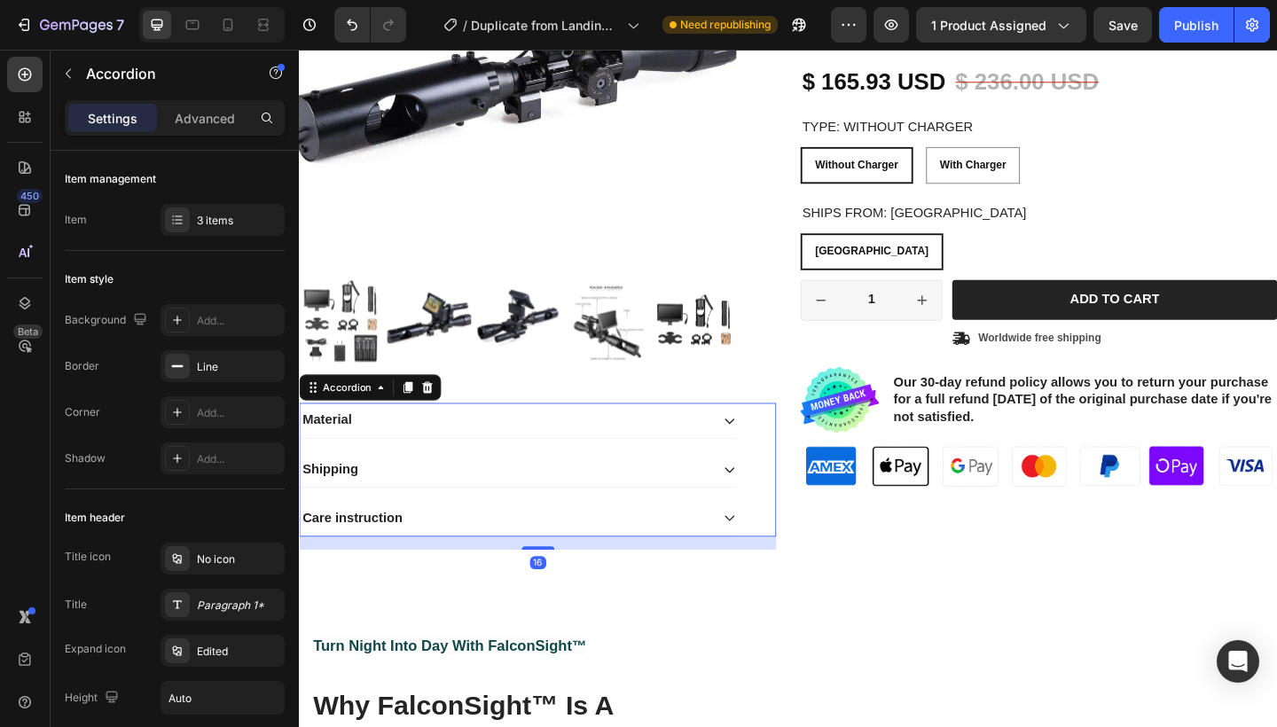
click at [747, 495] on div "Shipping" at bounding box center [537, 507] width 475 height 38
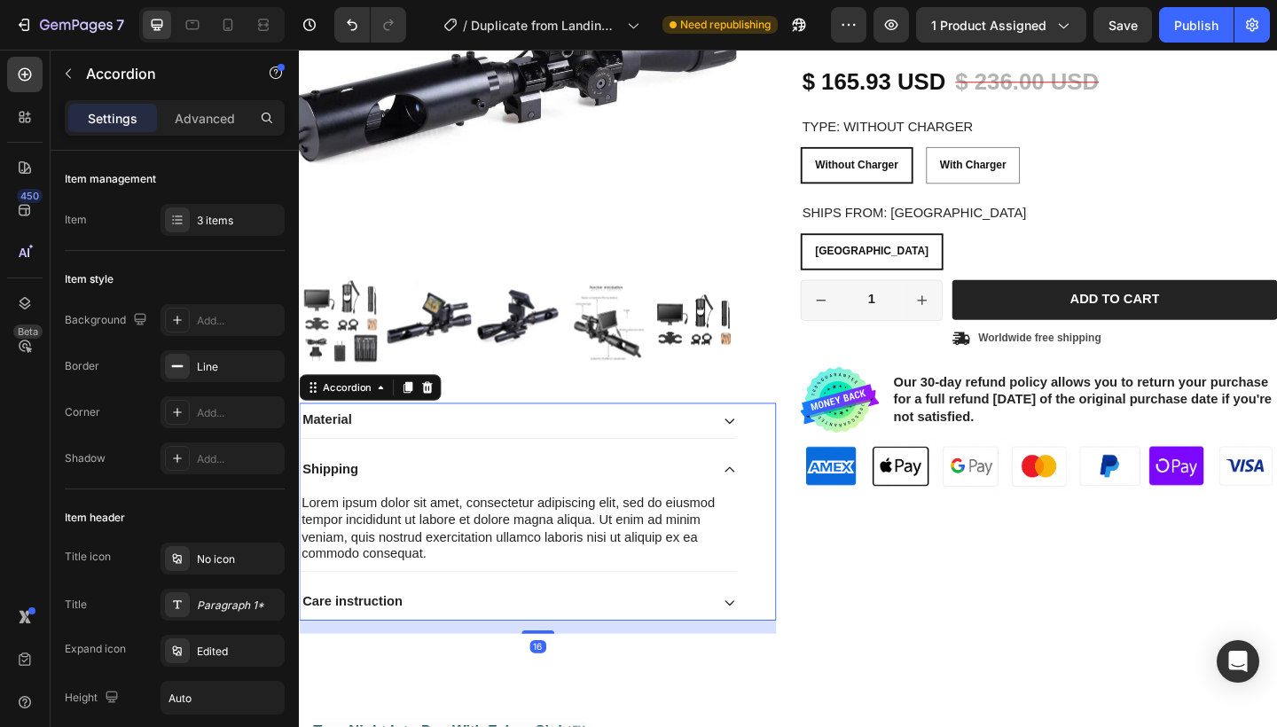
click at [747, 495] on div "Shipping" at bounding box center [537, 507] width 475 height 38
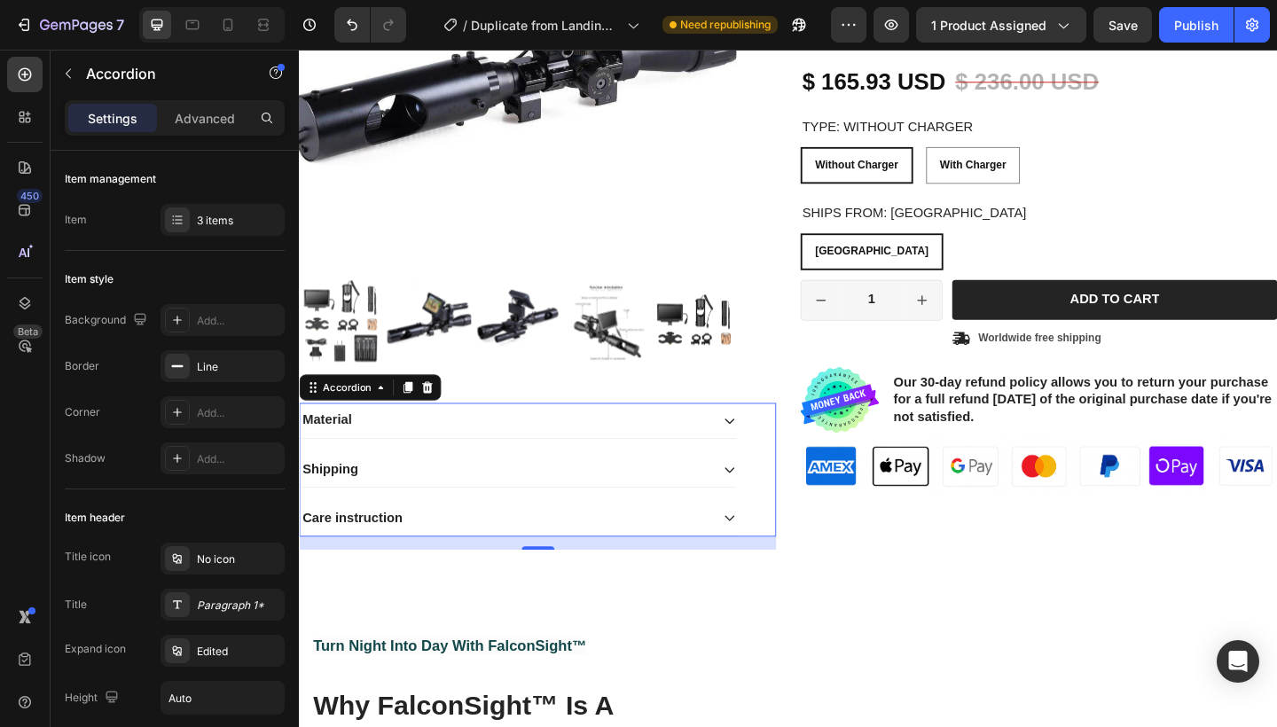
click at [742, 445] on div "Material" at bounding box center [523, 454] width 446 height 24
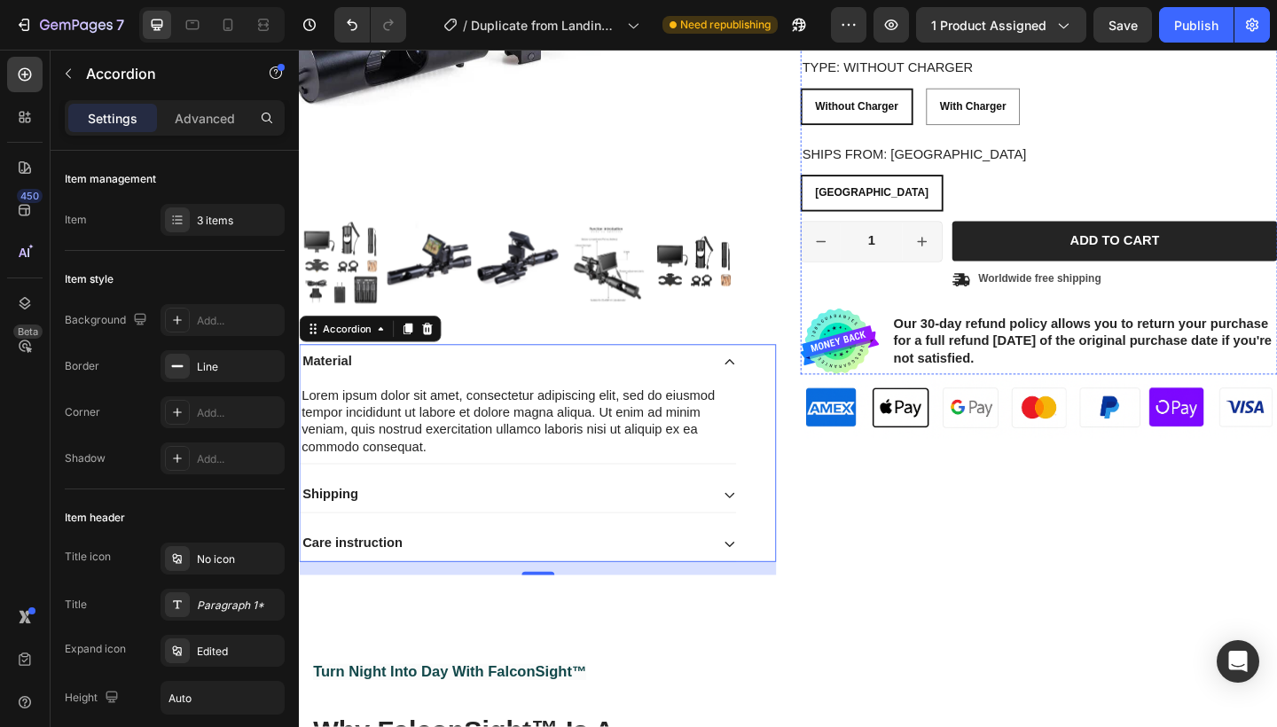
scroll to position [416, 0]
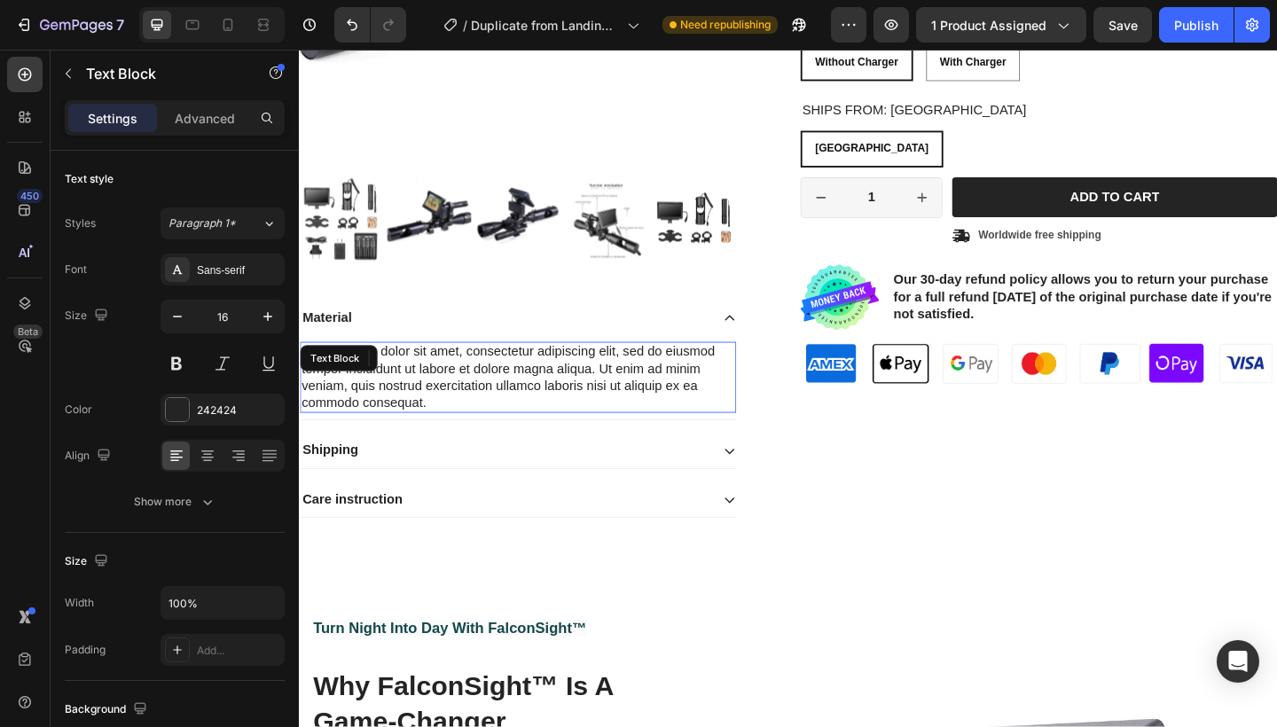
click at [498, 412] on div "Lorem ipsum dolor sit amet, consectetur adipiscing elit, sed do eiusmod tempor …" at bounding box center [537, 406] width 475 height 77
click at [117, 126] on p "Settings" at bounding box center [113, 118] width 50 height 19
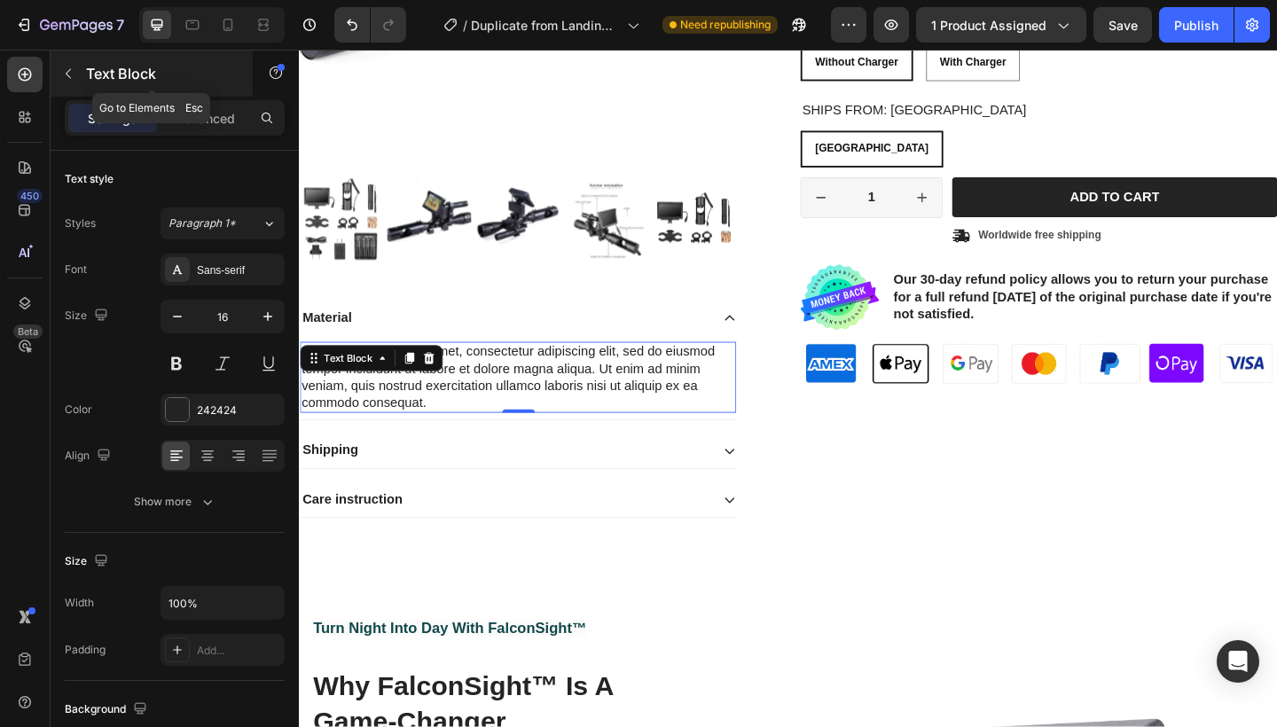
click at [70, 71] on icon "button" at bounding box center [68, 74] width 14 height 14
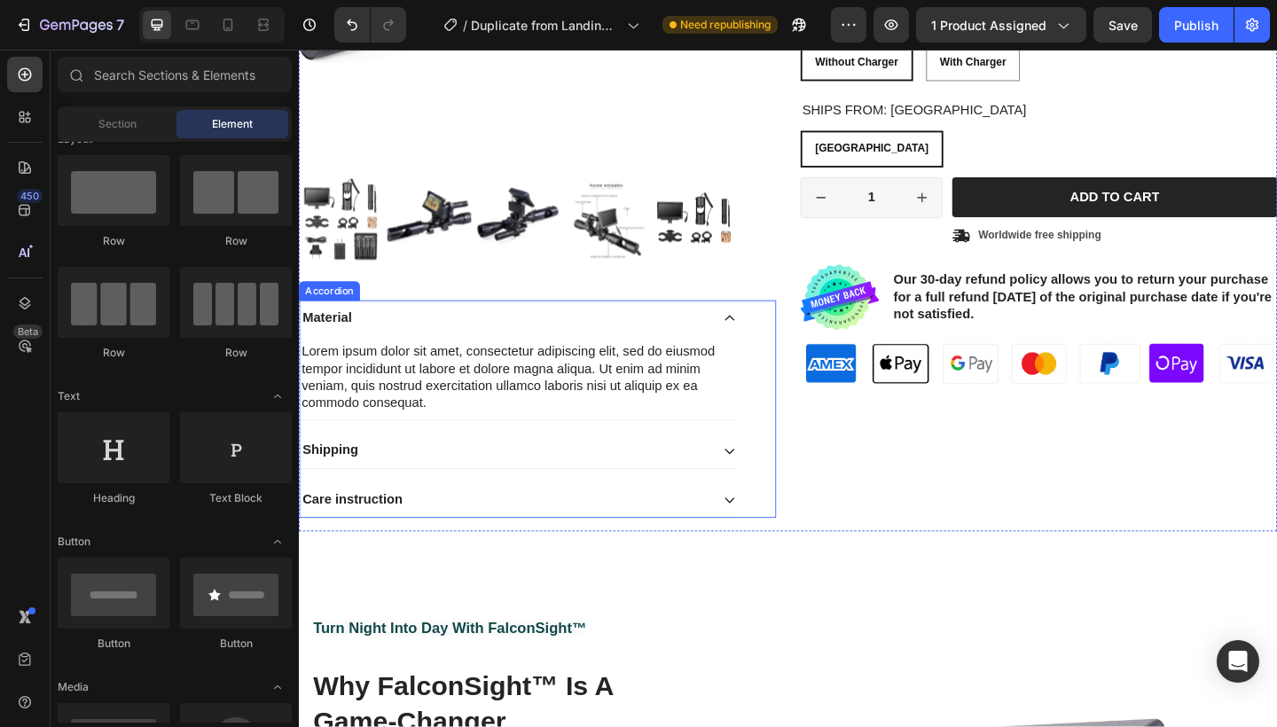
click at [350, 340] on p "Material" at bounding box center [329, 342] width 53 height 19
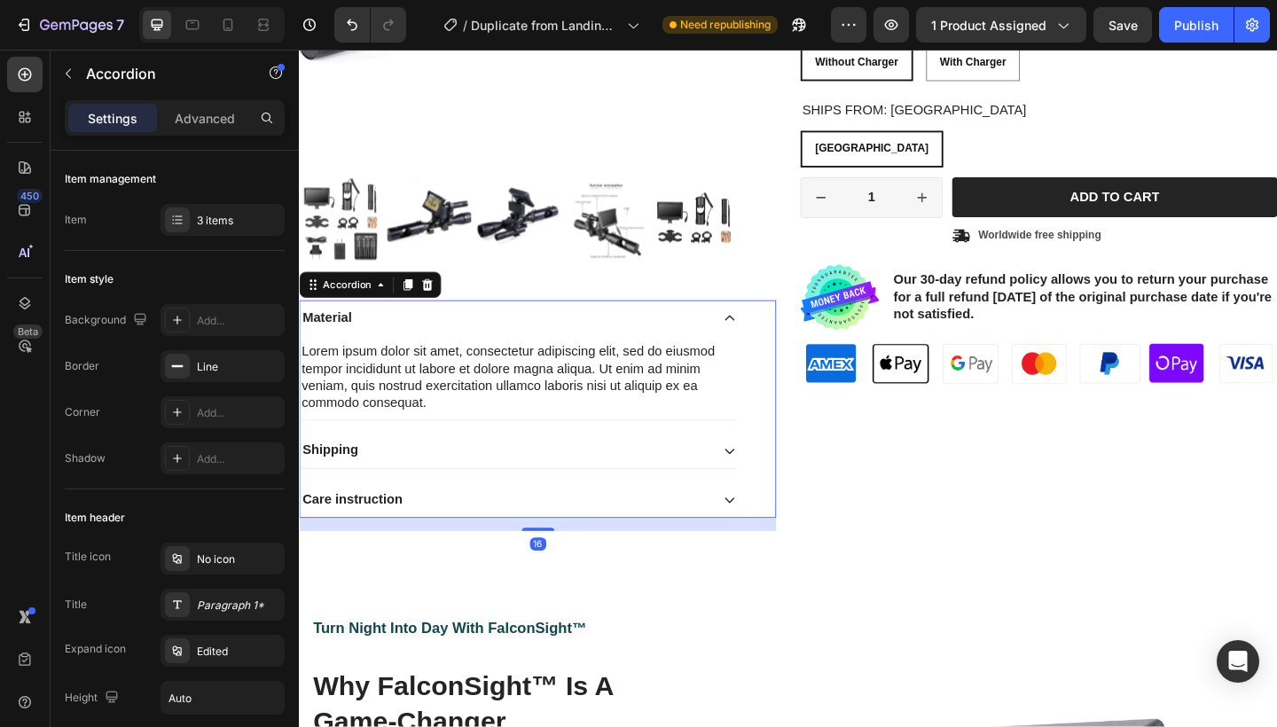
click at [420, 342] on div "Material" at bounding box center [523, 342] width 446 height 24
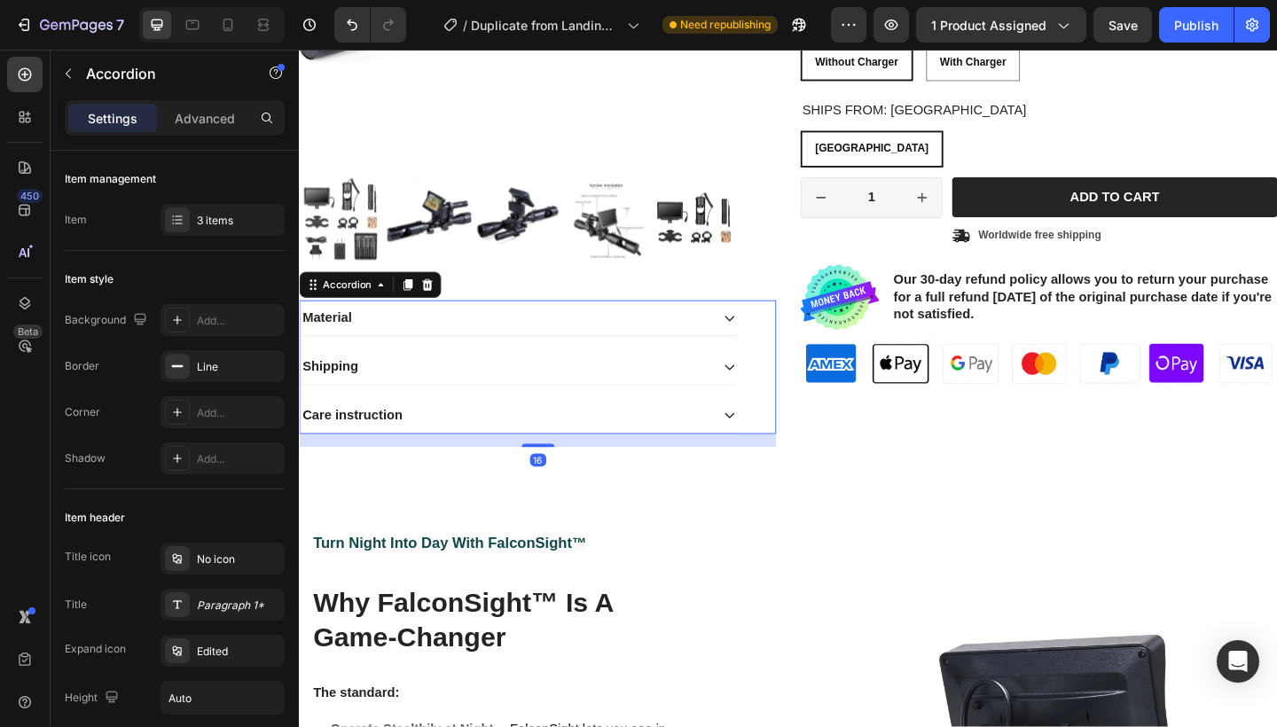
click at [449, 332] on div "Material" at bounding box center [523, 342] width 446 height 24
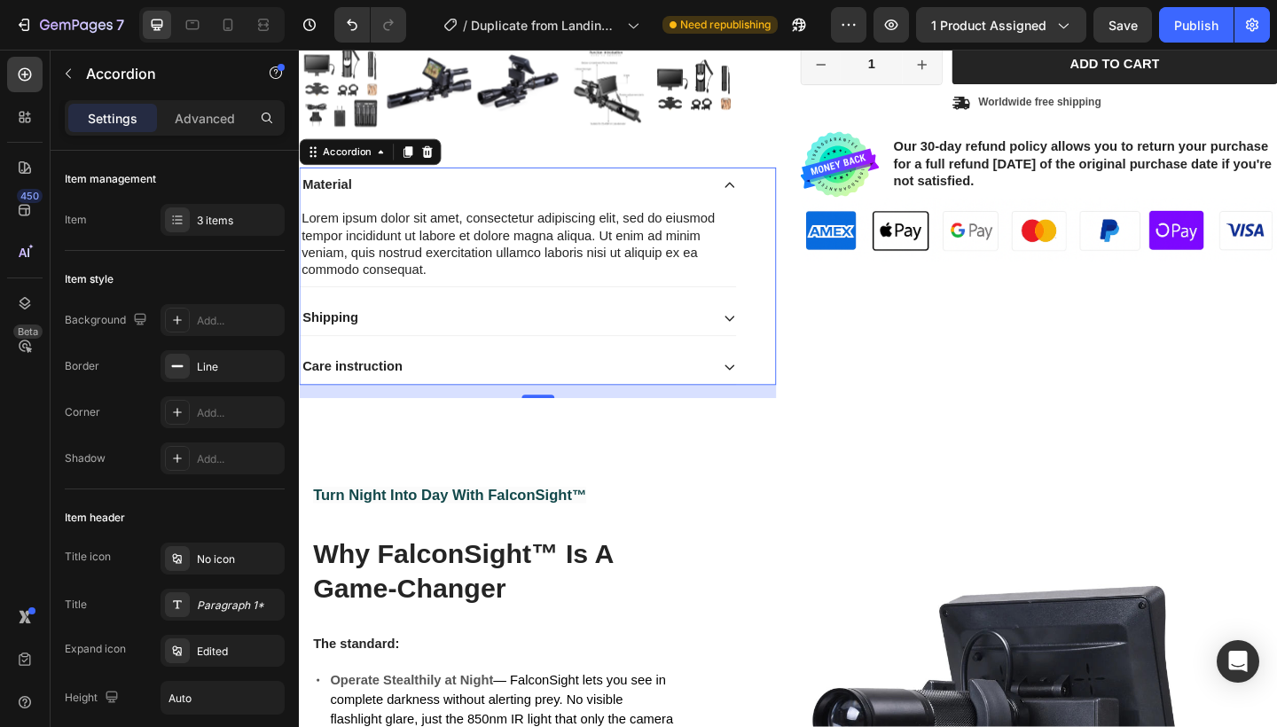
scroll to position [663, 0]
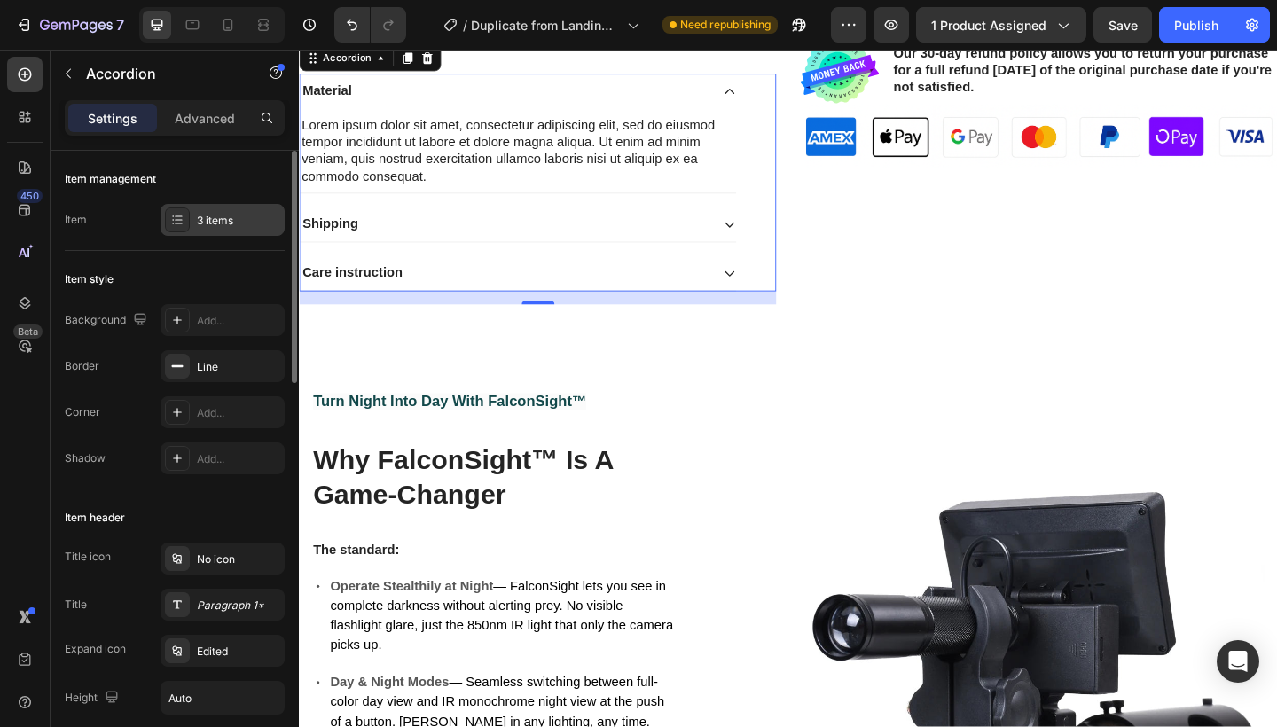
click at [218, 224] on div "3 items" at bounding box center [238, 221] width 83 height 16
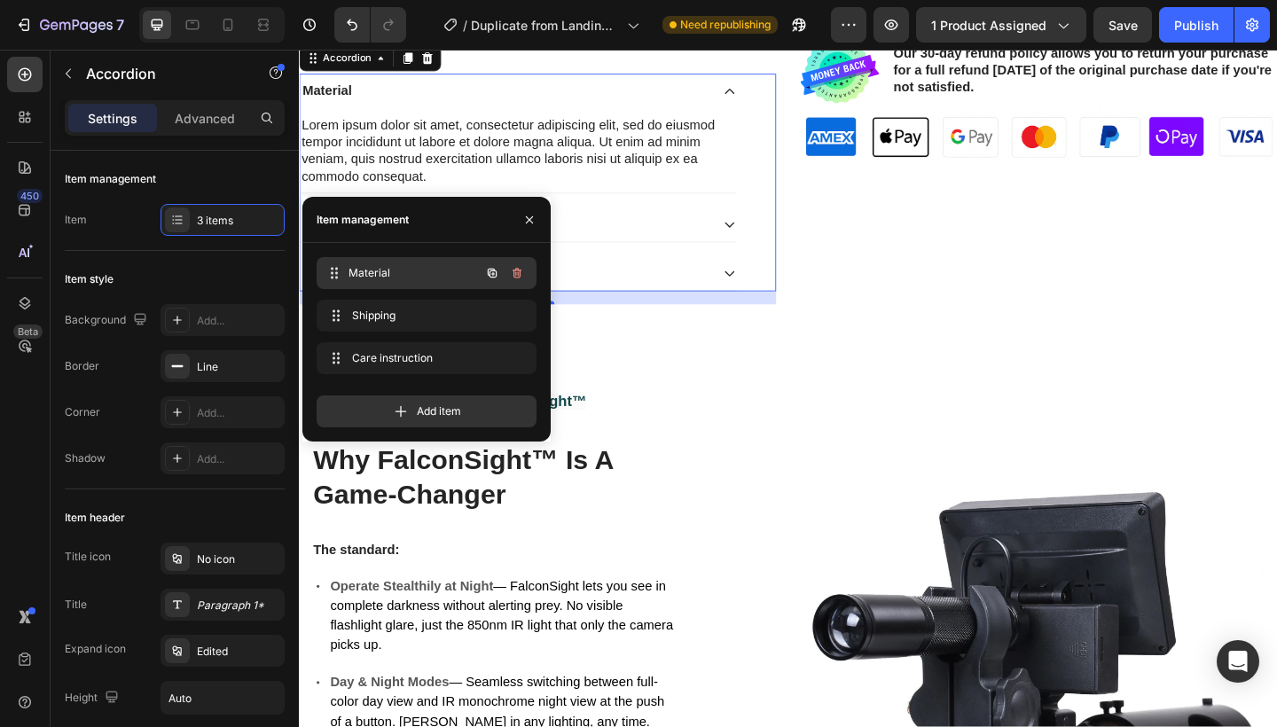
click at [405, 263] on div "Material Material" at bounding box center [402, 273] width 156 height 25
click at [358, 263] on div "Material Material" at bounding box center [402, 273] width 156 height 25
click at [337, 275] on icon at bounding box center [336, 273] width 14 height 14
click at [376, 274] on span "Material" at bounding box center [402, 273] width 100 height 16
click at [426, 266] on span "Material" at bounding box center [402, 273] width 100 height 16
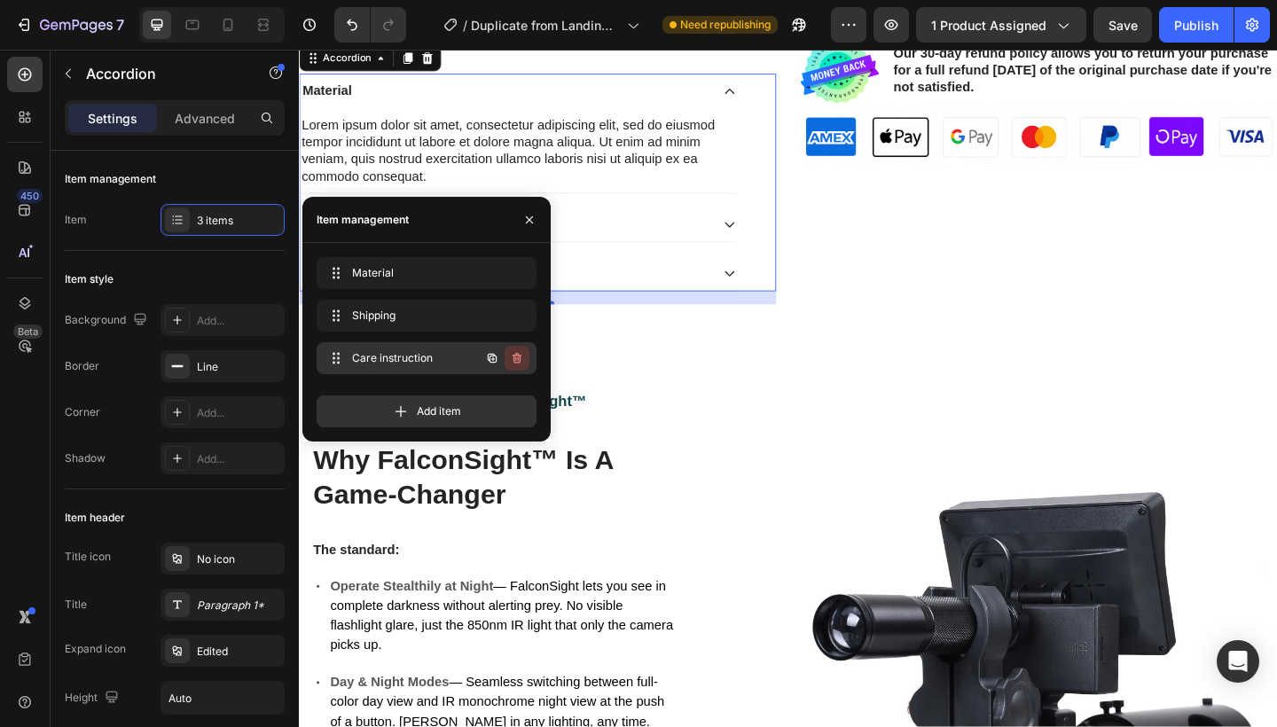
click at [524, 359] on button "button" at bounding box center [517, 358] width 25 height 25
click at [510, 362] on div "Delete" at bounding box center [505, 358] width 33 height 16
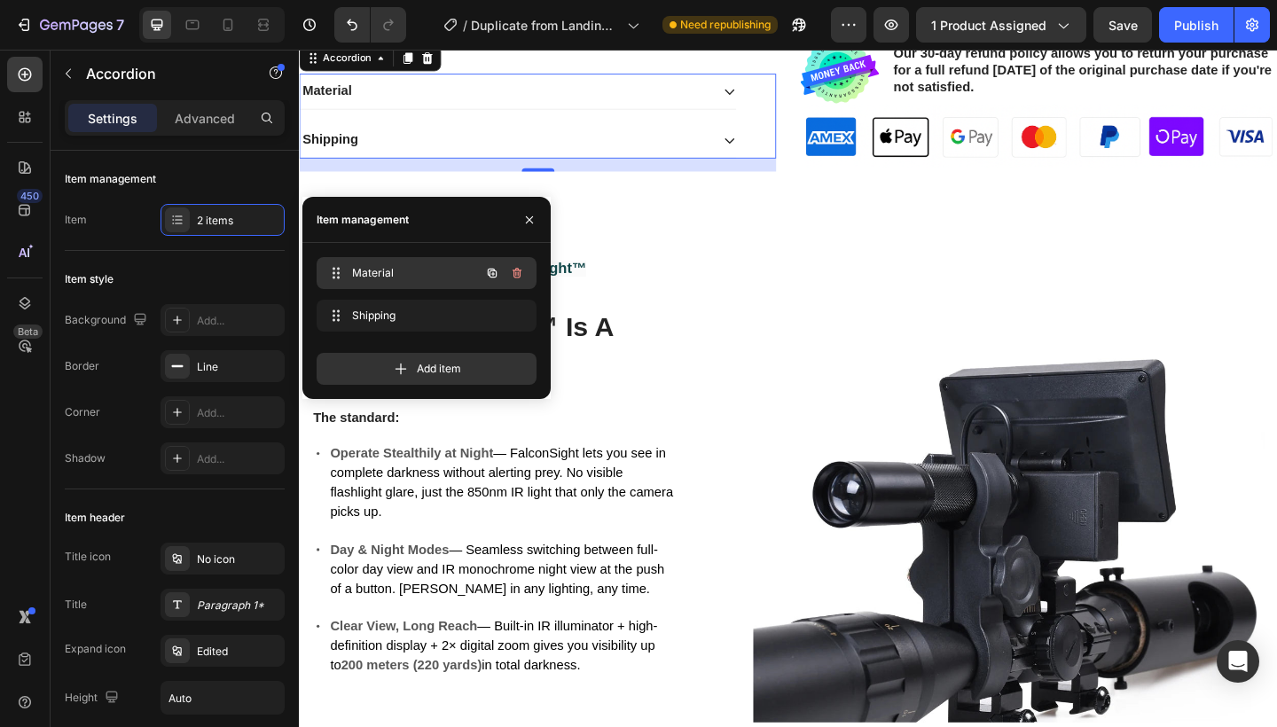
click at [436, 263] on div "Material Material" at bounding box center [402, 273] width 156 height 25
click at [338, 276] on icon at bounding box center [336, 273] width 14 height 14
click at [338, 276] on icon at bounding box center [334, 273] width 14 height 14
click at [530, 222] on icon "button" at bounding box center [530, 220] width 14 height 14
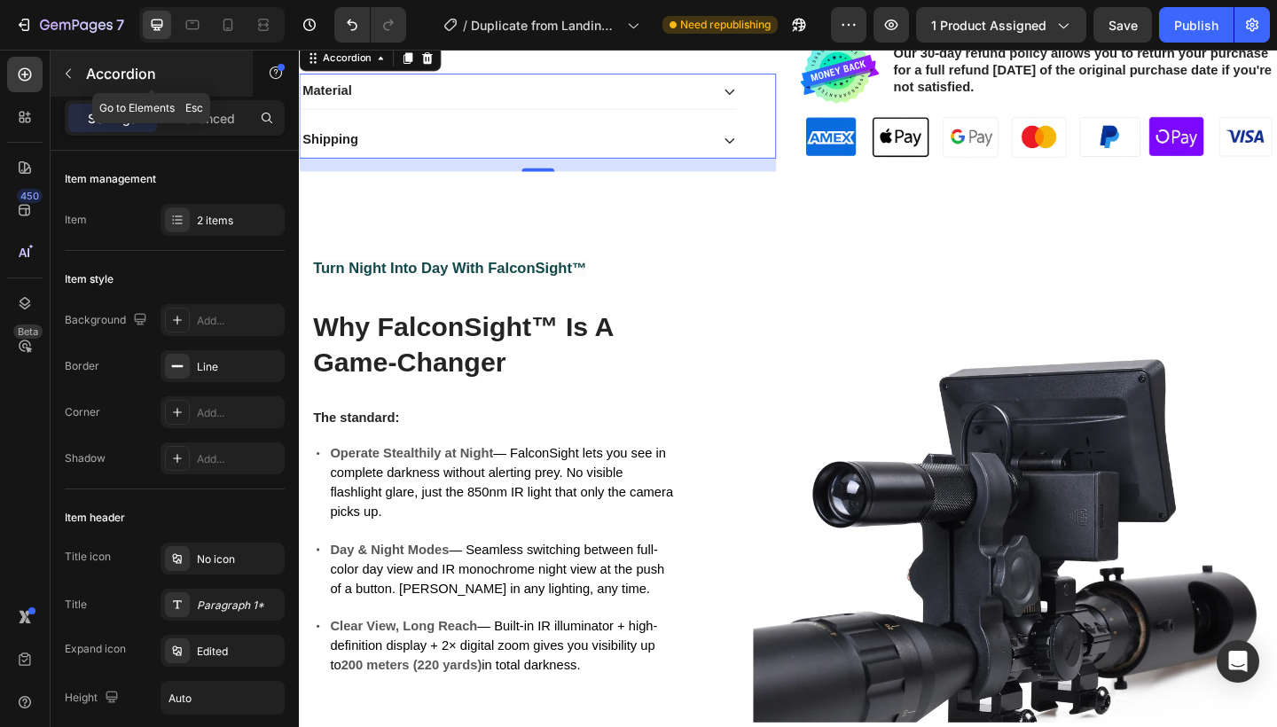
click at [68, 71] on icon "button" at bounding box center [68, 74] width 5 height 10
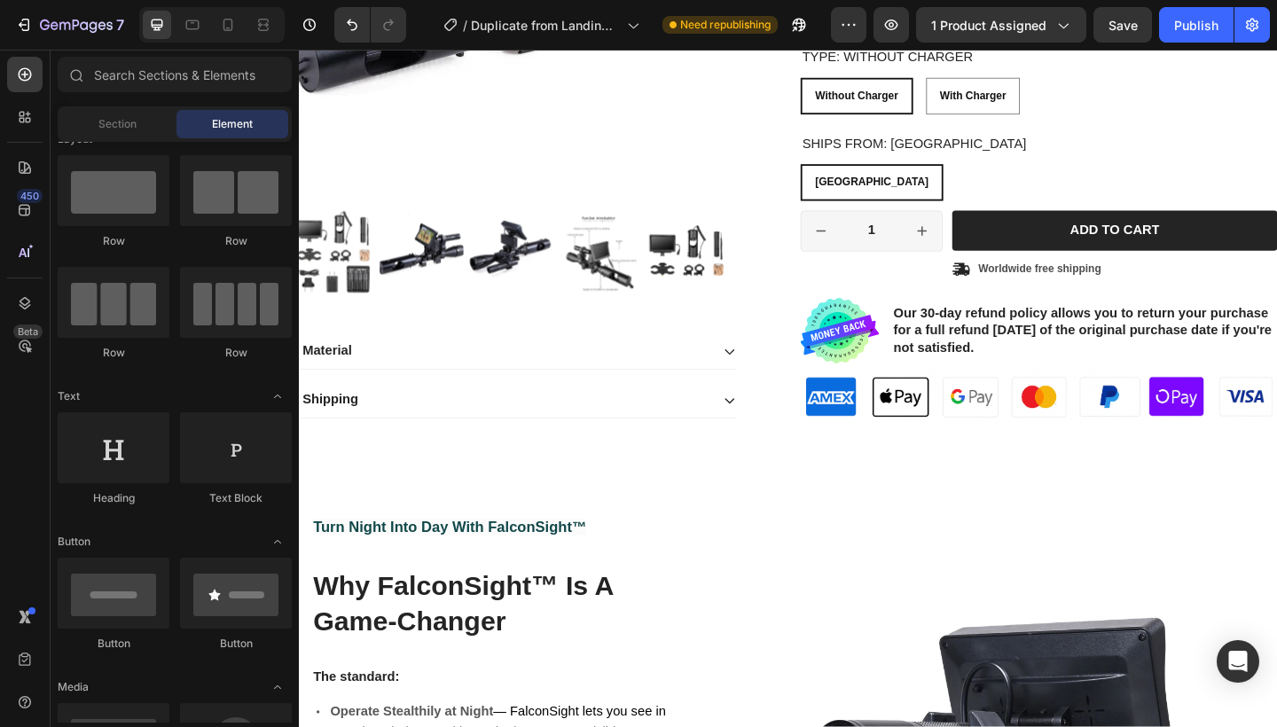
scroll to position [374, 0]
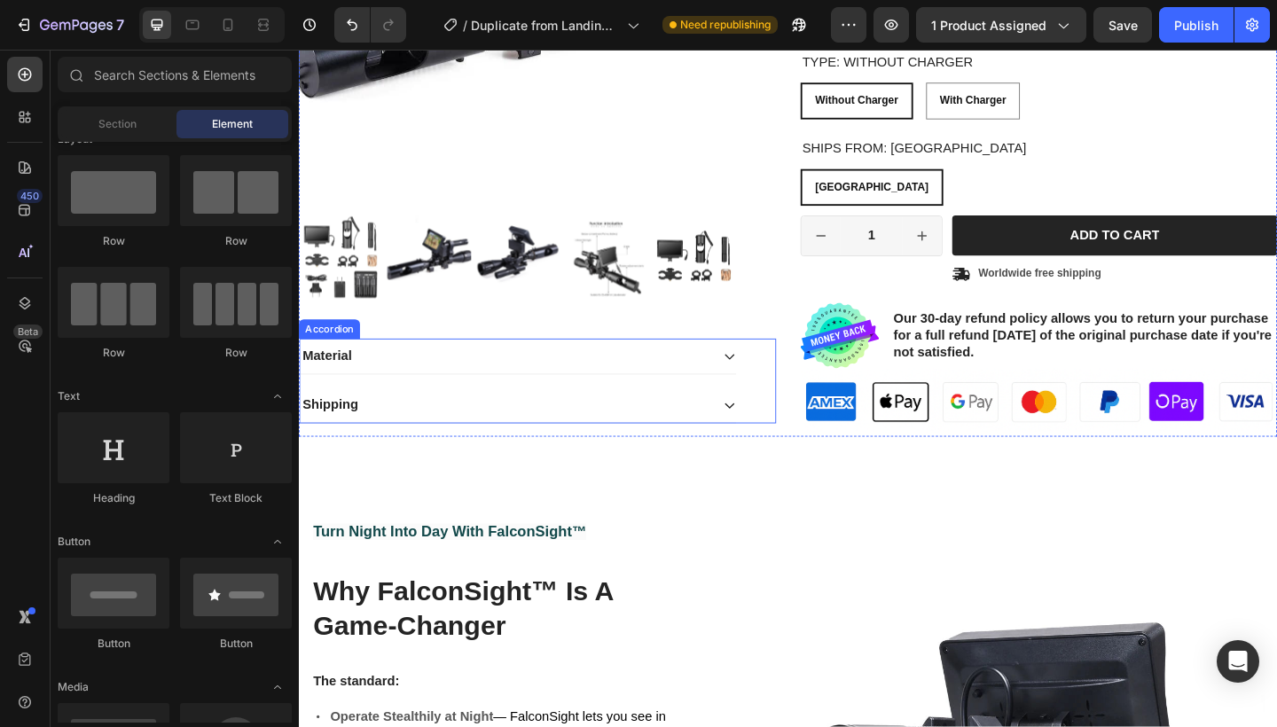
click at [583, 389] on div "Material" at bounding box center [523, 384] width 446 height 24
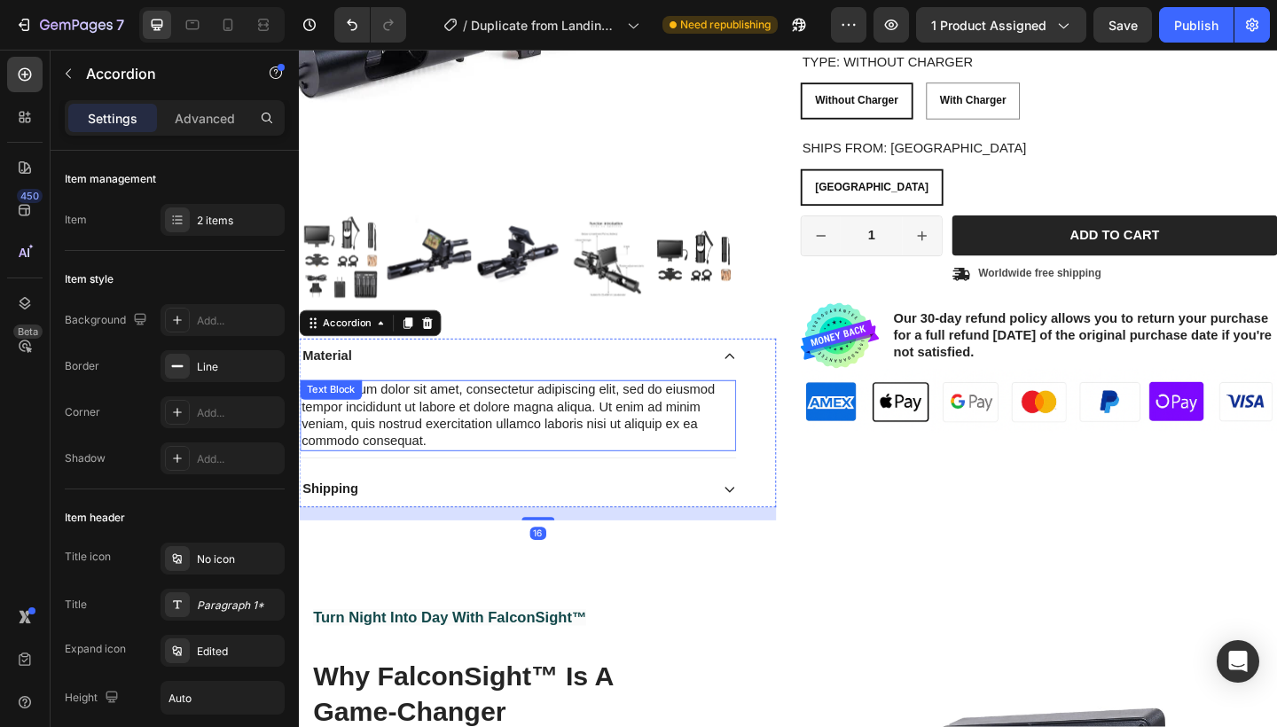
click at [424, 422] on div "Lorem ipsum dolor sit amet, consectetur adipiscing elit, sed do eiusmod tempor …" at bounding box center [537, 448] width 475 height 77
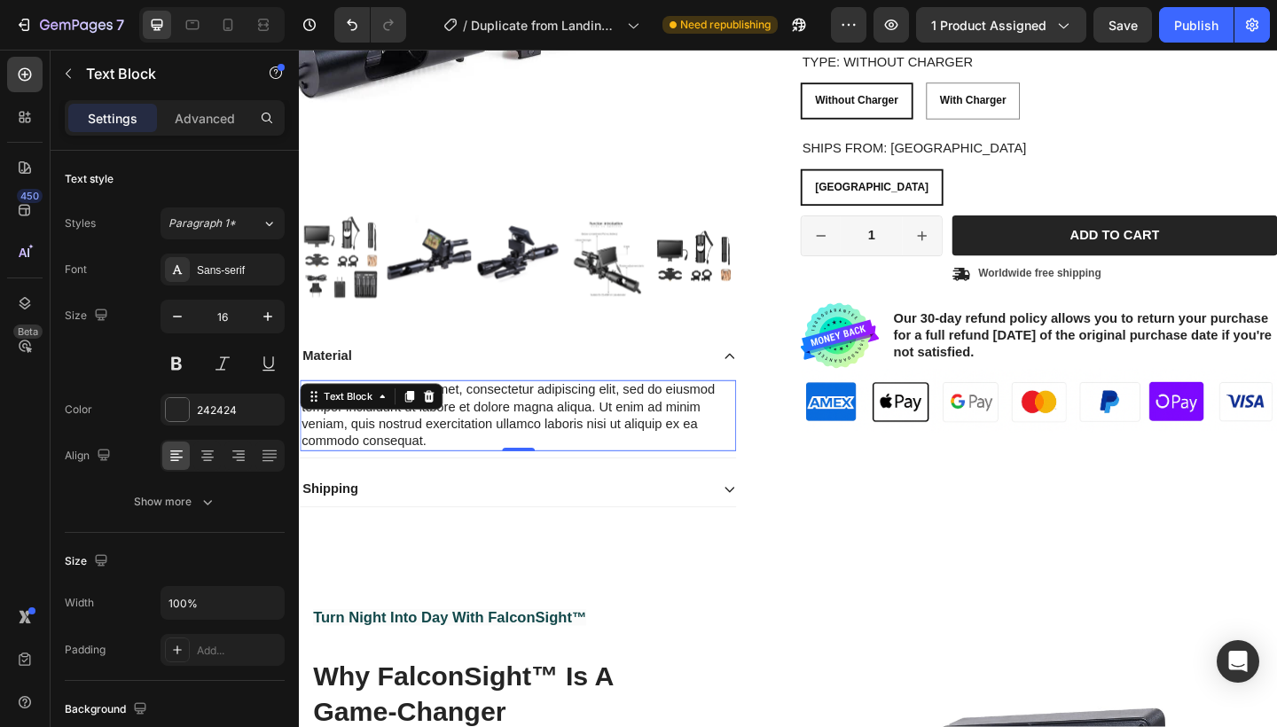
click at [424, 422] on icon at bounding box center [419, 428] width 14 height 14
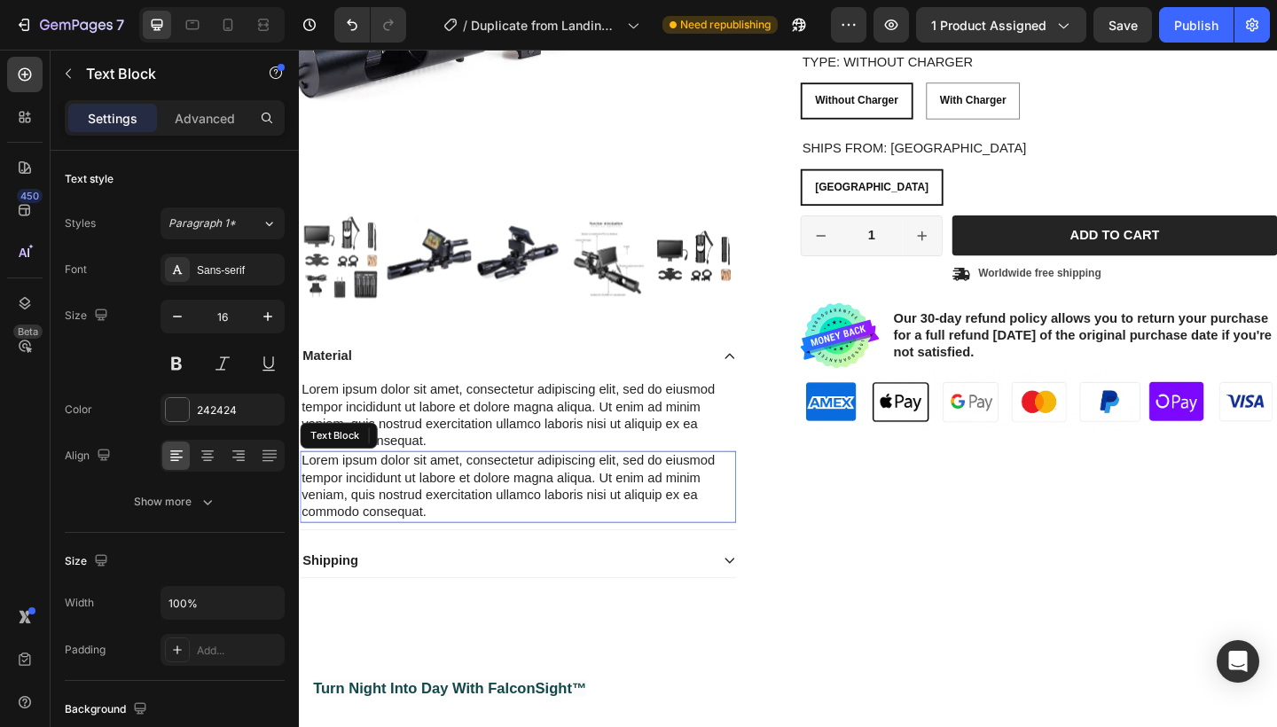
scroll to position [357, 0]
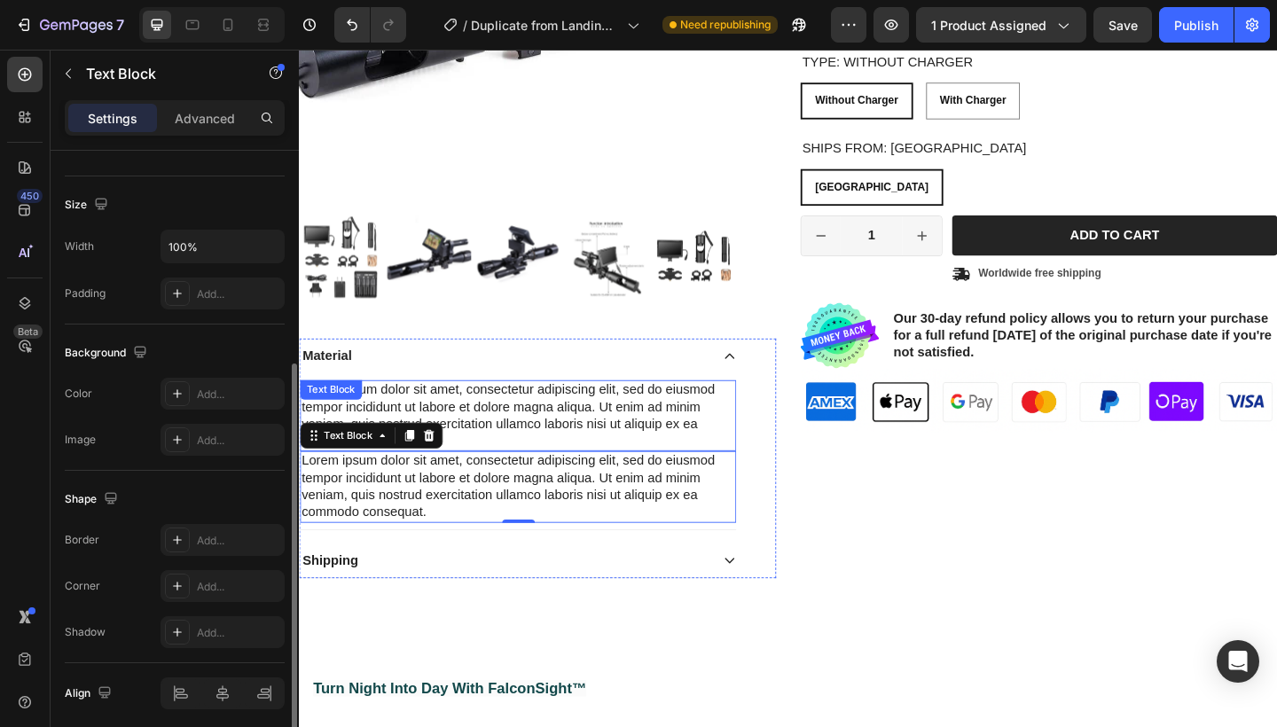
click at [462, 427] on div "Lorem ipsum dolor sit amet, consectetur adipiscing elit, sed do eiusmod tempor …" at bounding box center [537, 448] width 475 height 77
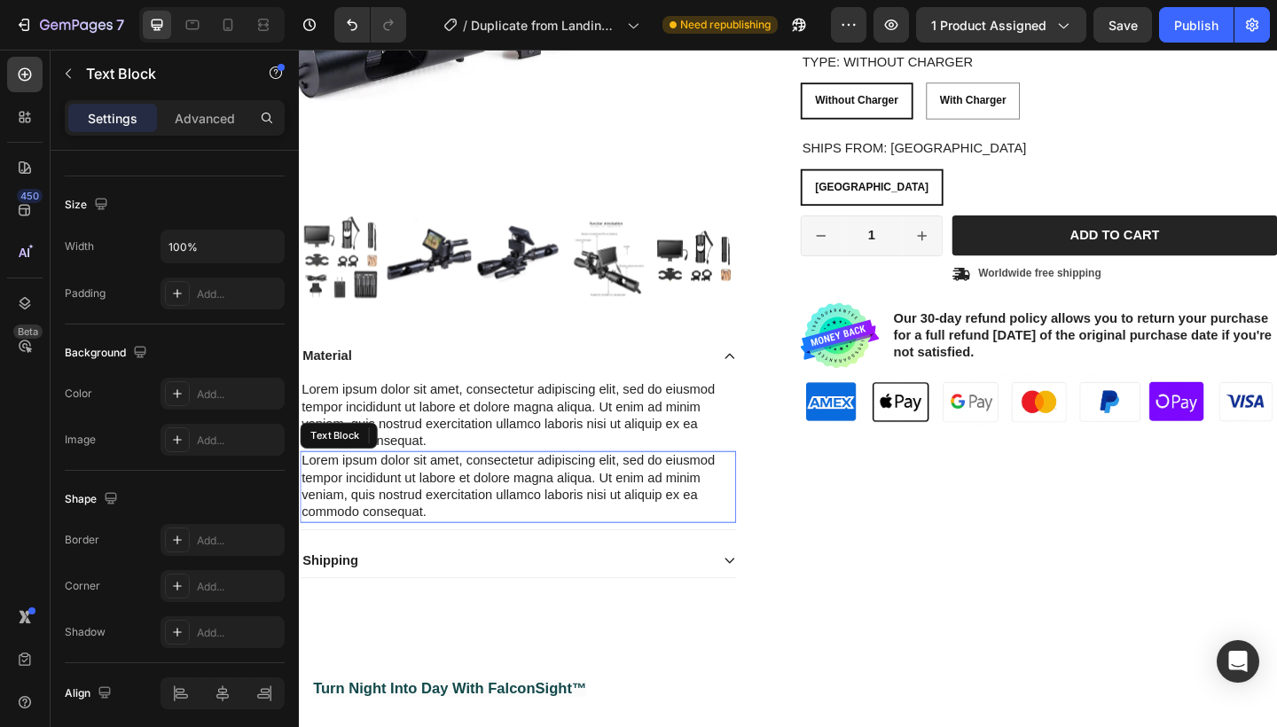
click at [482, 499] on div "Lorem ipsum dolor sit amet, consectetur adipiscing elit, sed do eiusmod tempor …" at bounding box center [537, 525] width 475 height 77
click at [439, 477] on div at bounding box center [439, 470] width 21 height 21
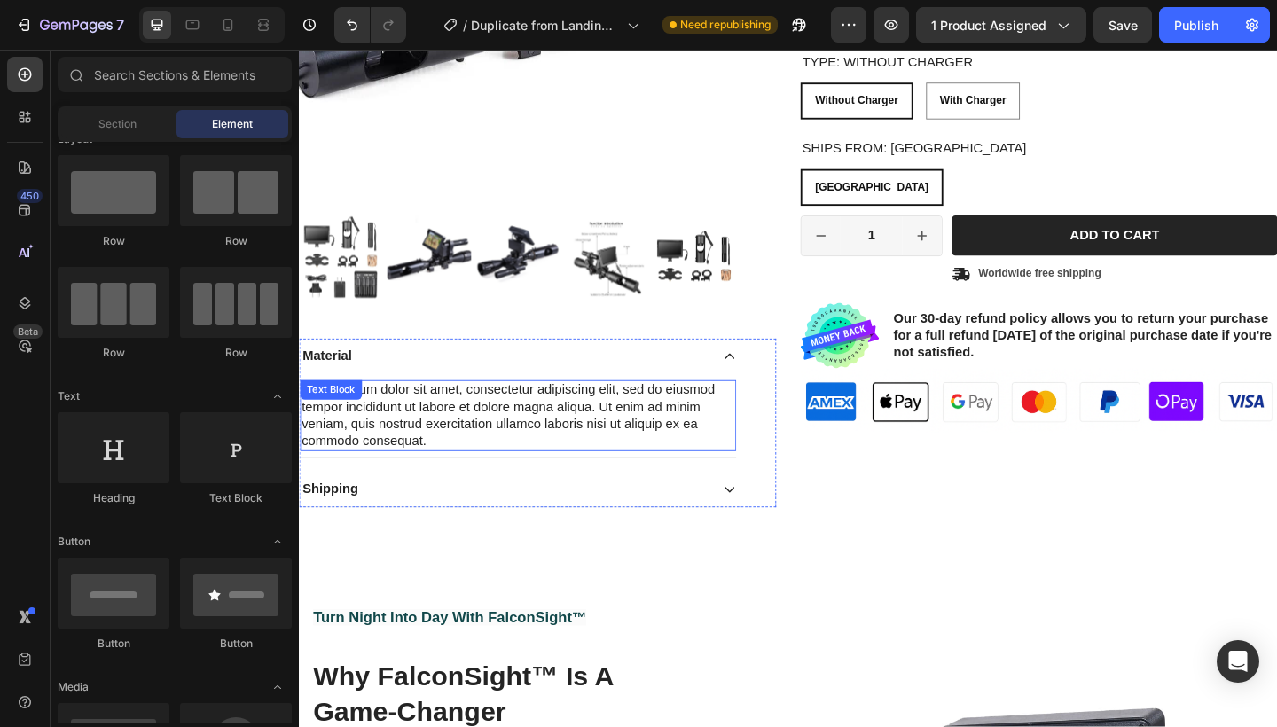
click at [413, 446] on div "Lorem ipsum dolor sit amet, consectetur adipiscing elit, sed do eiusmod tempor …" at bounding box center [537, 448] width 475 height 77
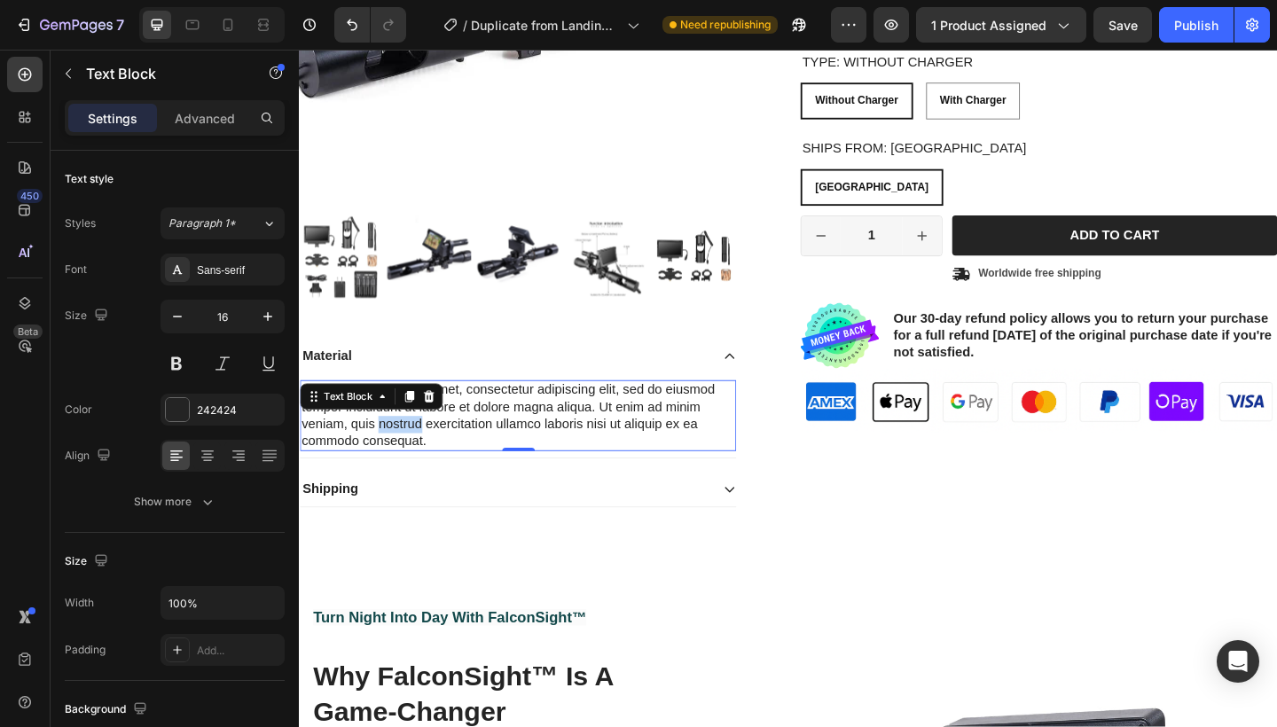
click at [413, 446] on div "Lorem ipsum dolor sit amet, consectetur adipiscing elit, sed do eiusmod tempor …" at bounding box center [537, 448] width 475 height 77
click at [432, 467] on p "Lorem ipsum dolor sit amet, consectetur adipiscing elit, sed do eiusmod tempor …" at bounding box center [537, 449] width 471 height 74
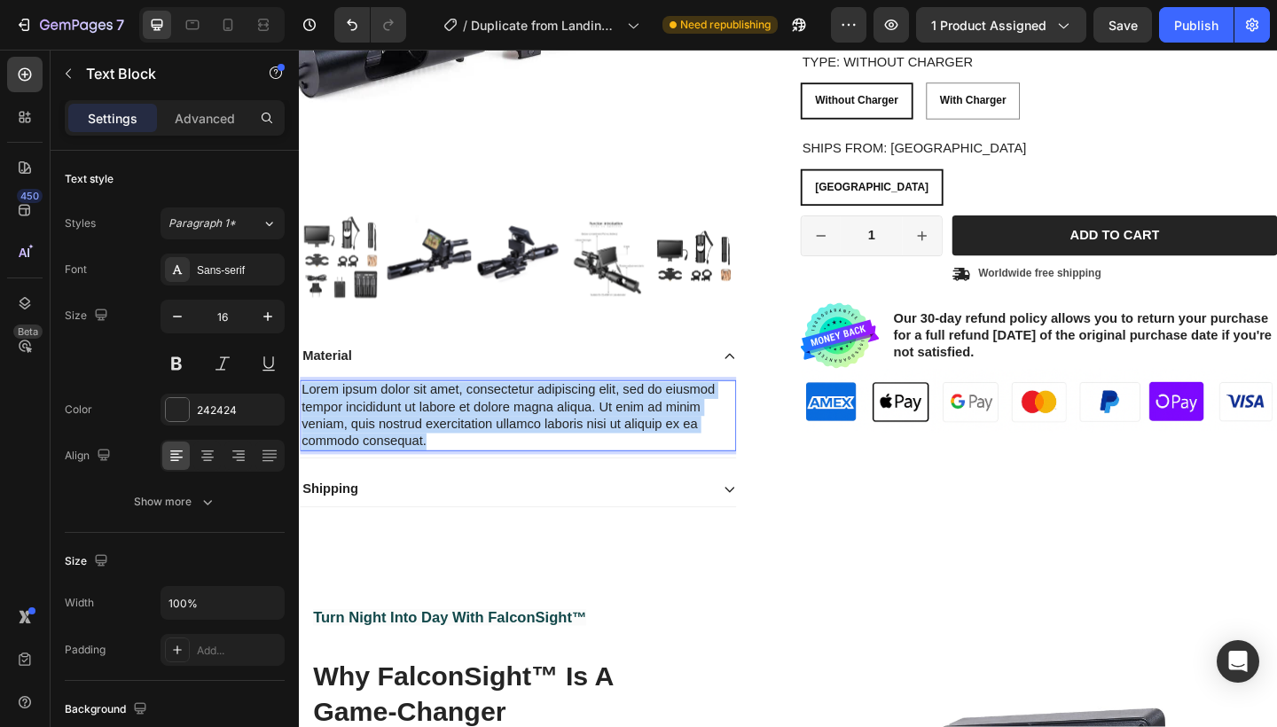
click at [432, 467] on p "Lorem ipsum dolor sit amet, consectetur adipiscing elit, sed do eiusmod tempor …" at bounding box center [537, 449] width 471 height 74
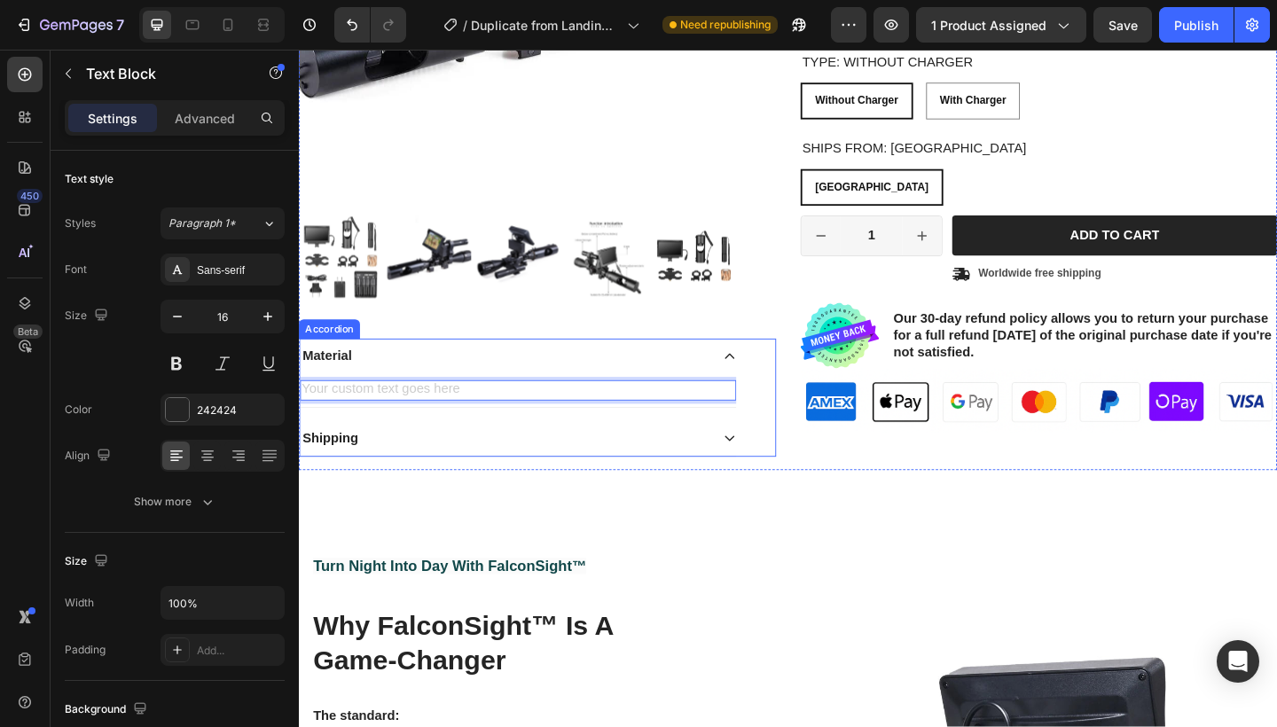
click at [478, 489] on div "Shipping" at bounding box center [537, 473] width 475 height 38
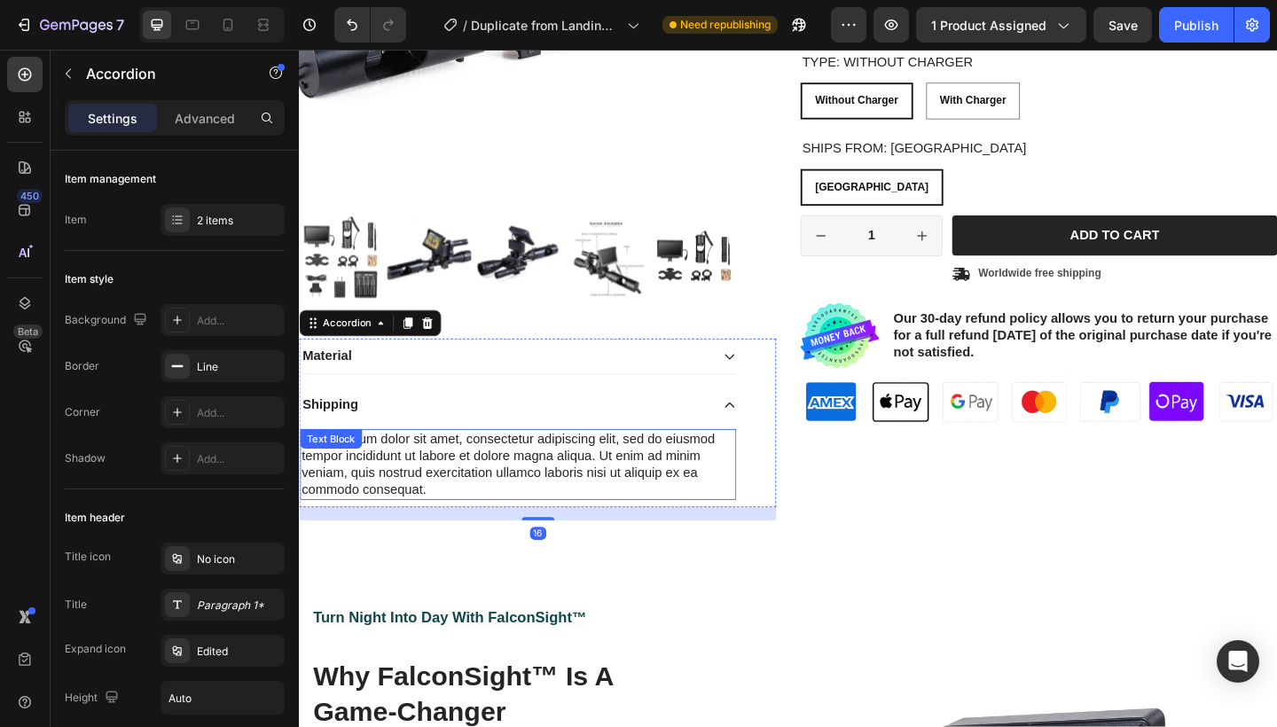
click at [427, 509] on div "Lorem ipsum dolor sit amet, consectetur adipiscing elit, sed do eiusmod tempor …" at bounding box center [537, 501] width 475 height 77
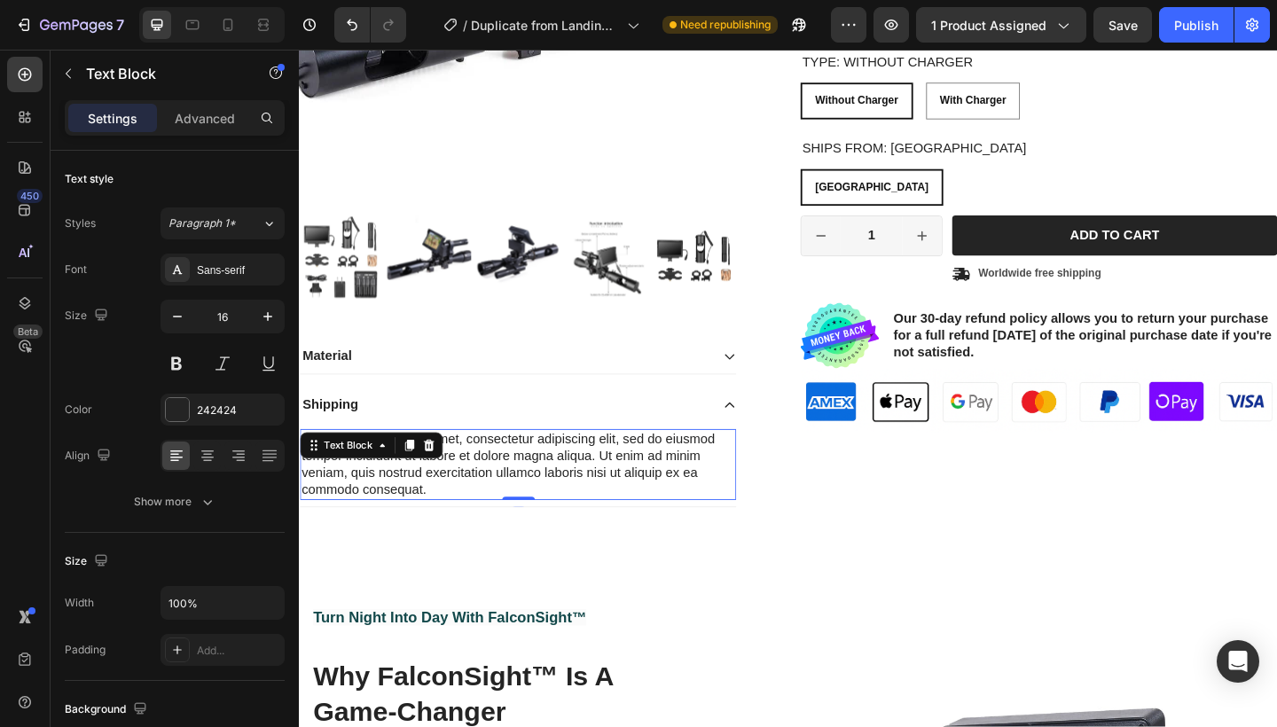
click at [427, 509] on p "Lorem ipsum dolor sit amet, consectetur adipiscing elit, sed do eiusmod tempor …" at bounding box center [537, 502] width 471 height 74
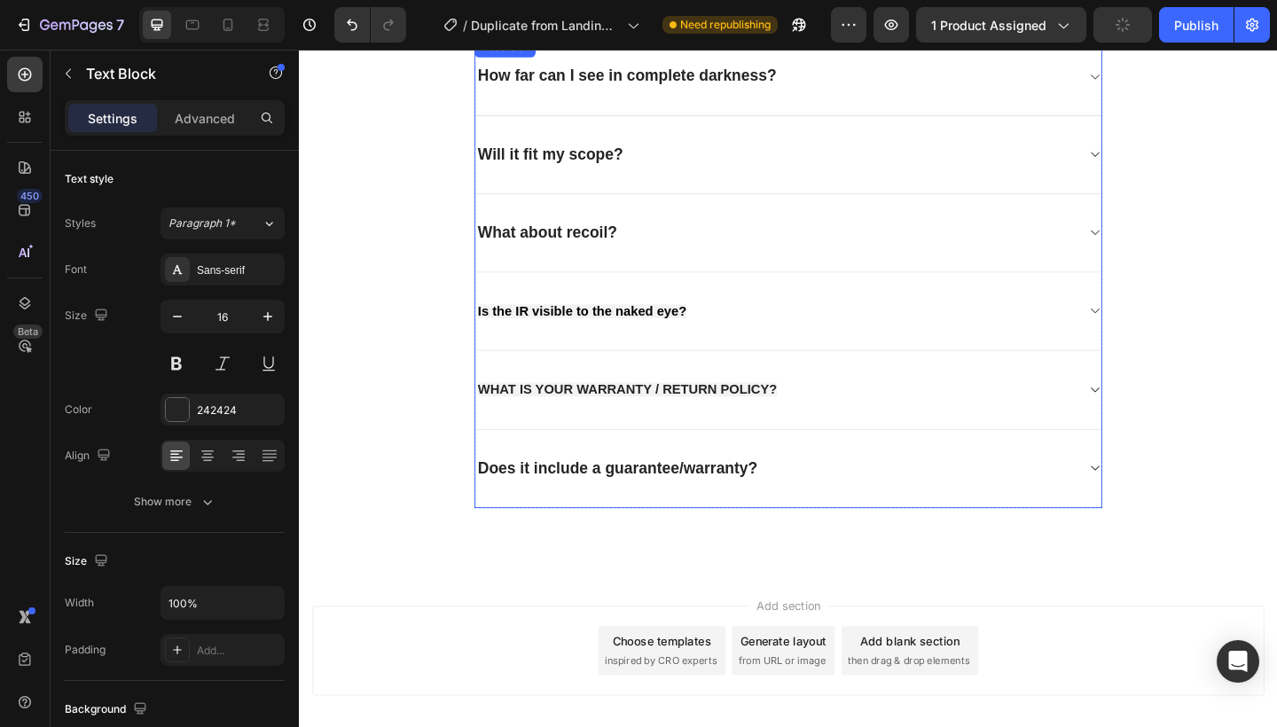
scroll to position [4649, 0]
click at [861, 414] on div "WHAT IS YOUR WARRANTY / RETURN POLICY?" at bounding box center [817, 422] width 653 height 28
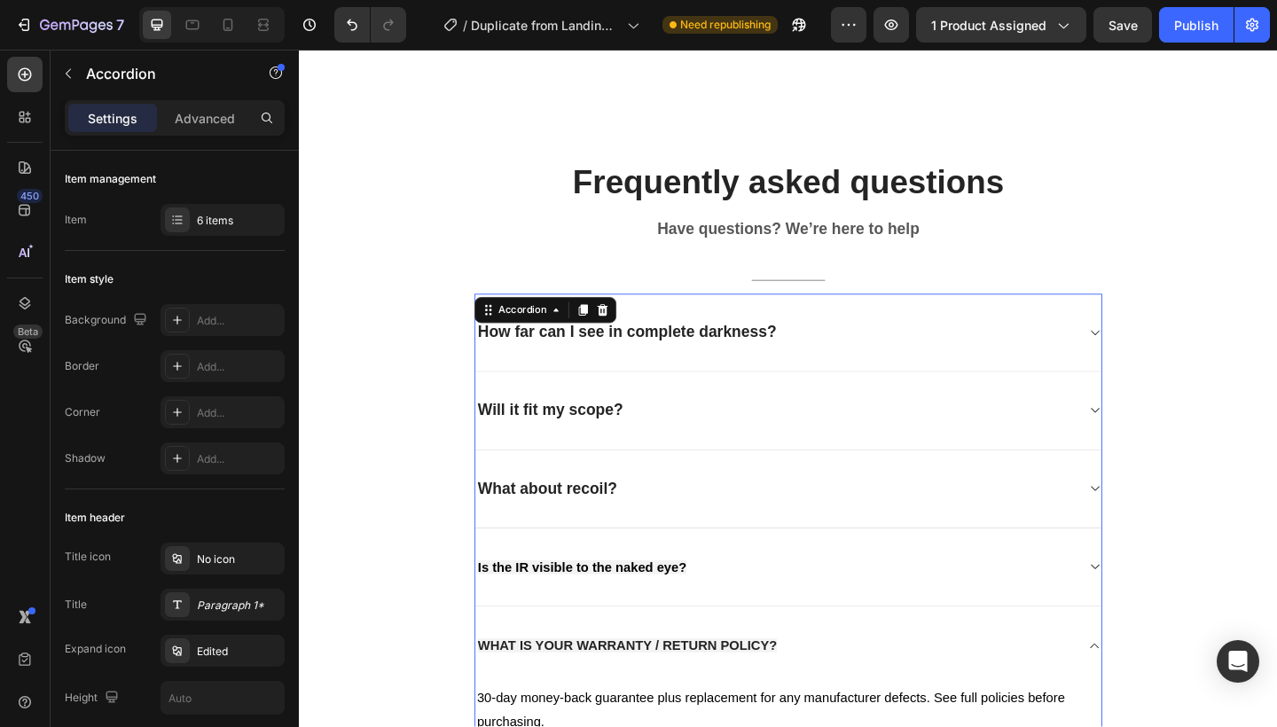
scroll to position [4326, 0]
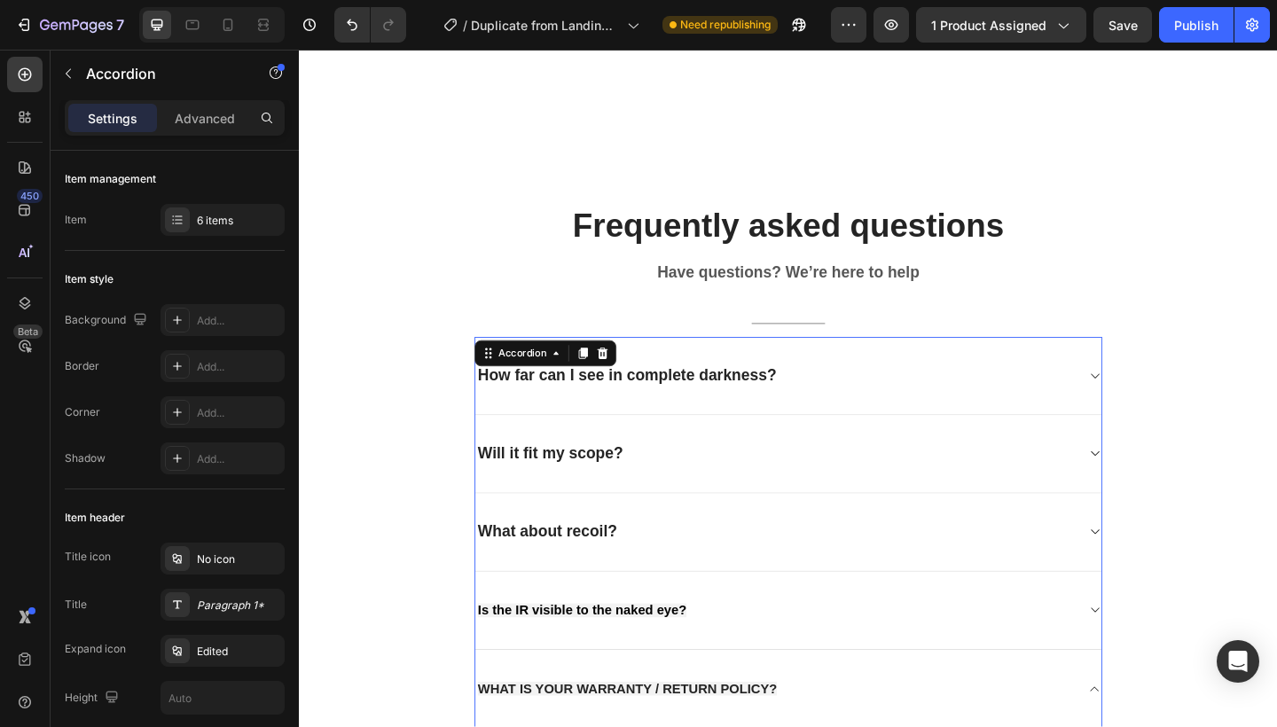
click at [845, 405] on div "How far can I see in complete darkness?" at bounding box center [817, 405] width 653 height 28
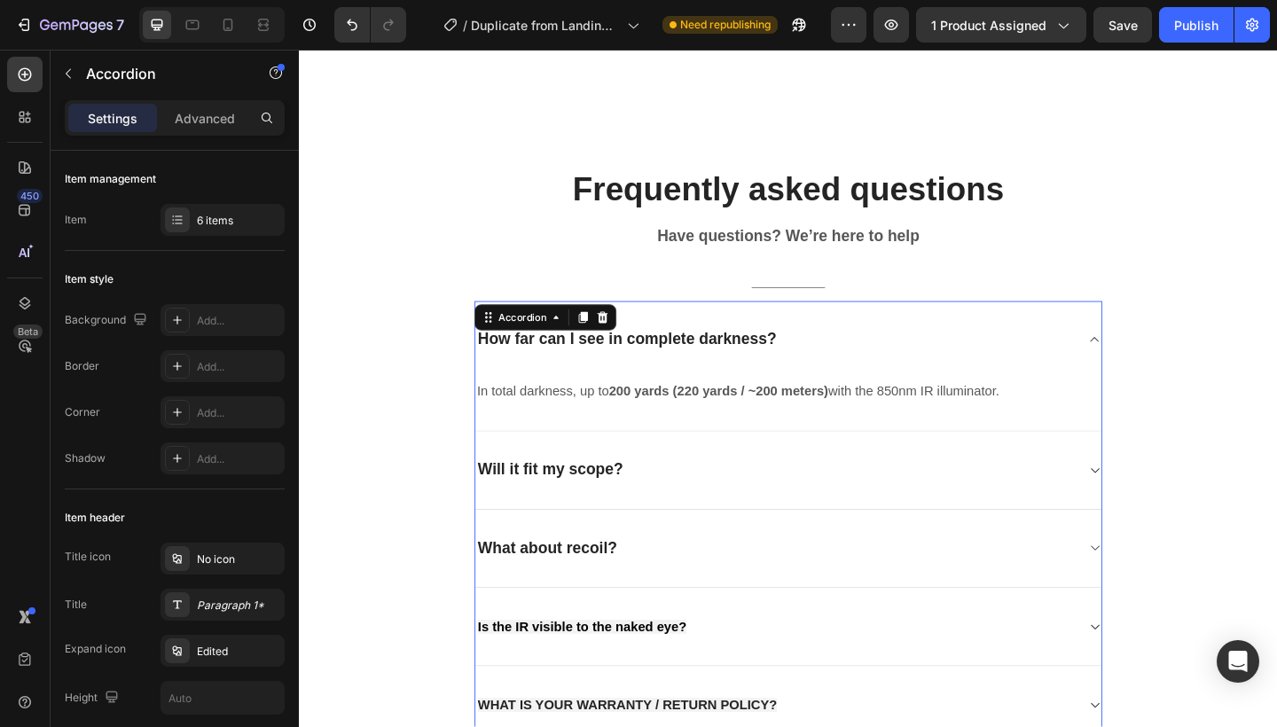
click at [845, 380] on div "How far can I see in complete darkness?" at bounding box center [817, 366] width 653 height 28
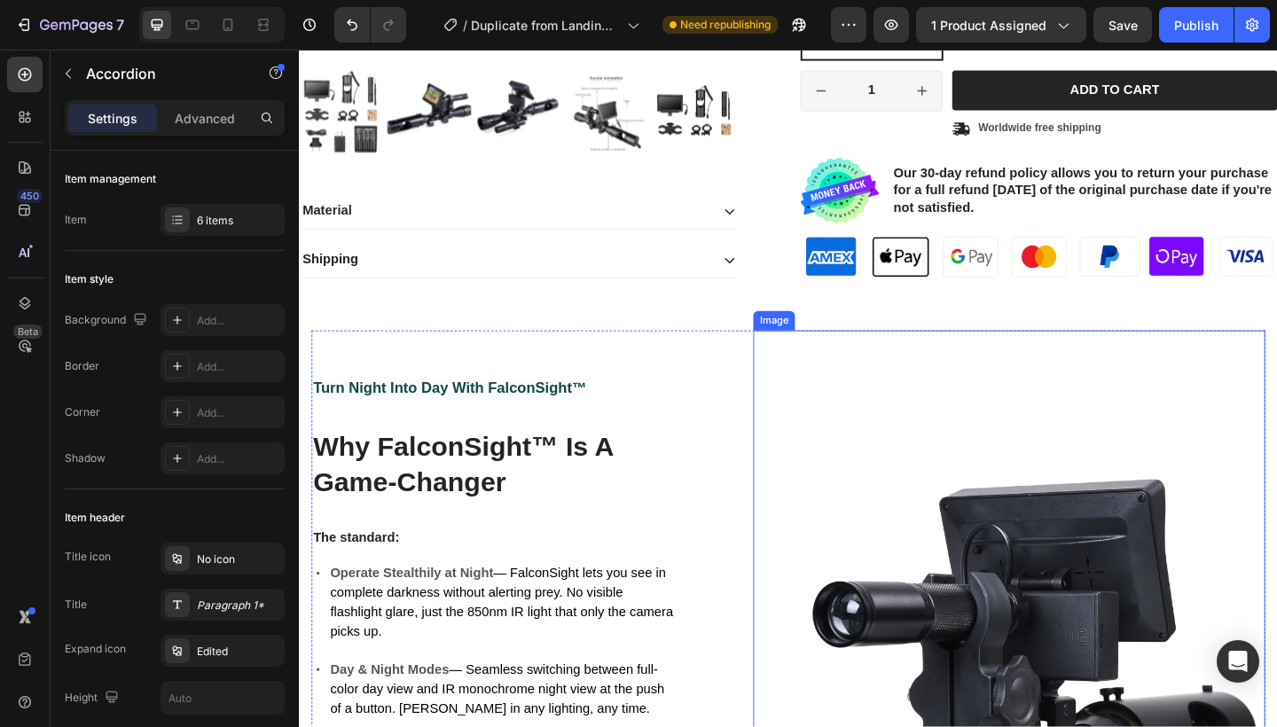
scroll to position [517, 0]
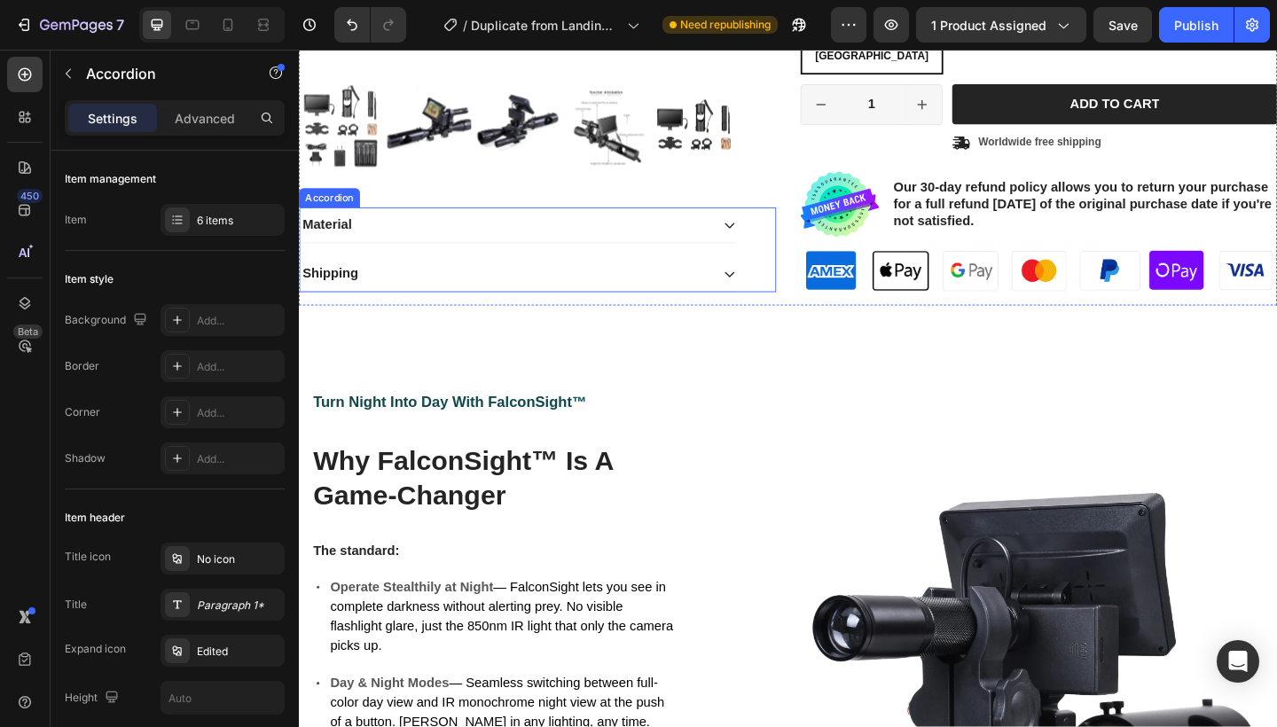
click at [660, 233] on div "Material" at bounding box center [523, 241] width 446 height 24
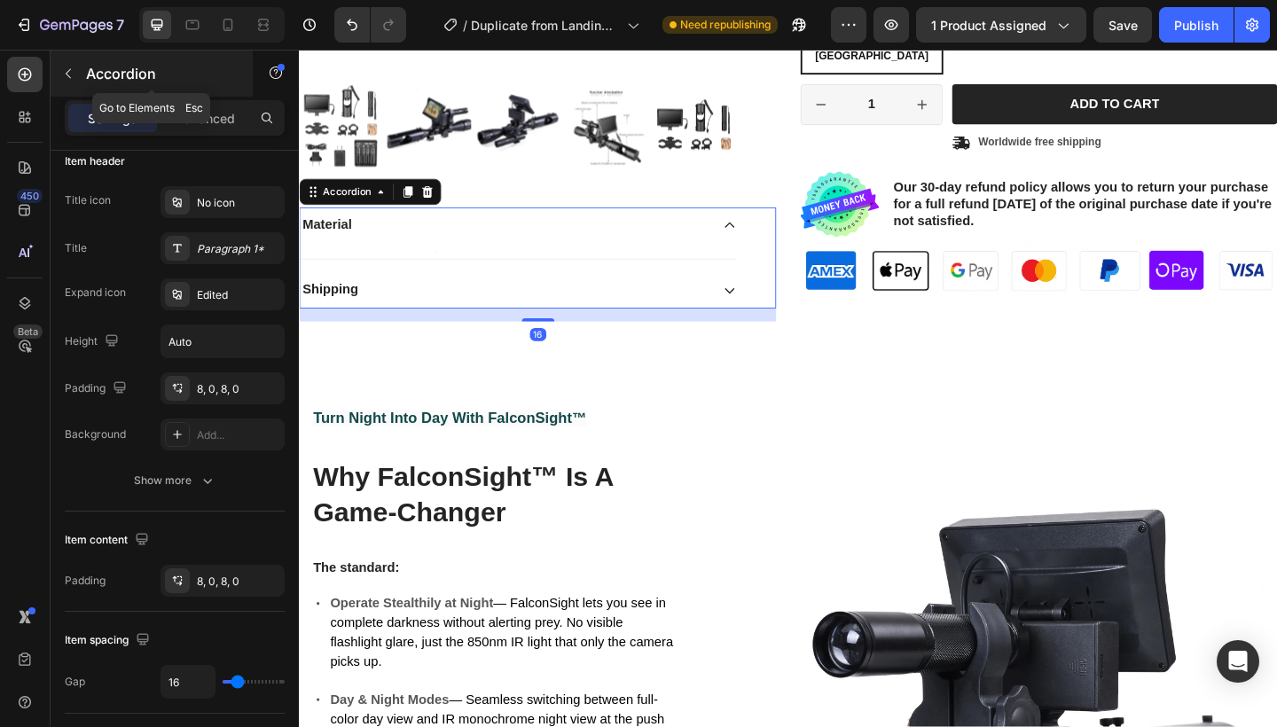
click at [74, 80] on icon "button" at bounding box center [68, 74] width 14 height 14
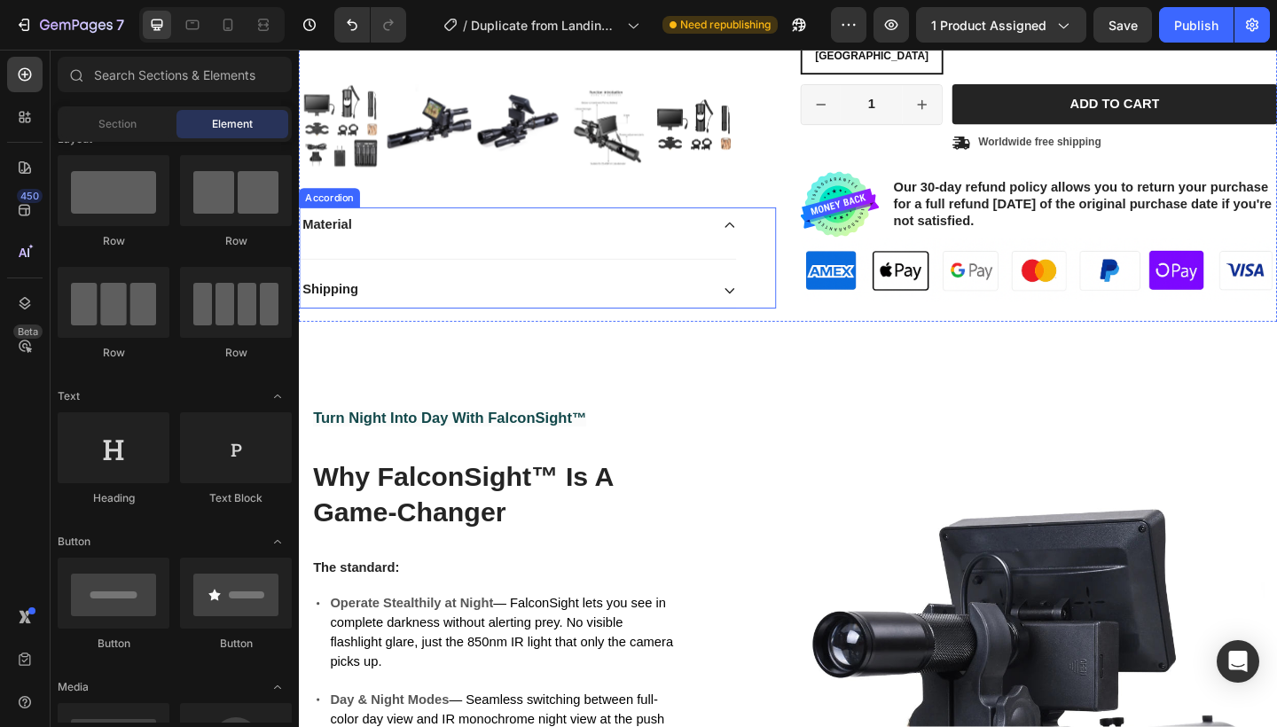
click at [487, 256] on div "Material" at bounding box center [537, 241] width 475 height 38
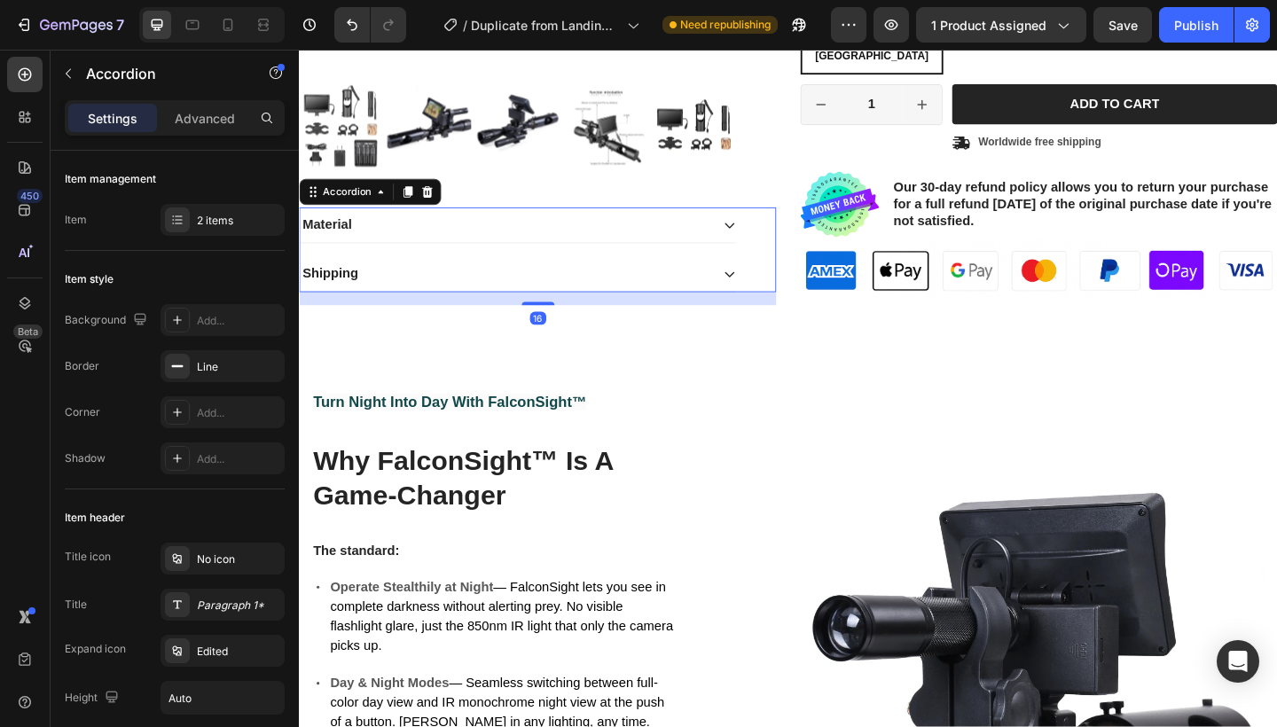
click at [487, 256] on div "Material" at bounding box center [537, 241] width 475 height 38
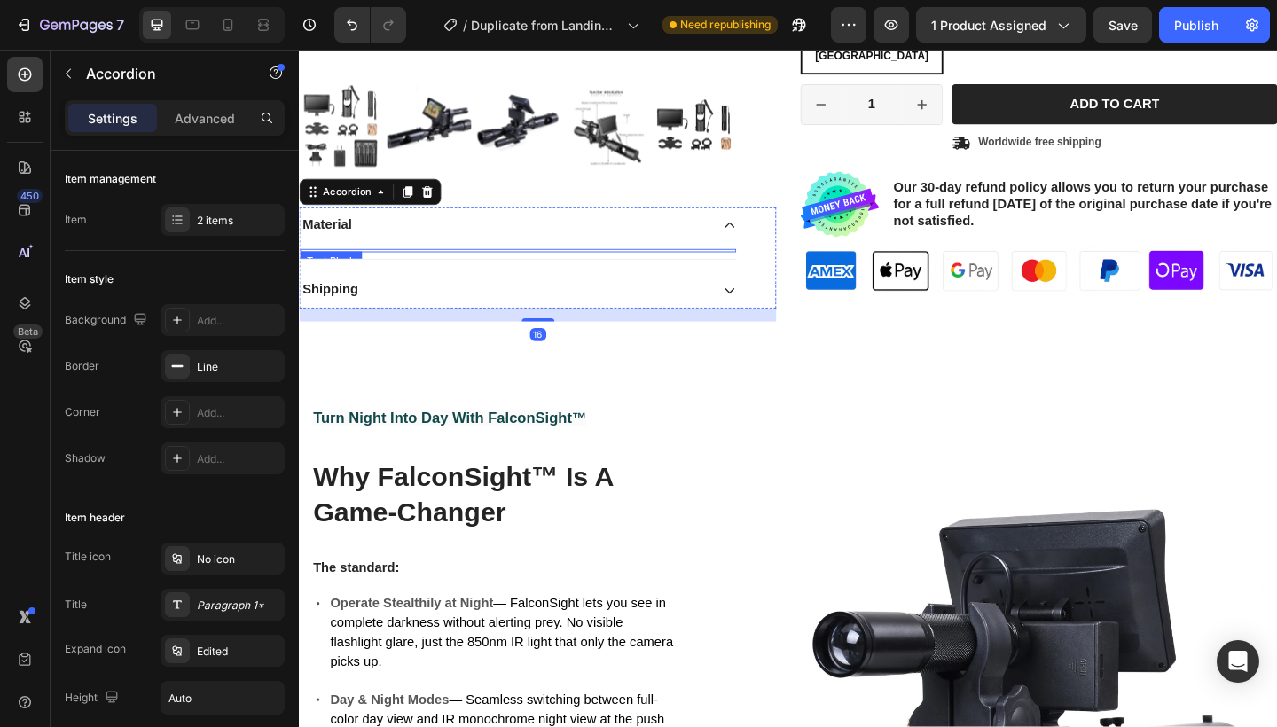
click at [391, 263] on div "Text Block" at bounding box center [537, 269] width 475 height 18
click at [391, 298] on div "Shipping" at bounding box center [537, 312] width 475 height 38
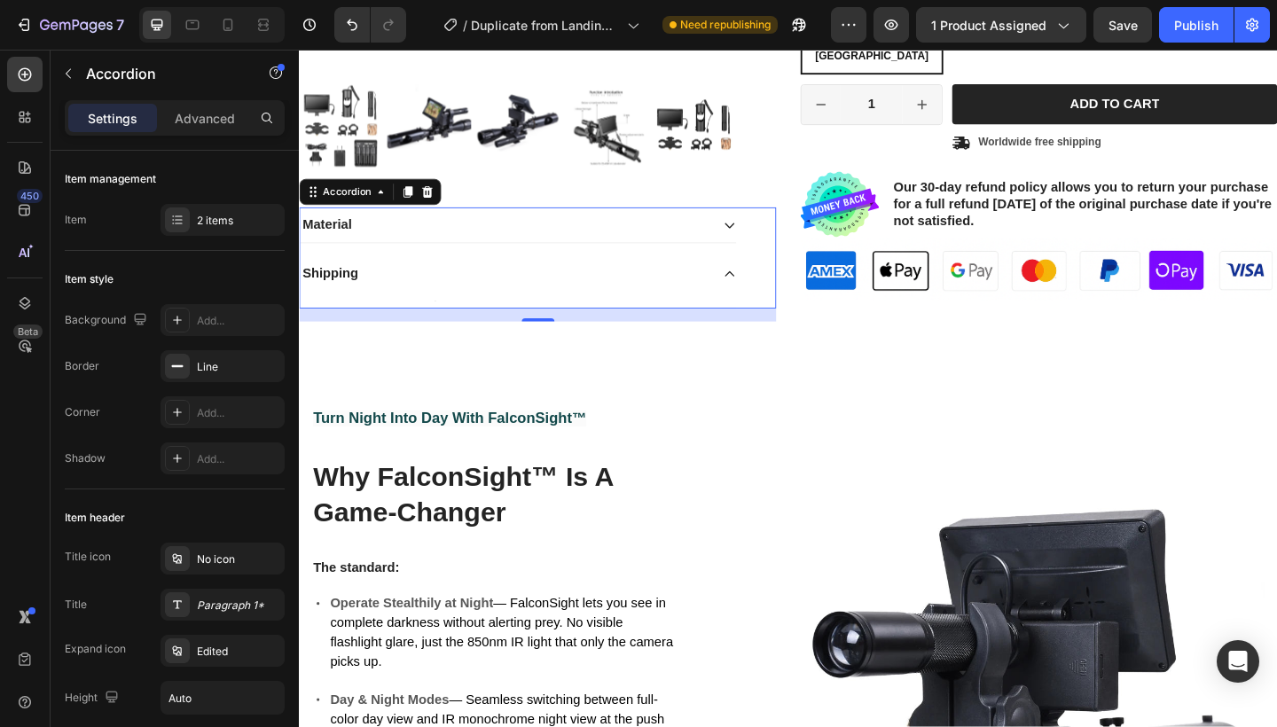
click at [758, 302] on div "Shipping" at bounding box center [537, 294] width 475 height 38
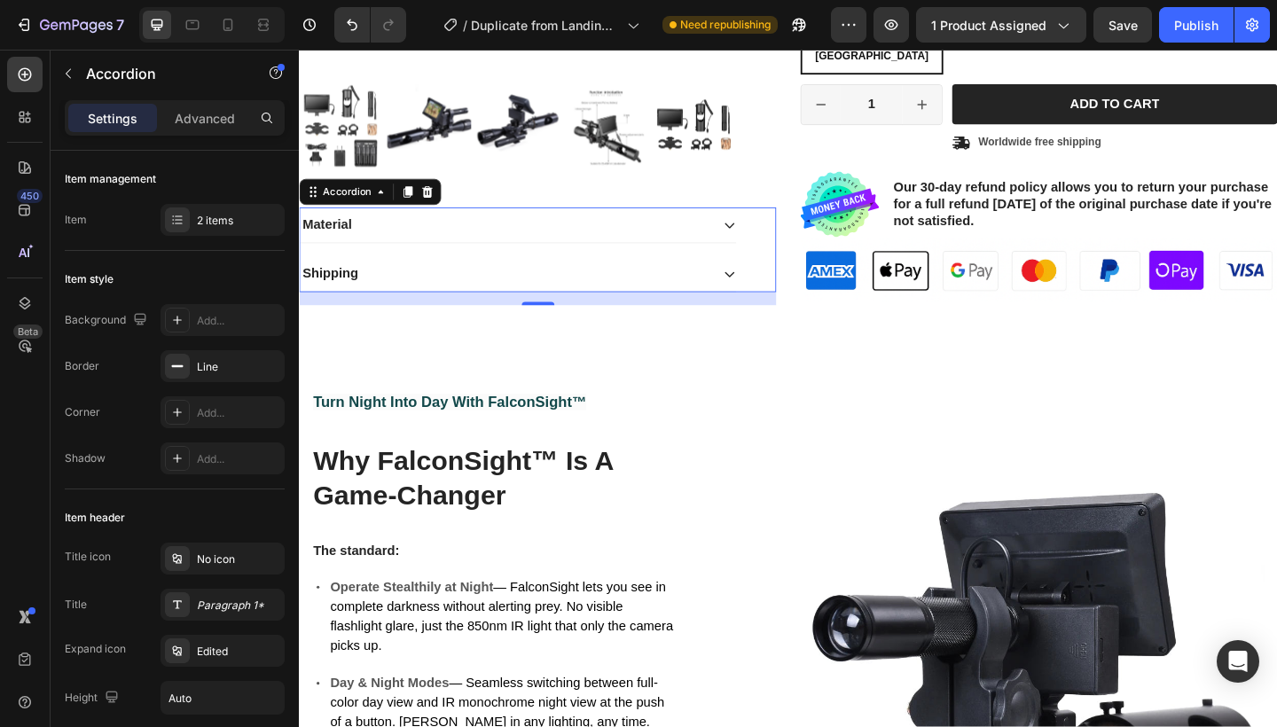
click at [767, 242] on icon at bounding box center [767, 241] width 14 height 14
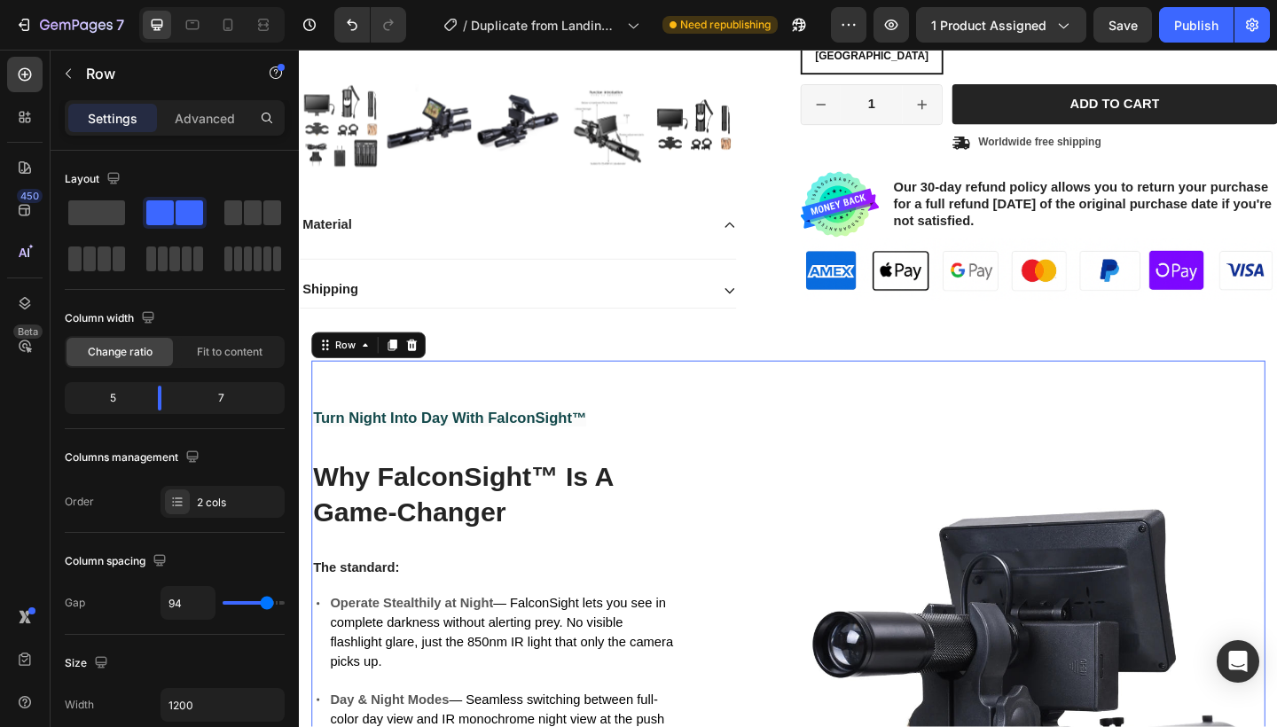
click at [567, 468] on div "Turn Night Into Day With FalconSight™ Text Block Why FalconSight™ Is A Game-Cha…" at bounding box center [510, 667] width 397 height 557
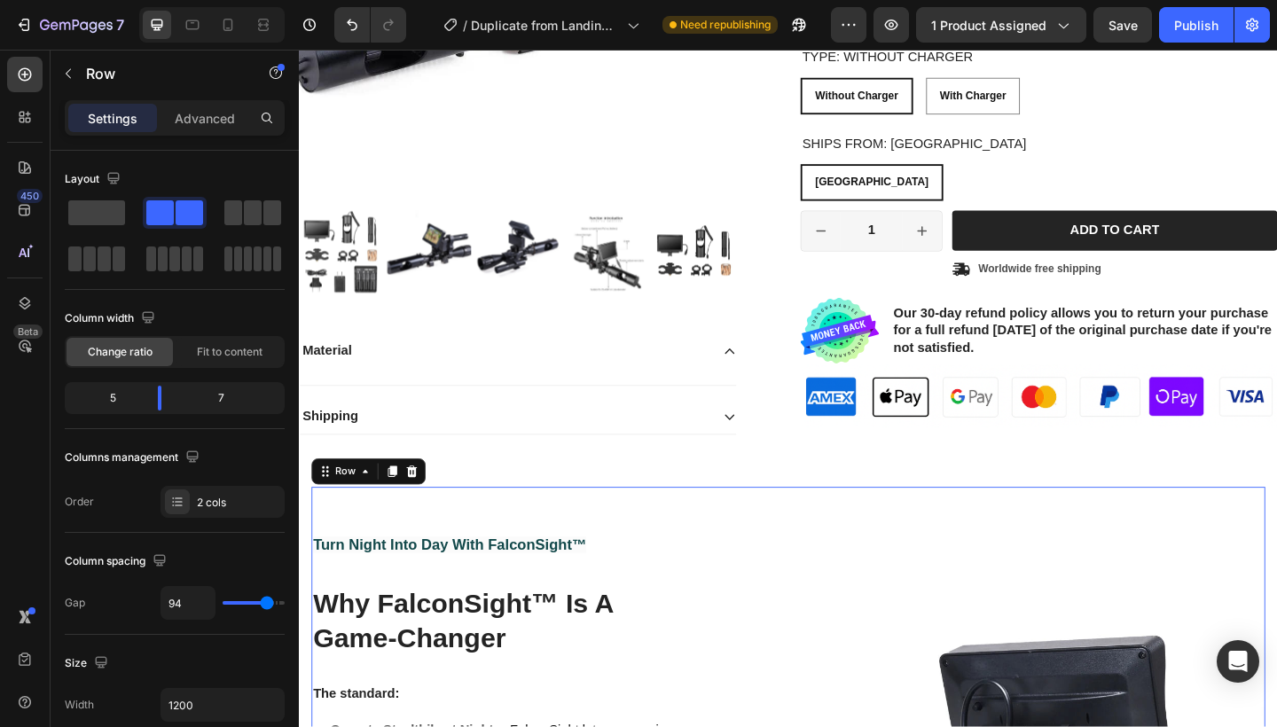
scroll to position [343, 0]
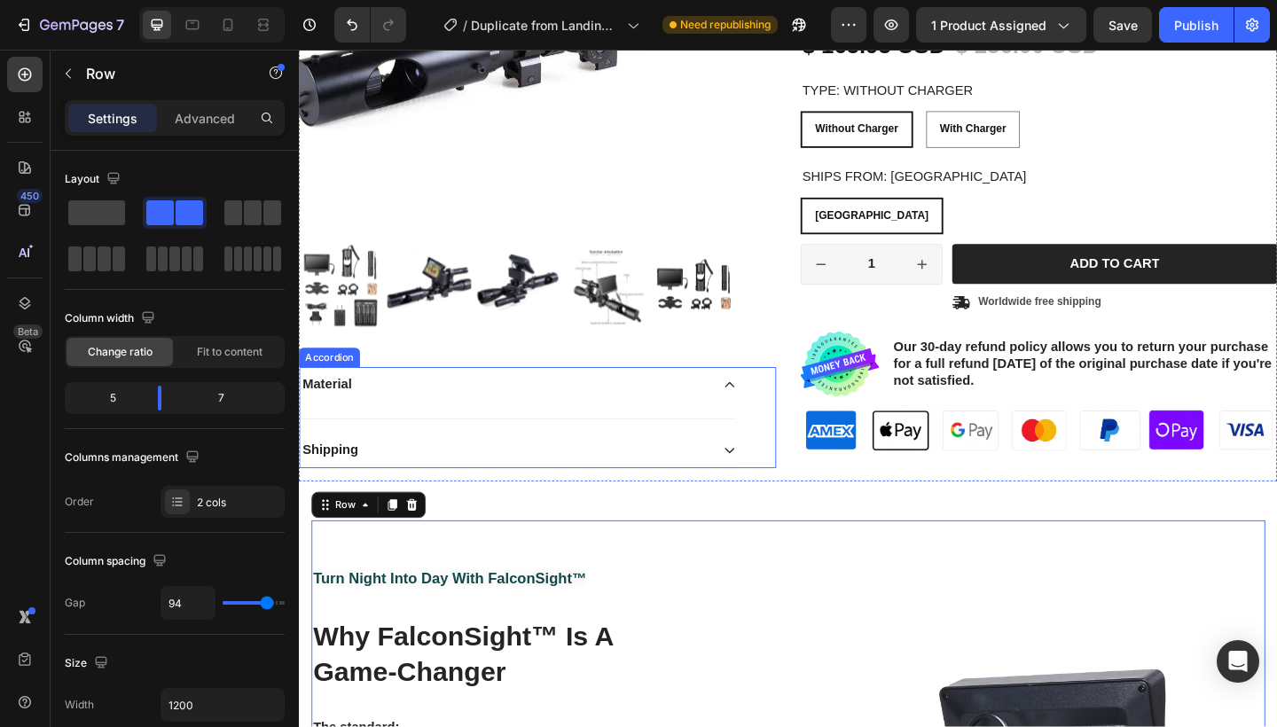
click at [752, 427] on div "Material" at bounding box center [537, 415] width 475 height 38
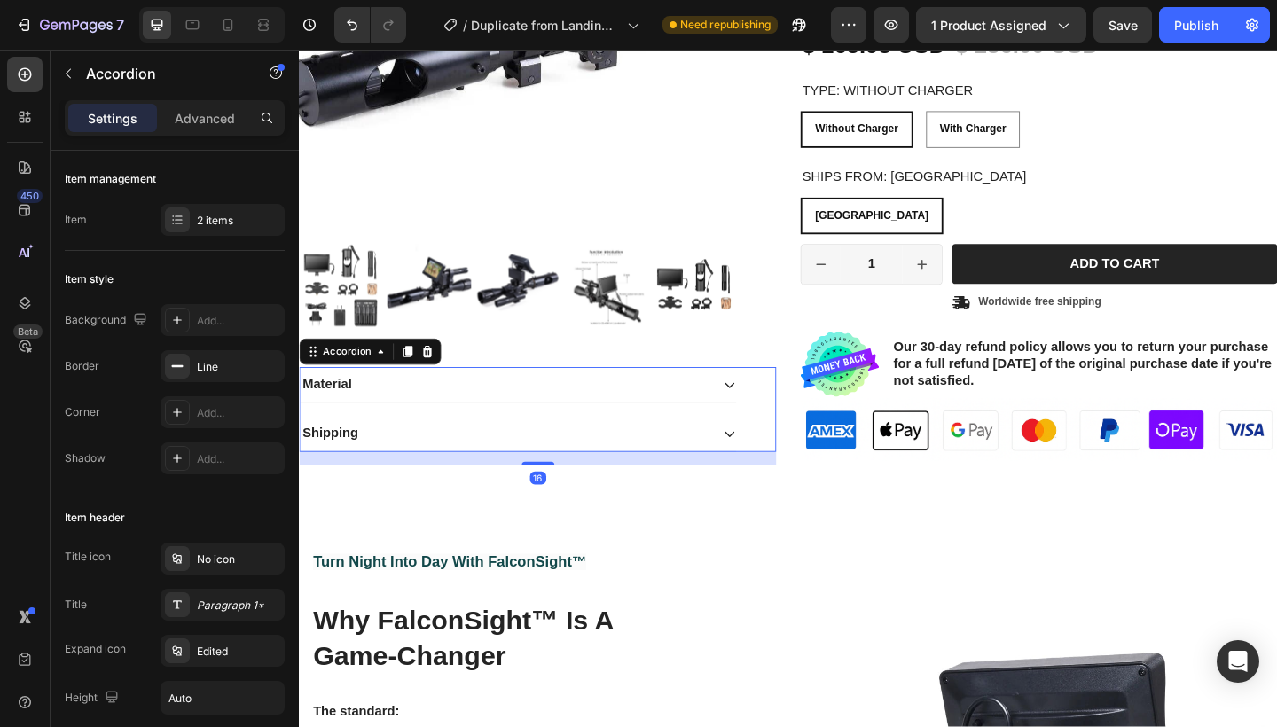
click at [752, 427] on div "Material" at bounding box center [537, 415] width 475 height 38
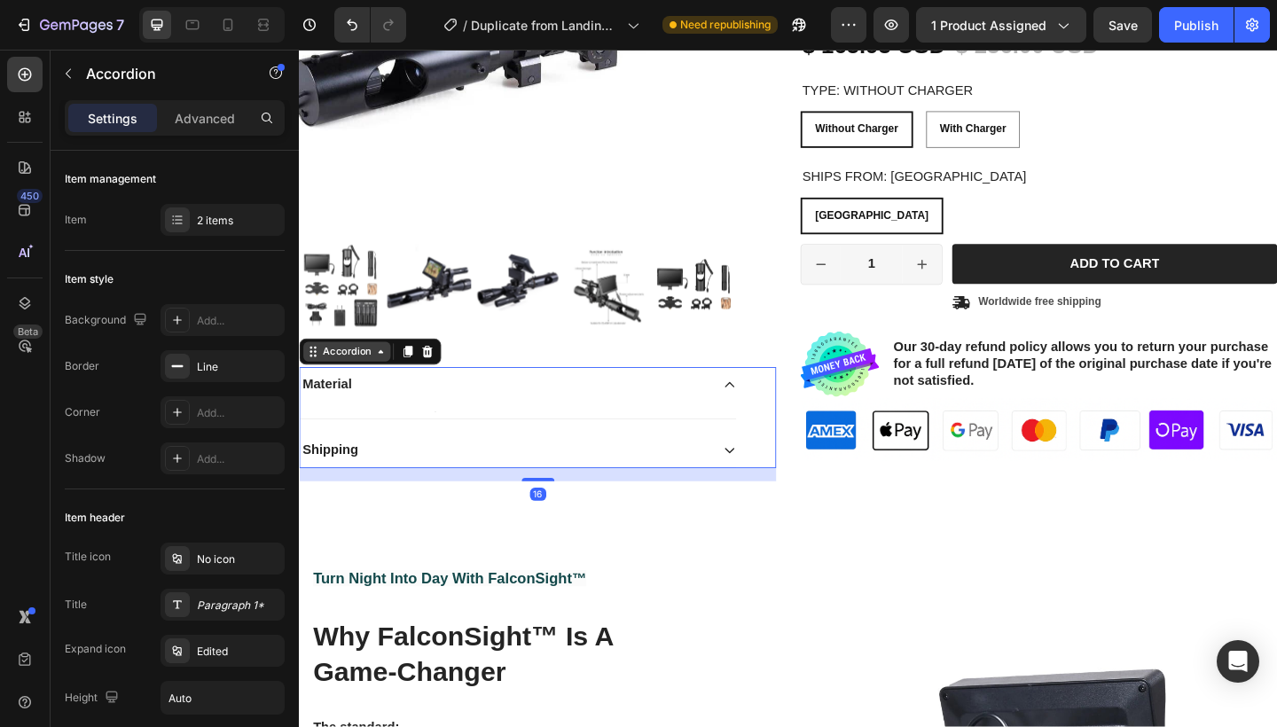
click at [343, 386] on div "Accordion" at bounding box center [350, 379] width 59 height 16
click at [766, 491] on icon at bounding box center [767, 486] width 14 height 14
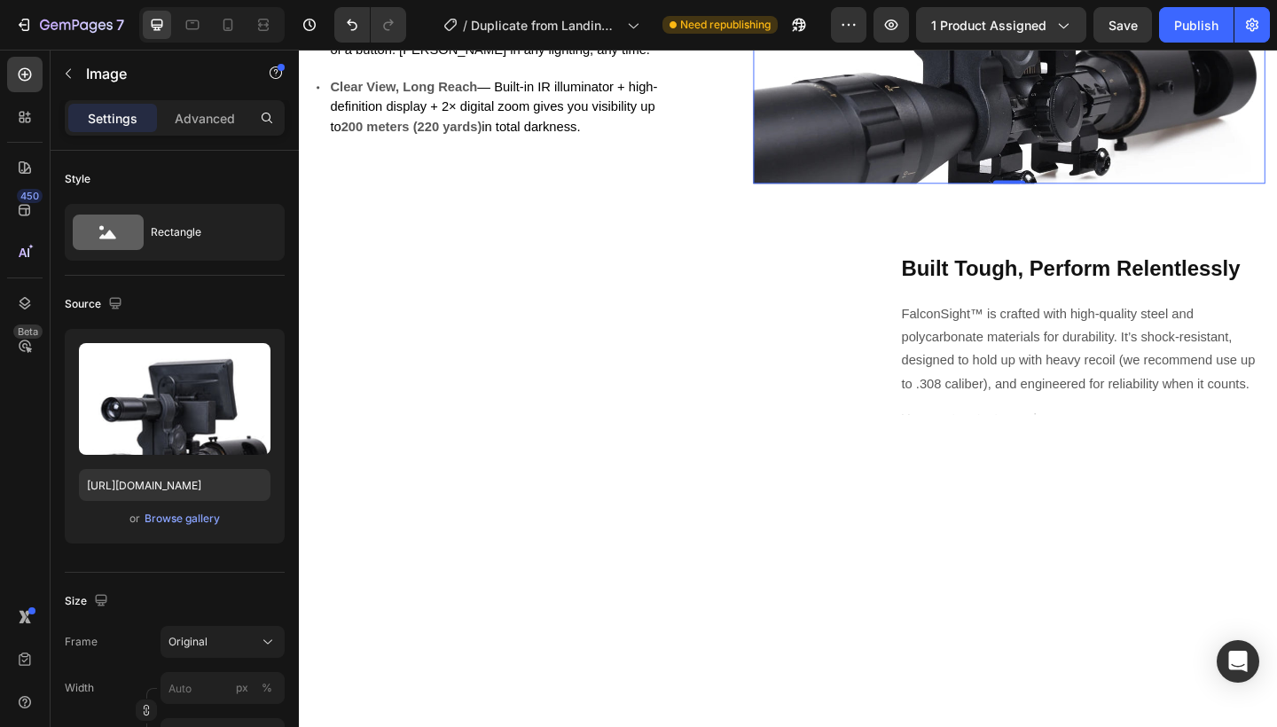
scroll to position [1317, 0]
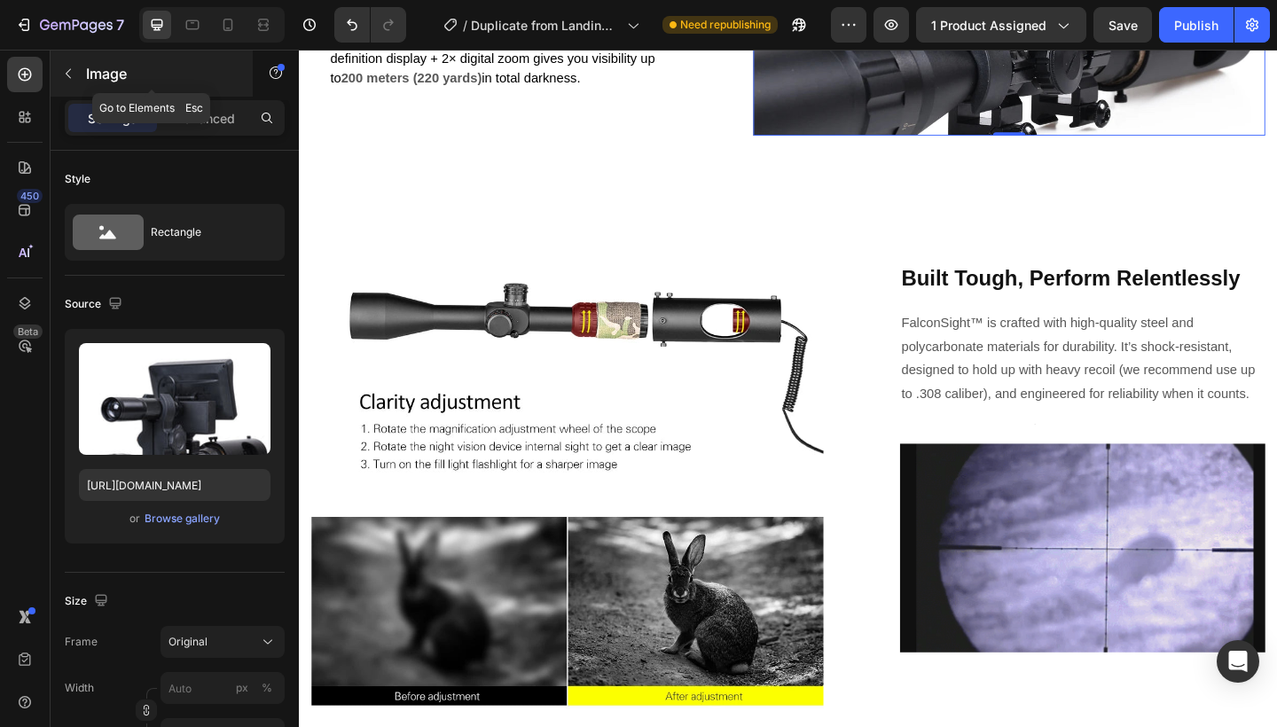
click at [71, 65] on button "button" at bounding box center [68, 73] width 28 height 28
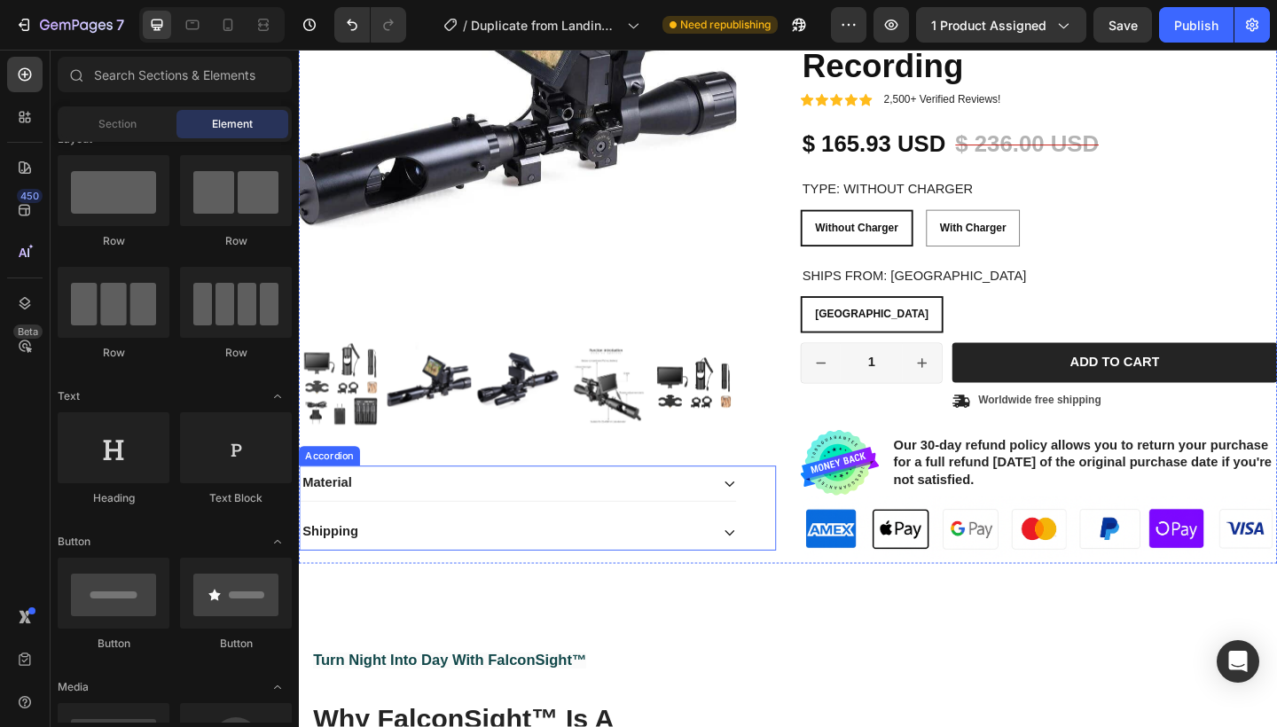
scroll to position [149, 0]
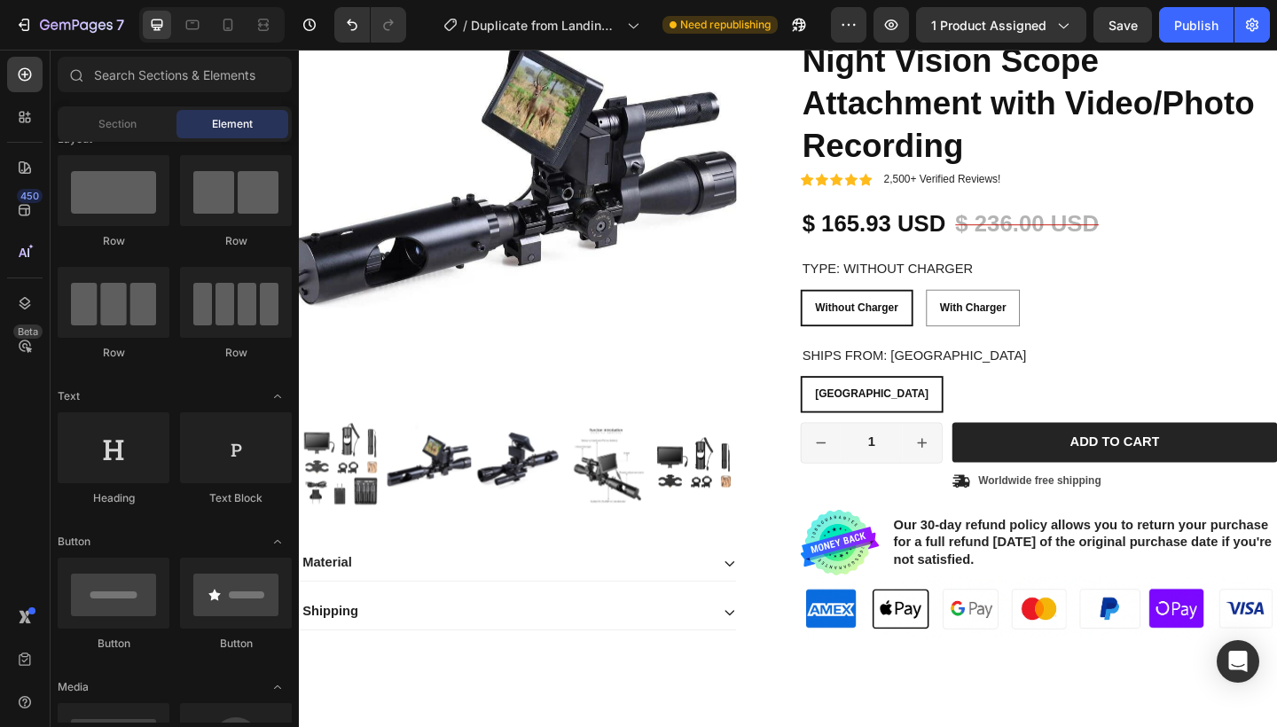
drag, startPoint x: 1402, startPoint y: 89, endPoint x: 797, endPoint y: 158, distance: 609.0
click at [797, 158] on div "Product Images" at bounding box center [558, 256] width 519 height 582
